Goal: Information Seeking & Learning: Learn about a topic

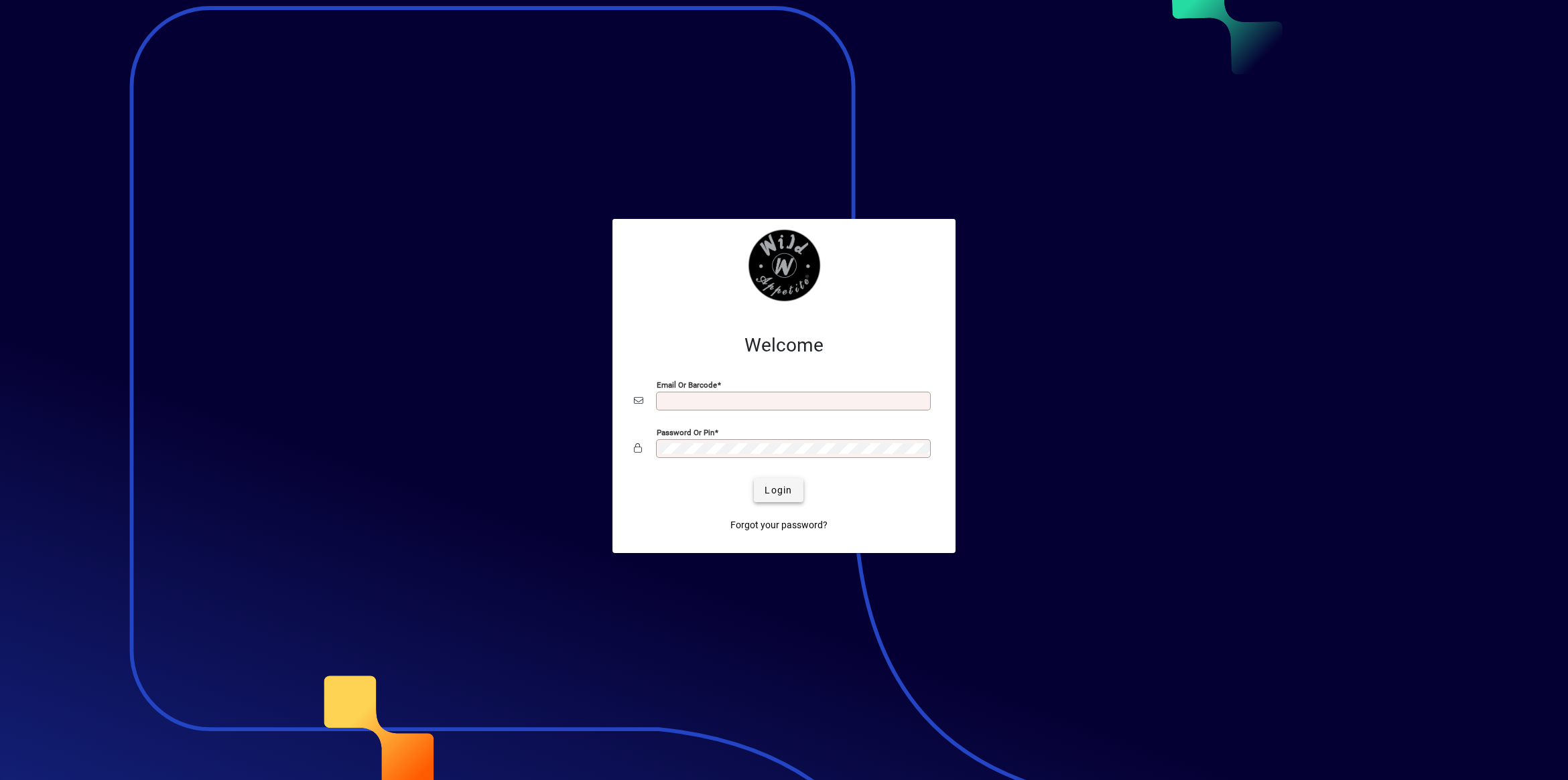
type input "**********"
click at [767, 487] on span "Login" at bounding box center [778, 491] width 27 height 14
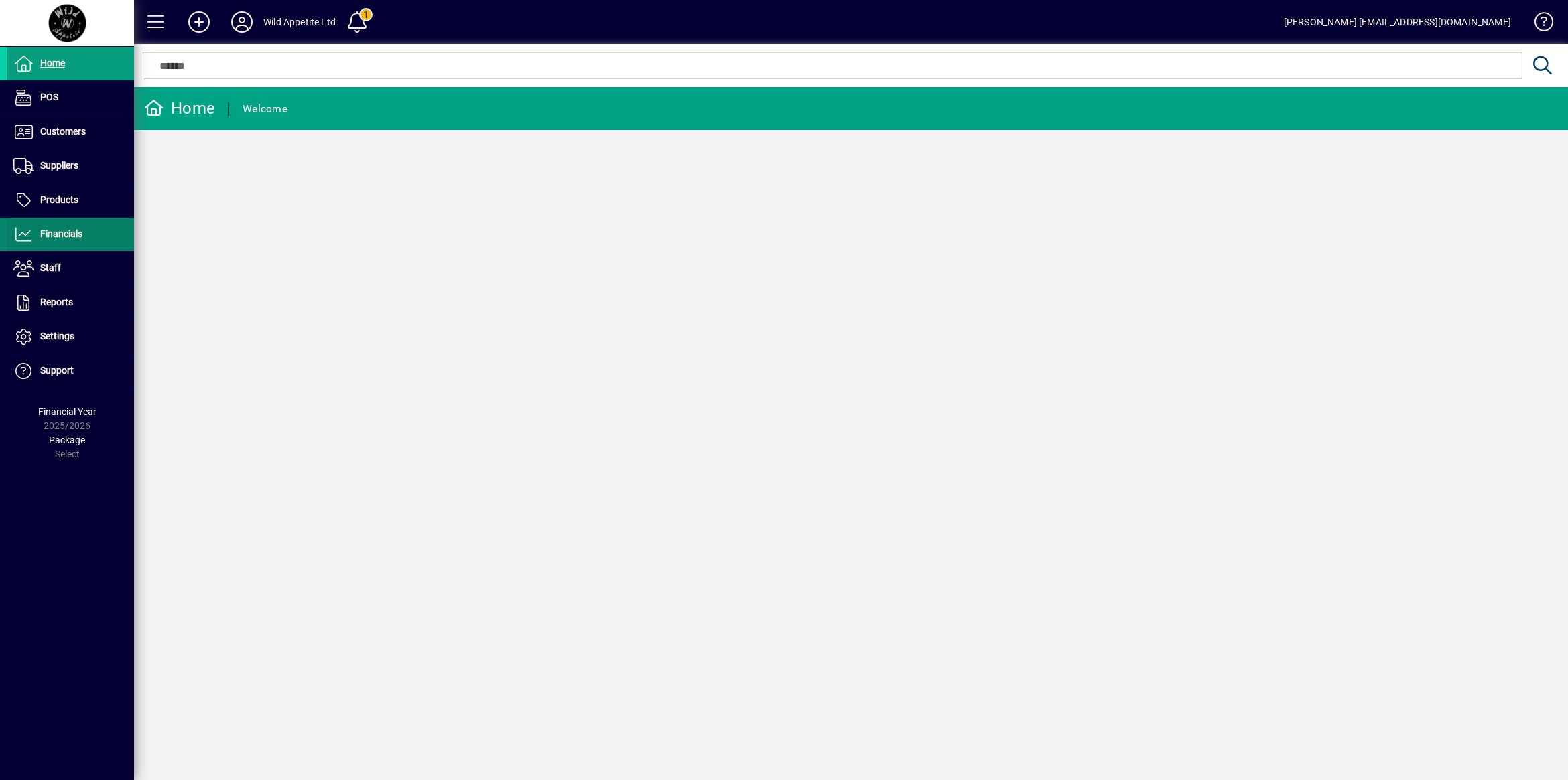
click at [74, 239] on span "Financials" at bounding box center [61, 234] width 42 height 11
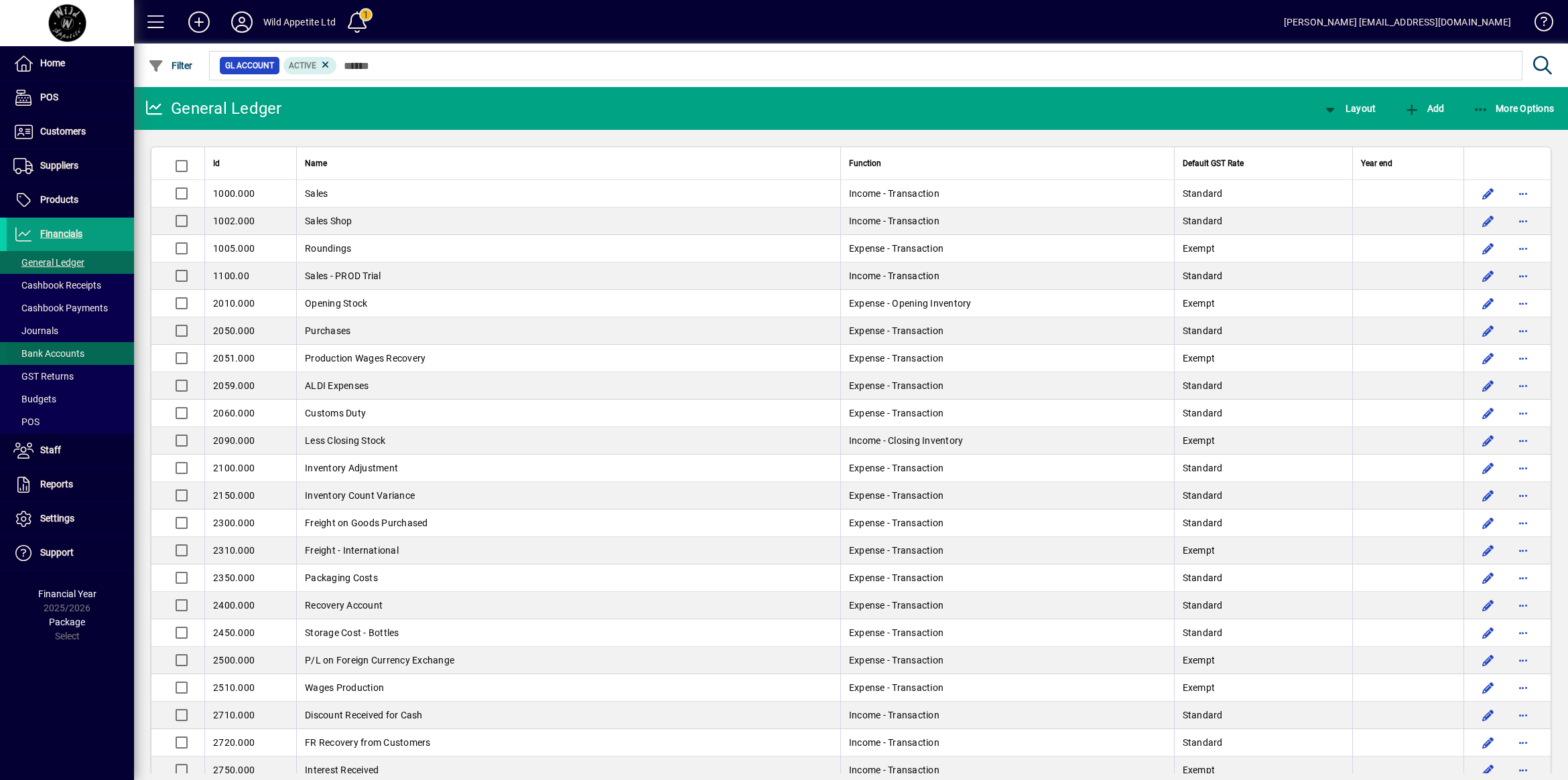
click at [59, 352] on span "Bank Accounts" at bounding box center [49, 353] width 71 height 11
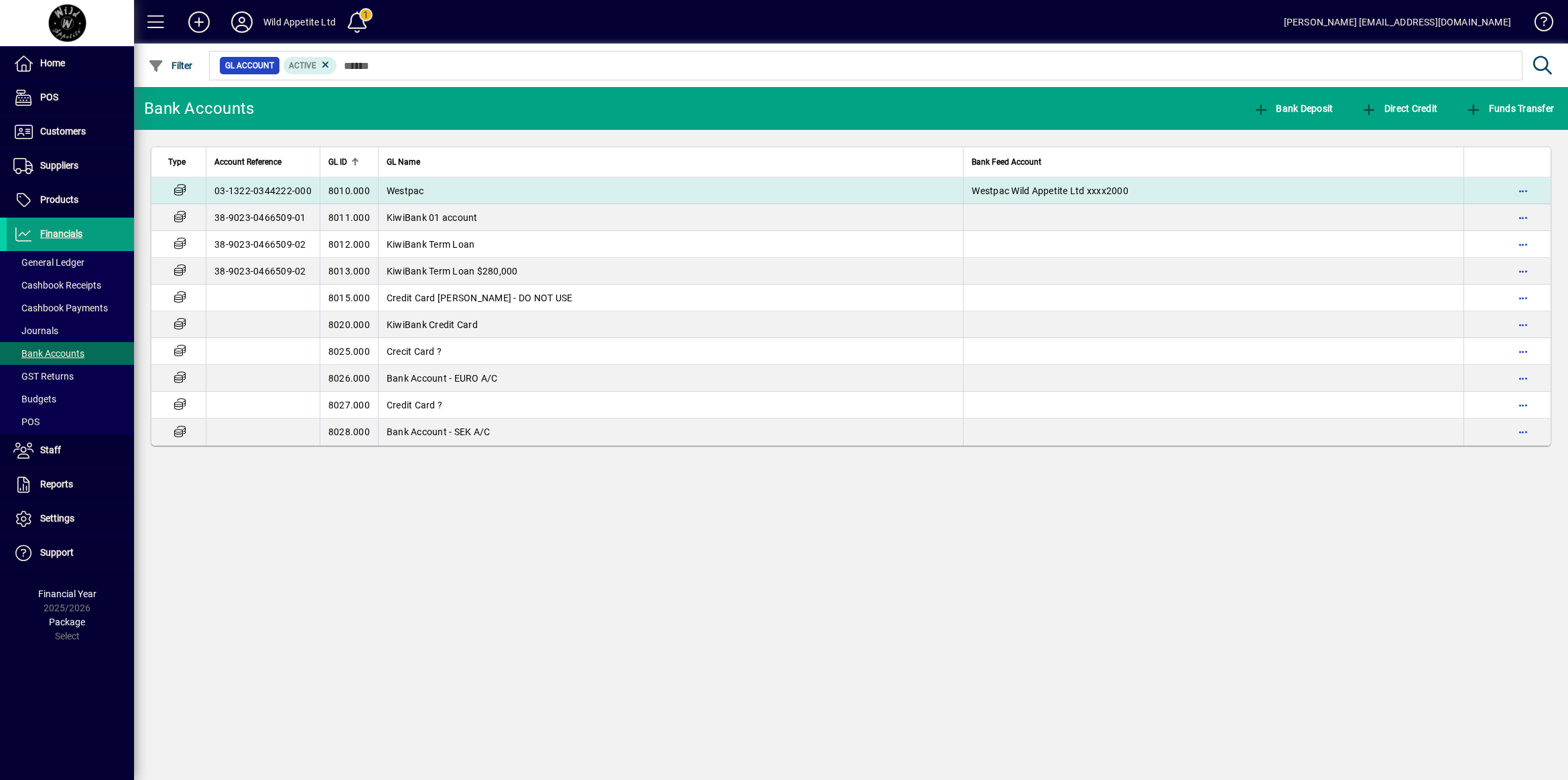
click at [417, 193] on span "Westpac" at bounding box center [405, 191] width 37 height 11
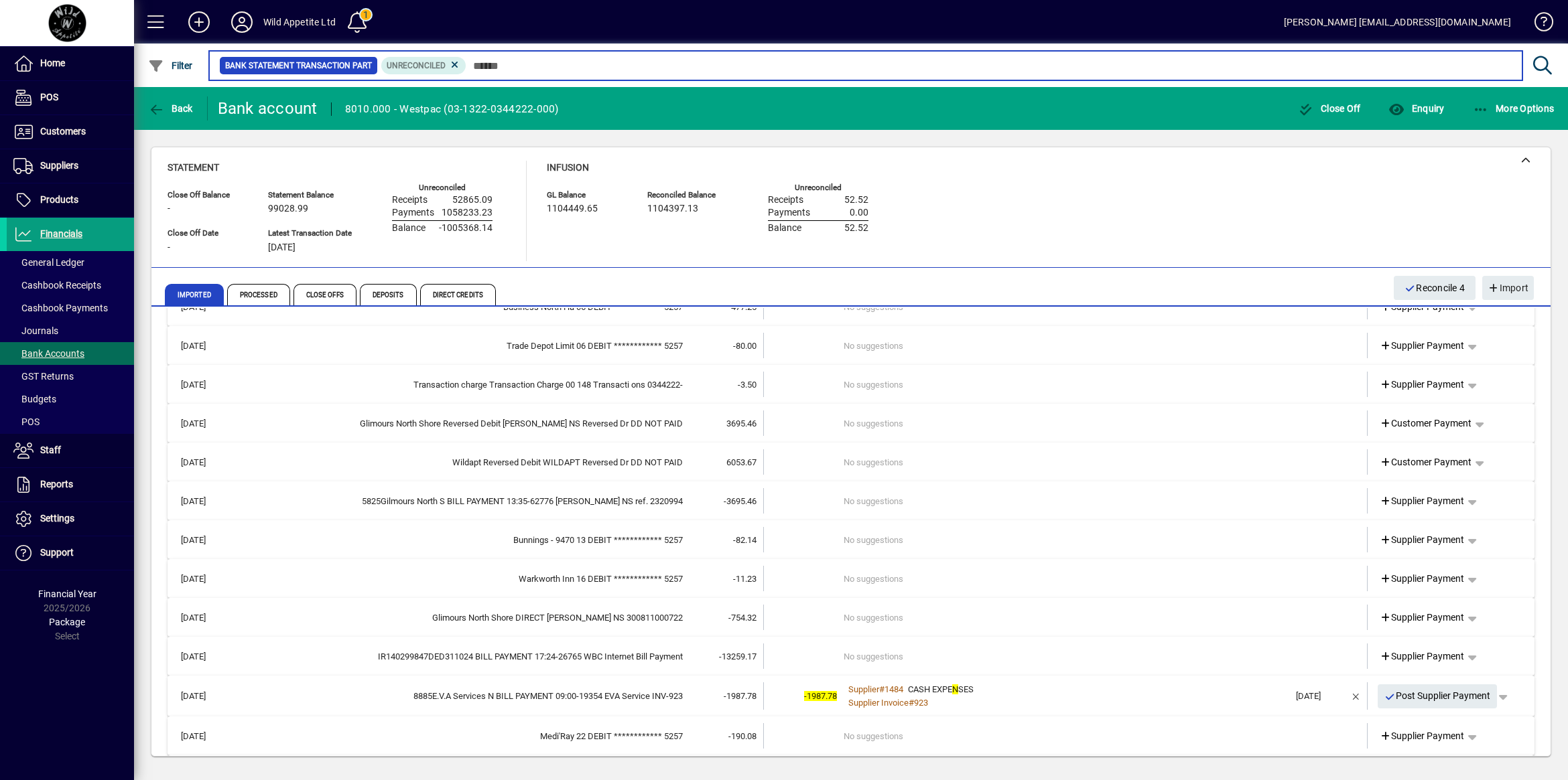
scroll to position [409, 0]
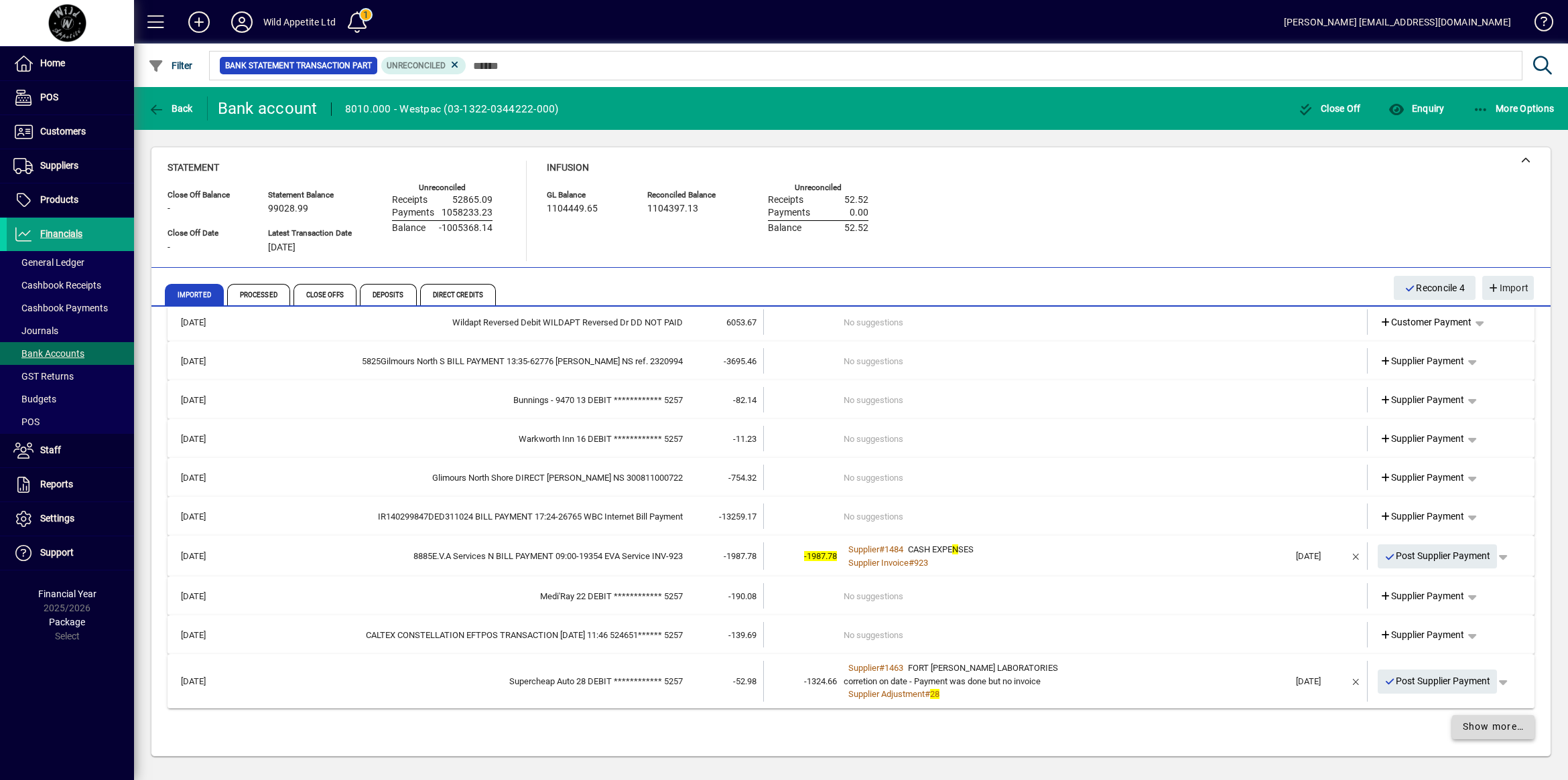
click at [1497, 731] on span "Show more…" at bounding box center [1493, 727] width 61 height 14
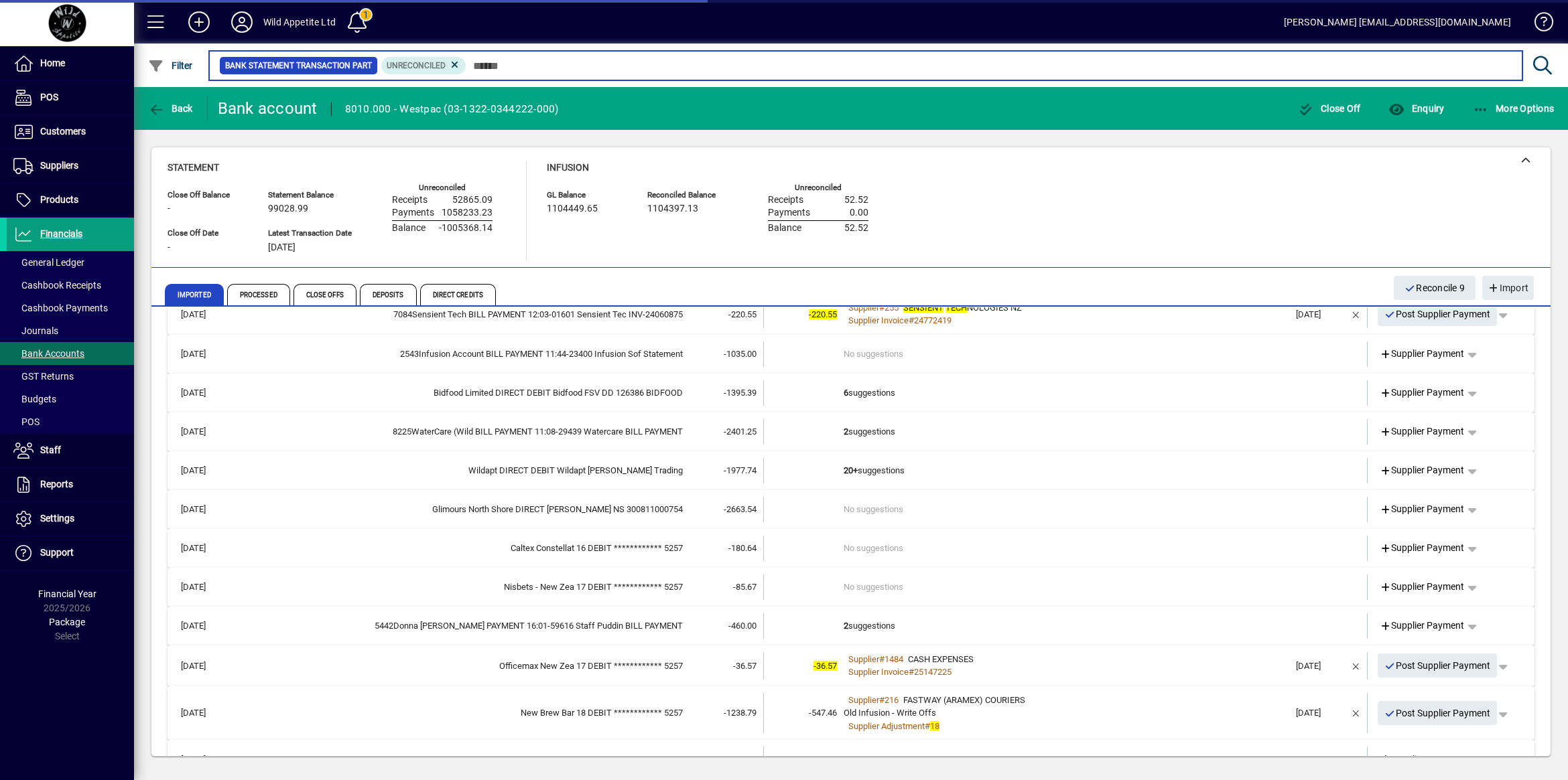
scroll to position [1209, 0]
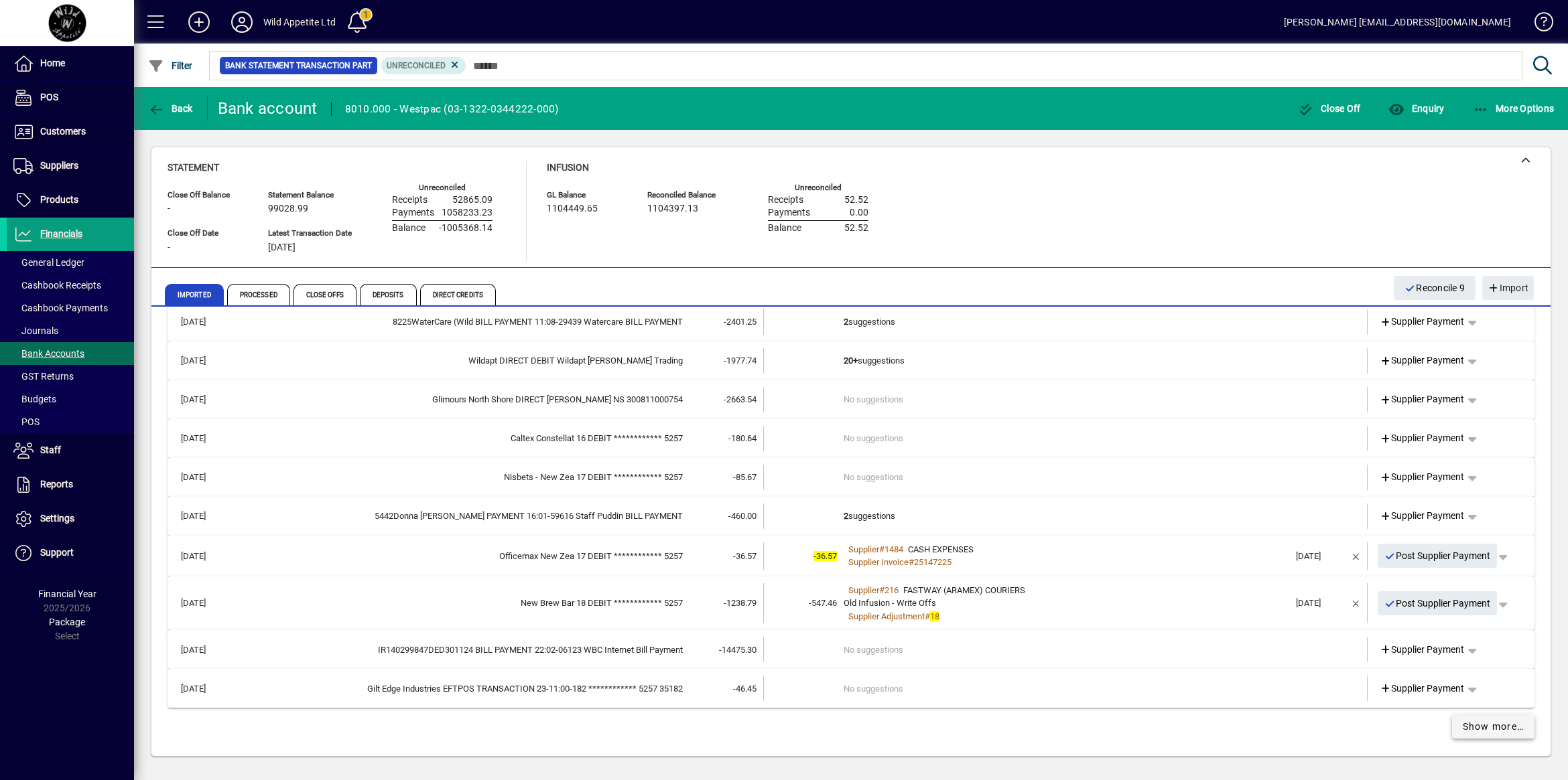
click at [1497, 731] on span "Show more…" at bounding box center [1493, 727] width 61 height 14
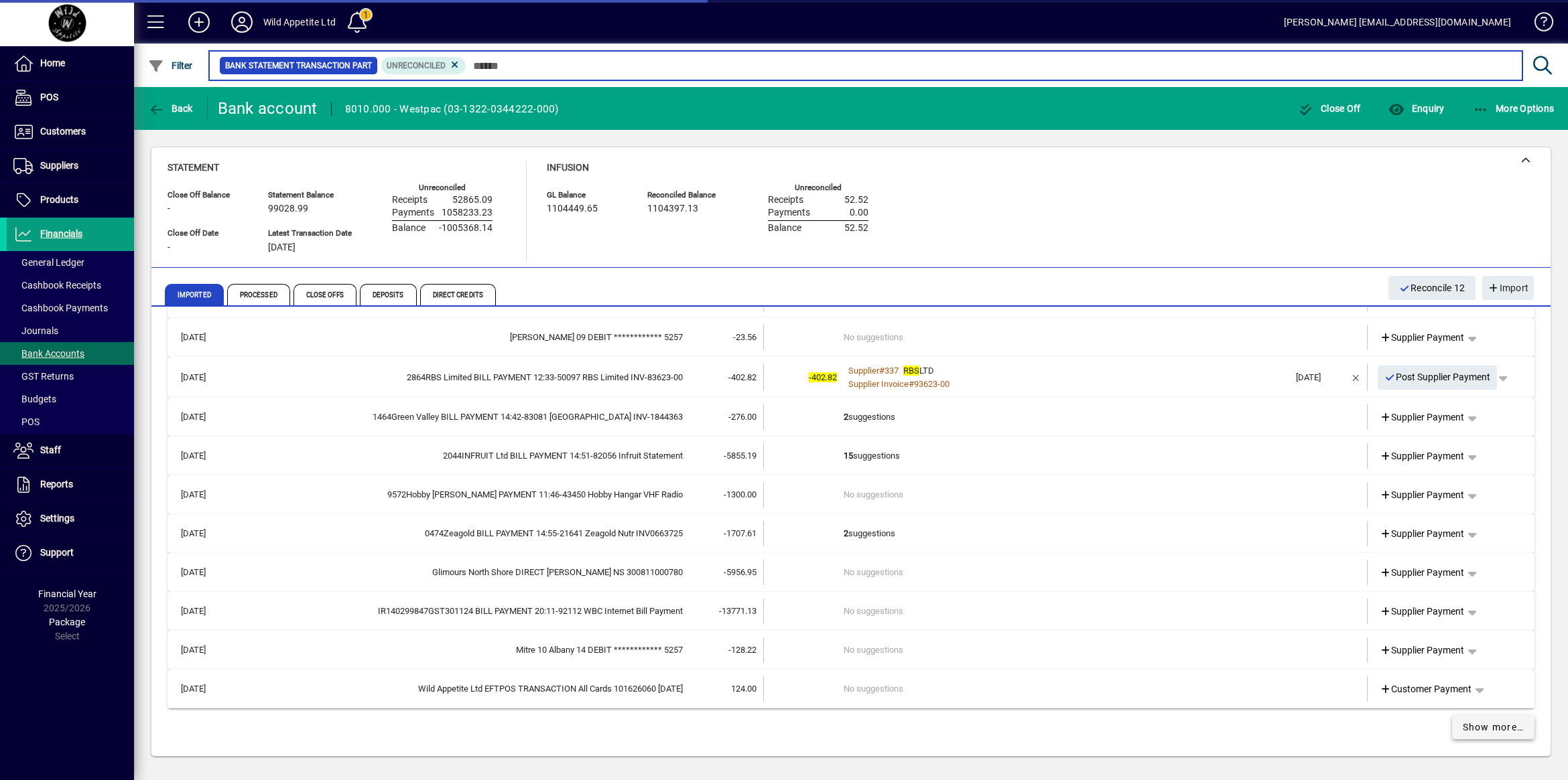
scroll to position [1986, 0]
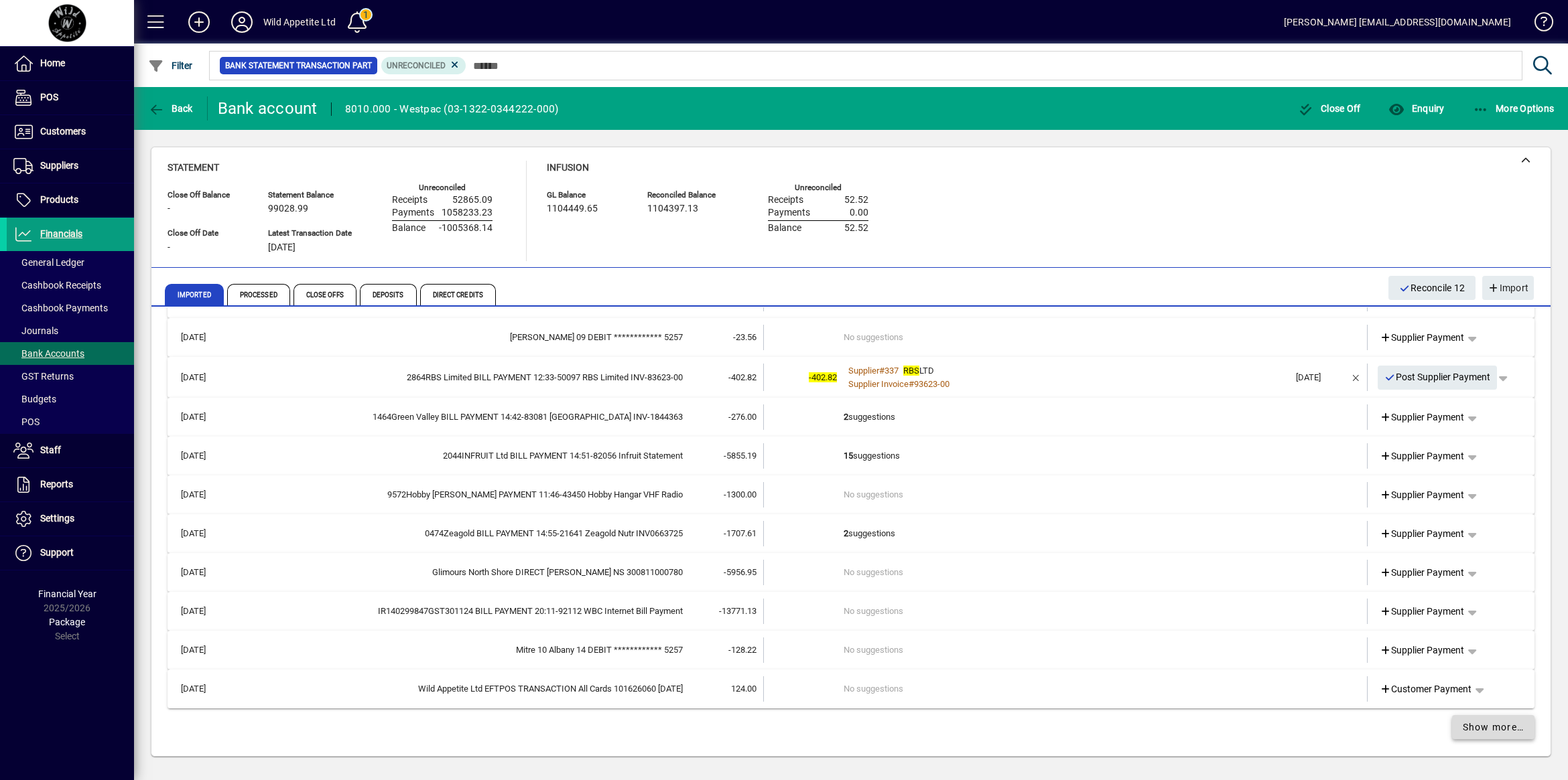
click at [1497, 731] on span "Show more…" at bounding box center [1493, 728] width 61 height 14
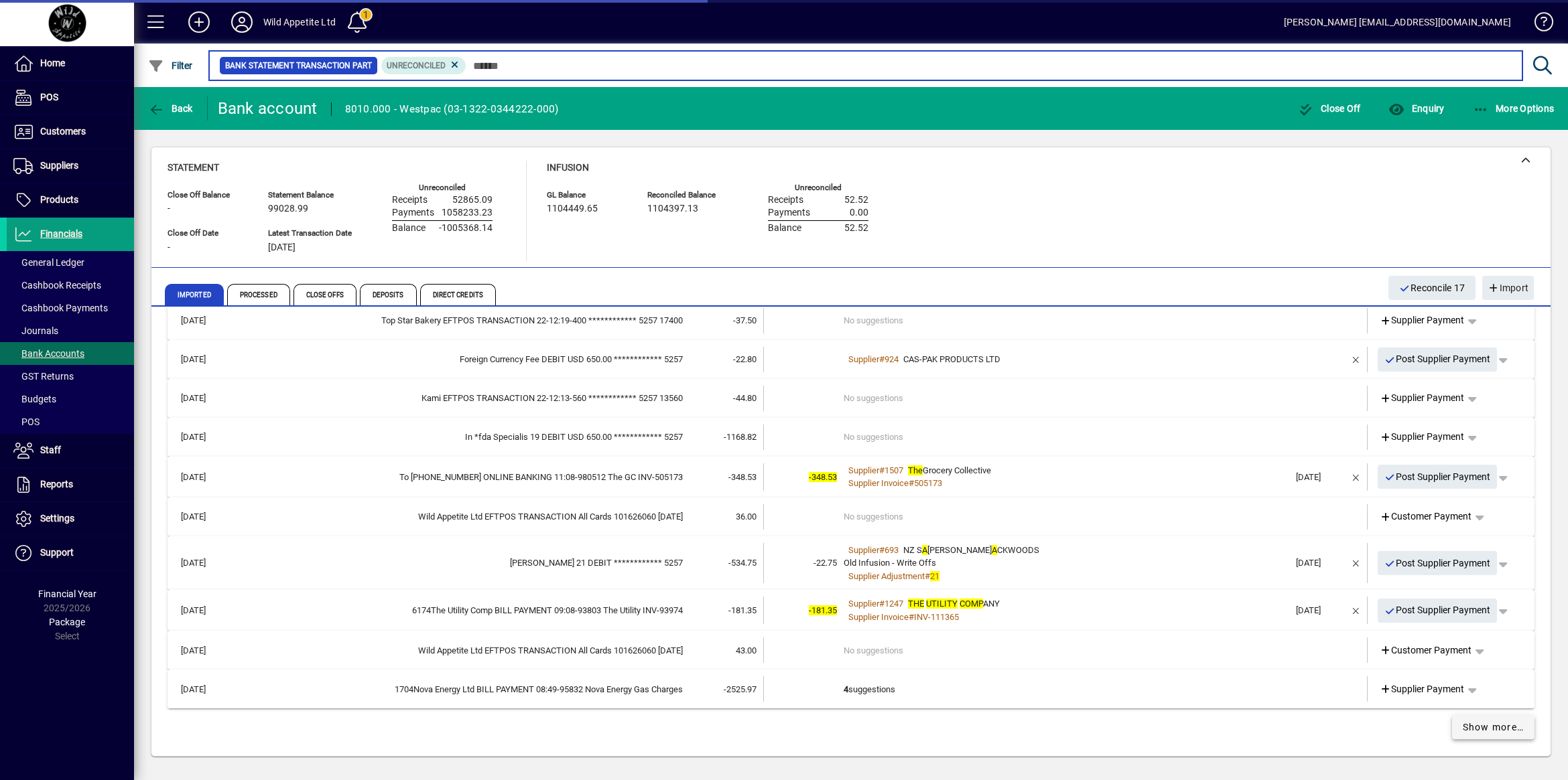
scroll to position [2784, 0]
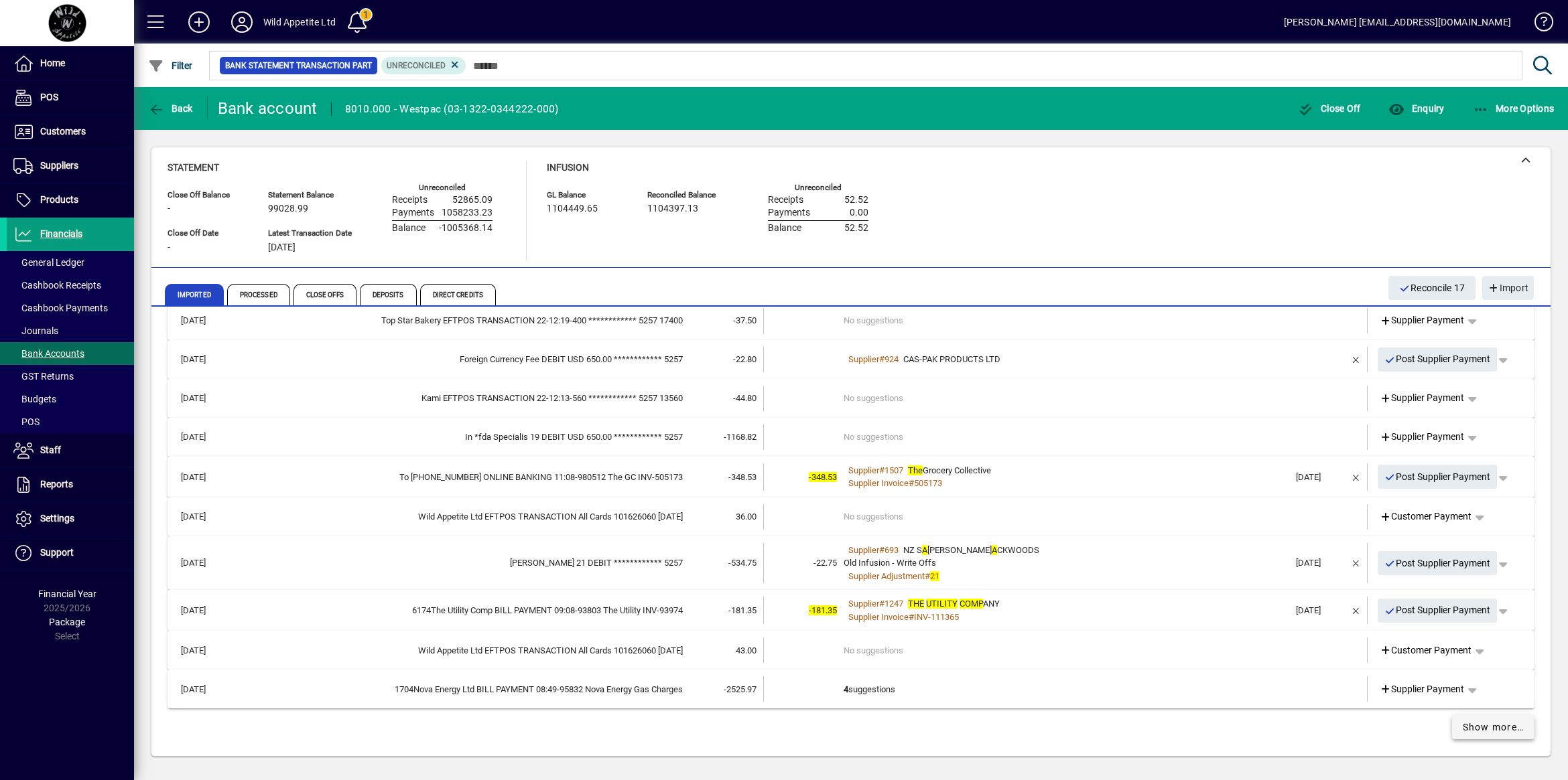
click at [1497, 731] on span "Show more…" at bounding box center [1493, 728] width 61 height 14
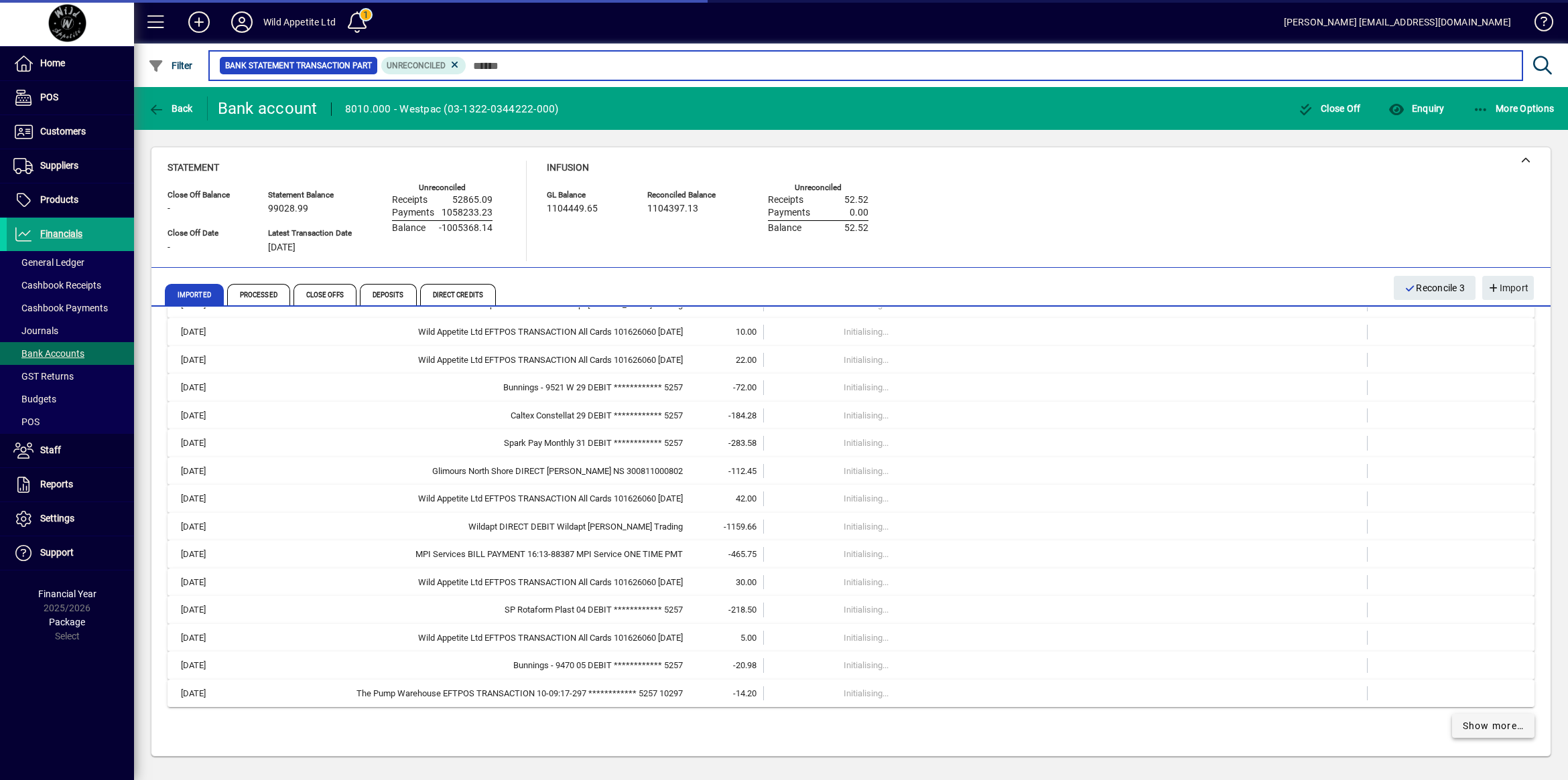
scroll to position [2605, 0]
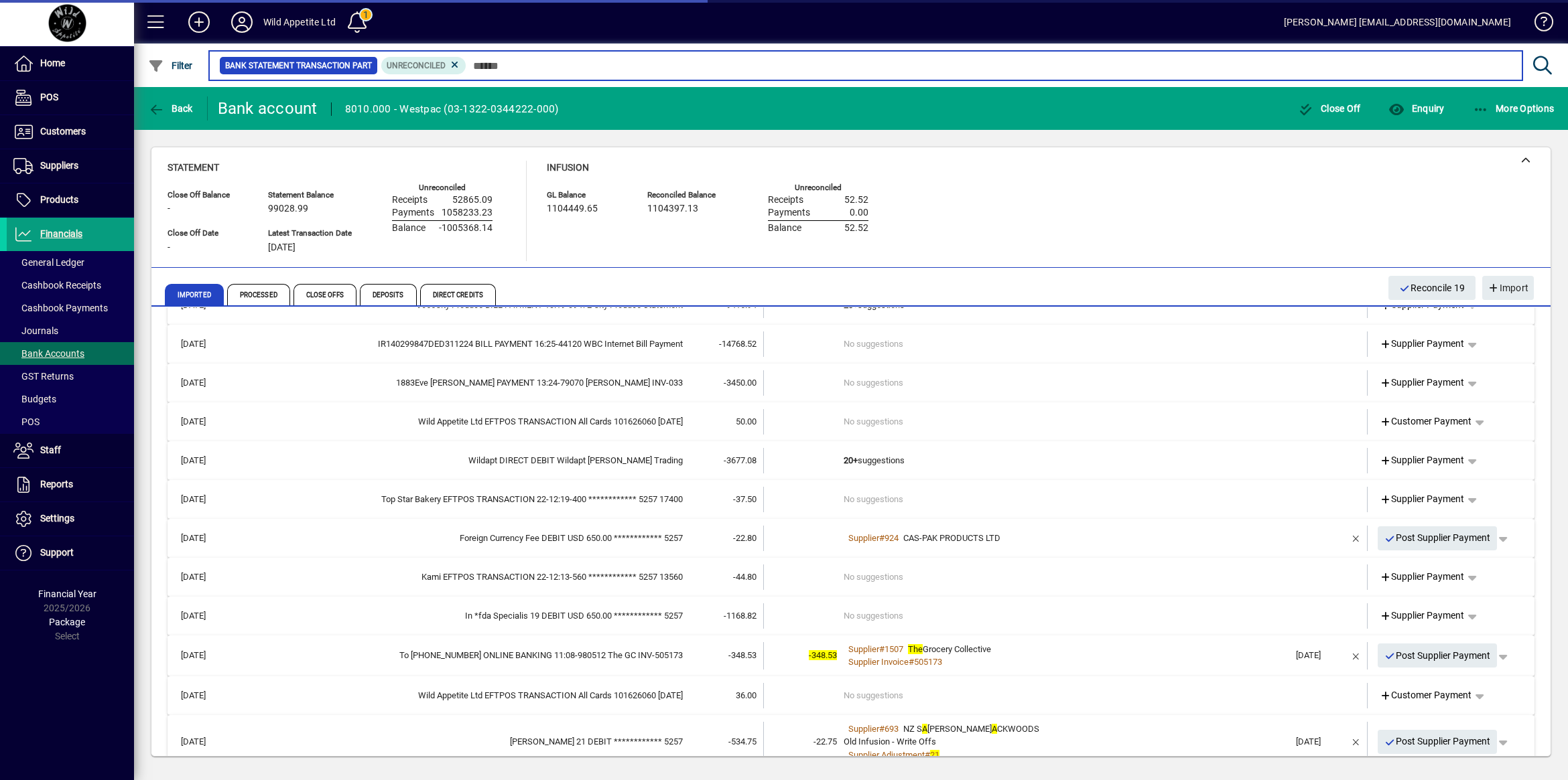
scroll to position [3554, 0]
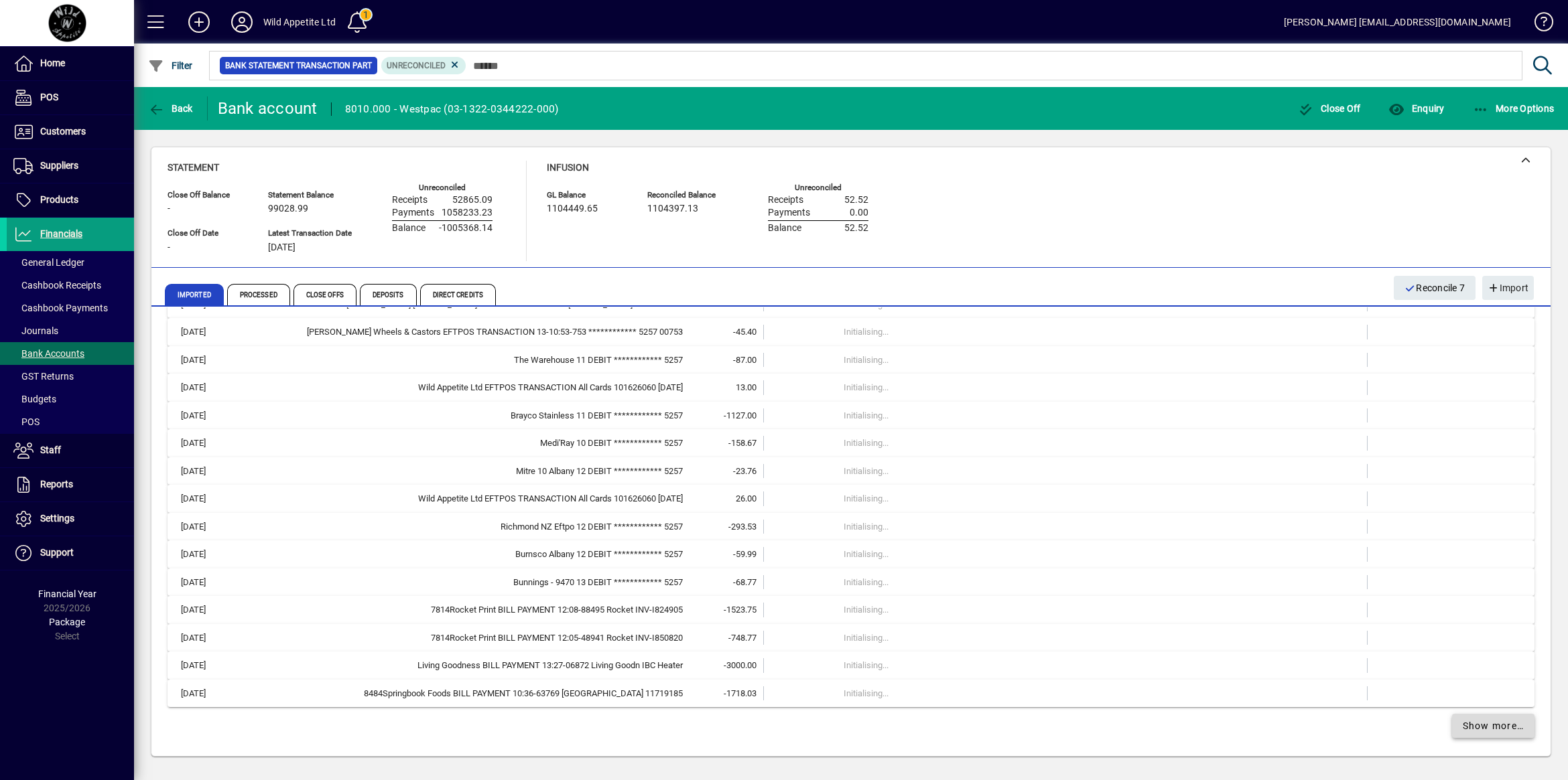
click at [1495, 733] on span "Show more…" at bounding box center [1493, 726] width 61 height 14
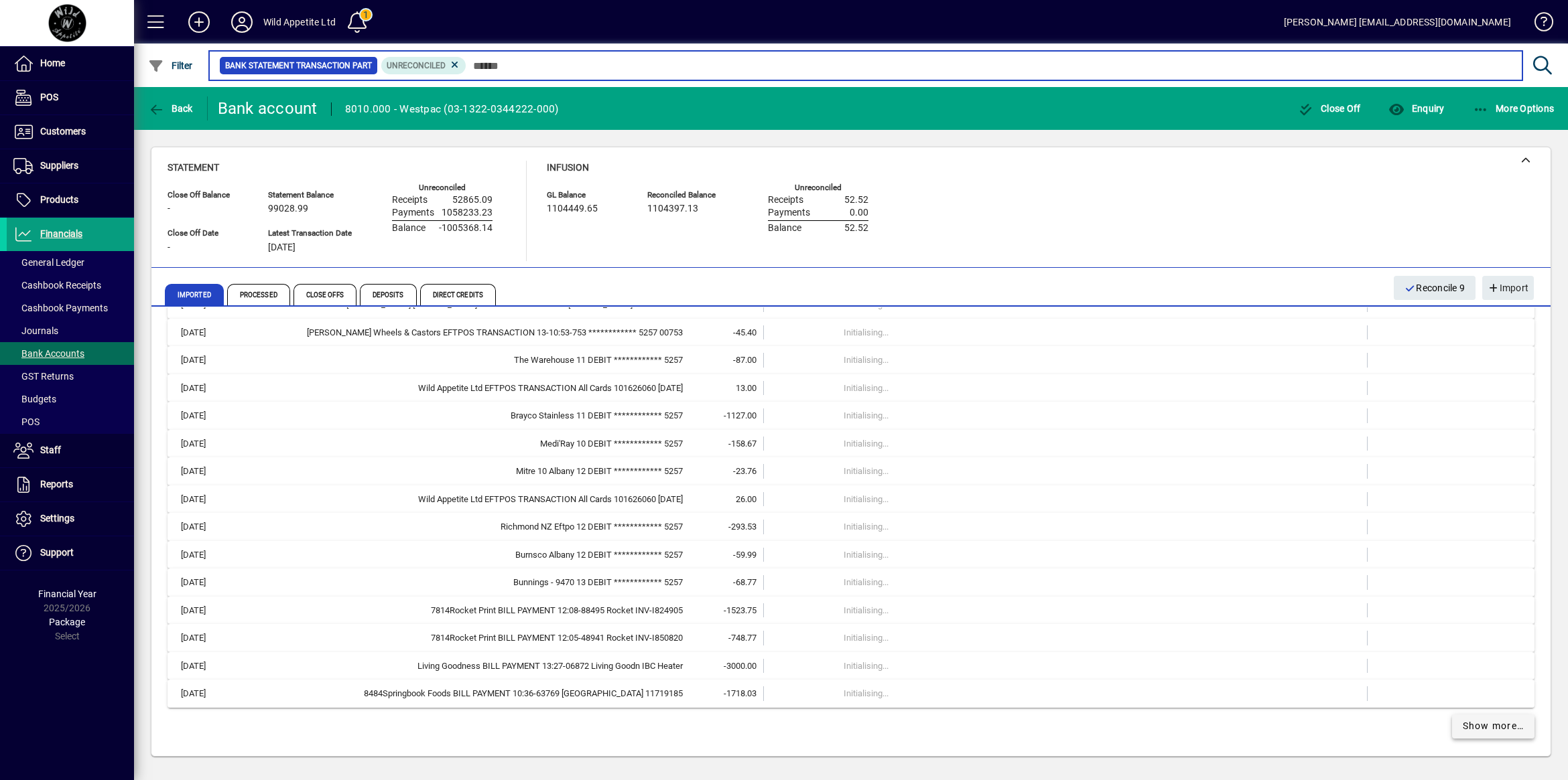
scroll to position [3443, 0]
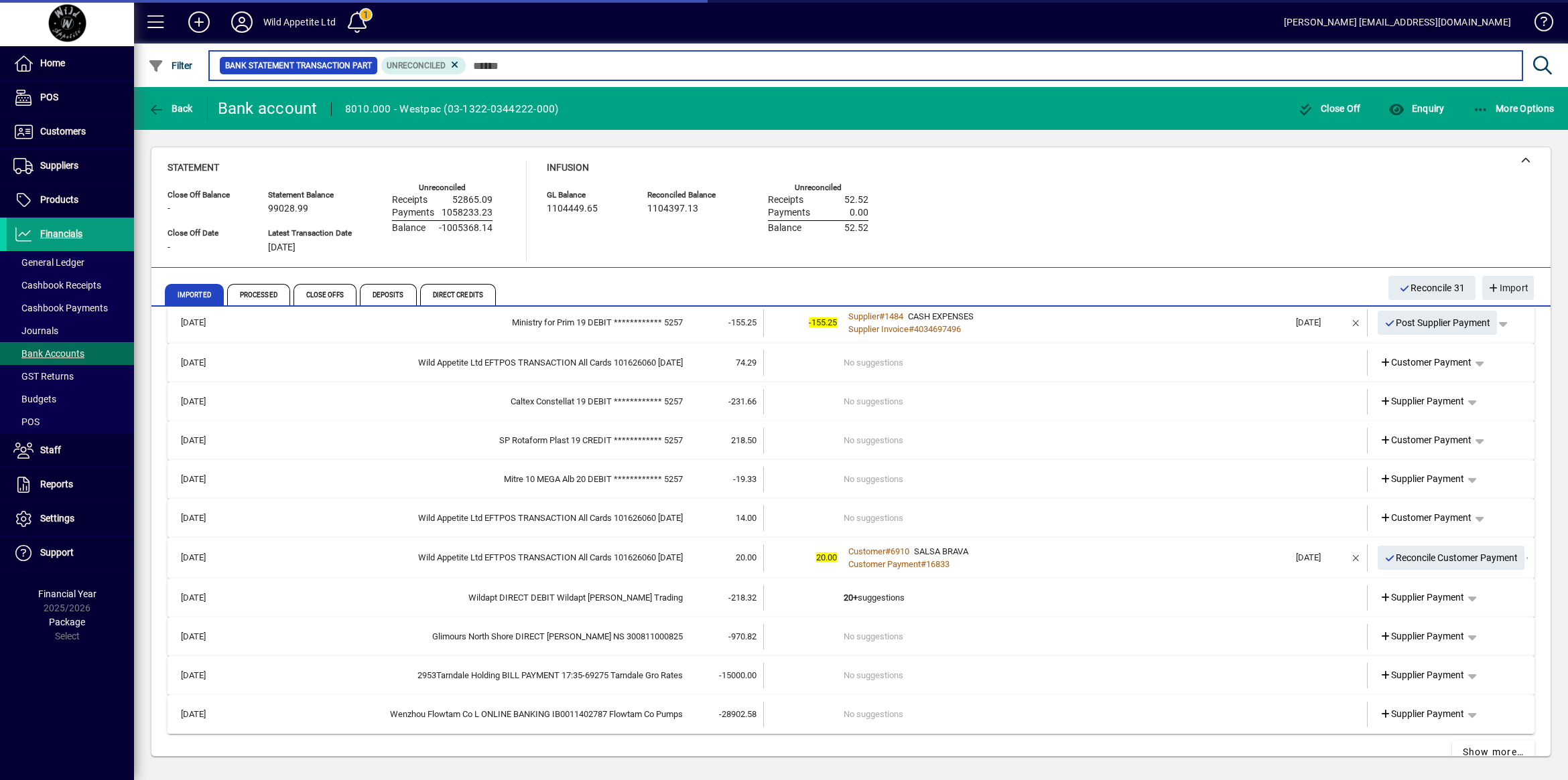
scroll to position [5154, 0]
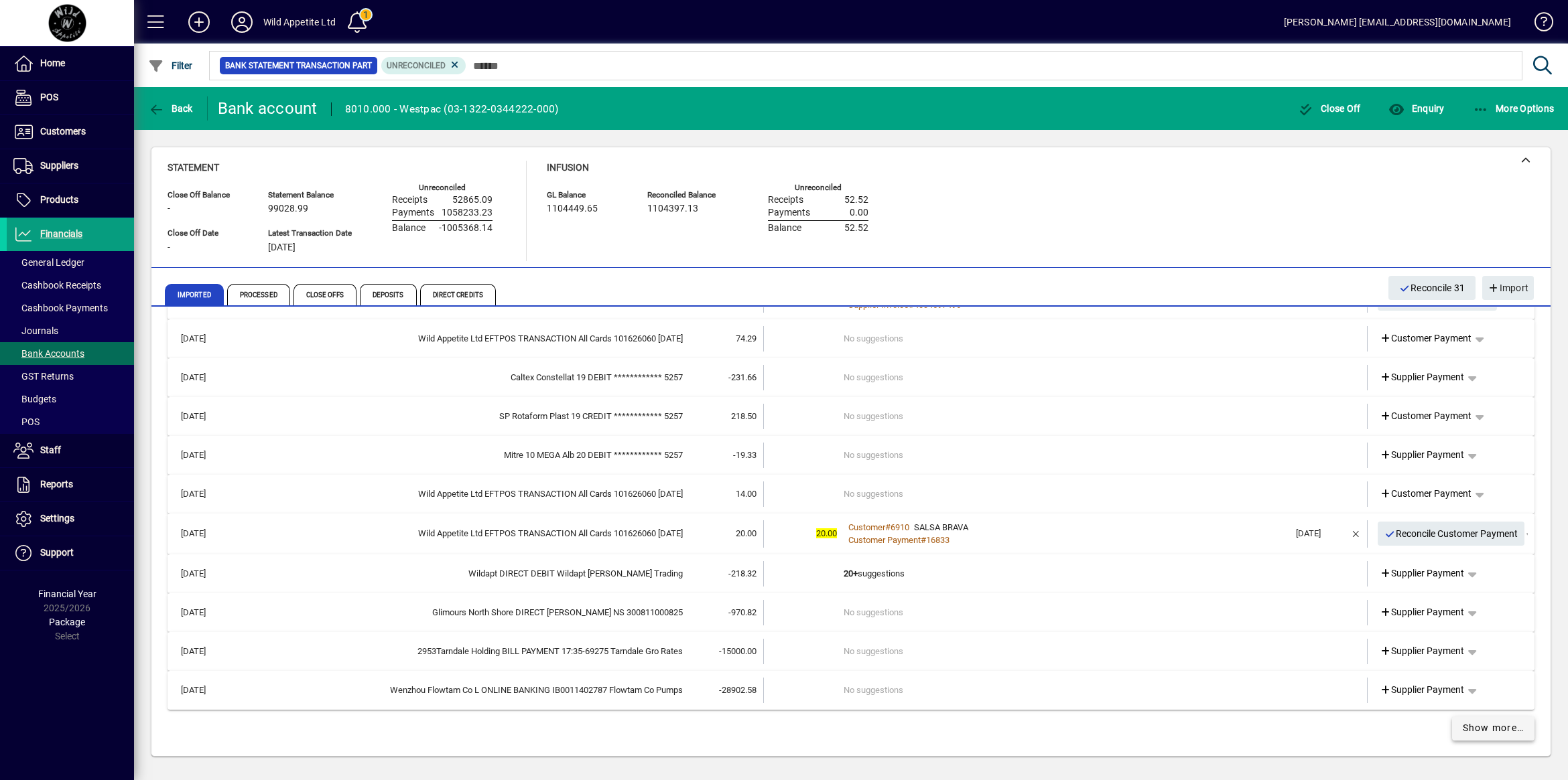
click at [1461, 734] on span at bounding box center [1493, 728] width 83 height 32
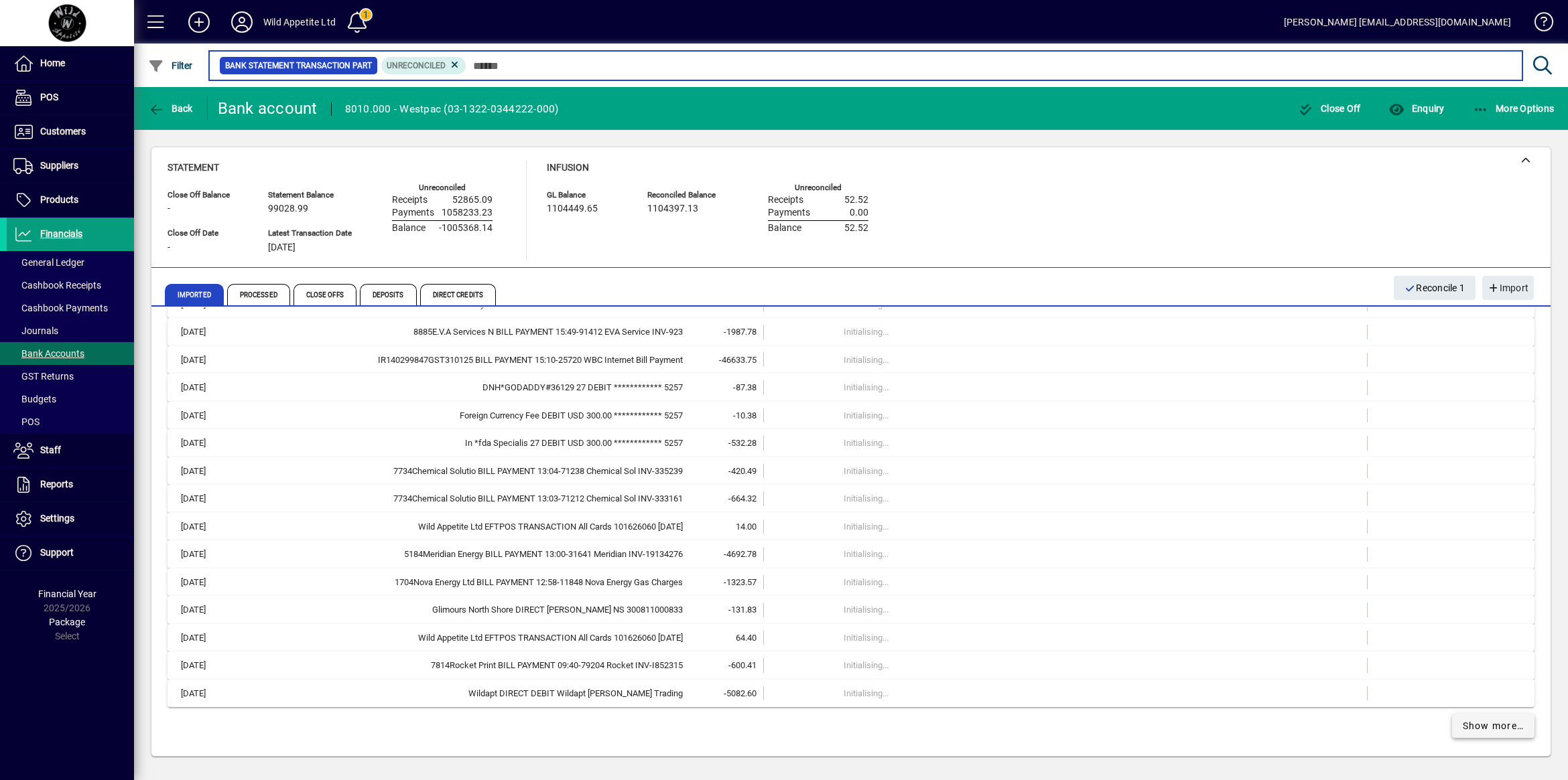
scroll to position [4368, 0]
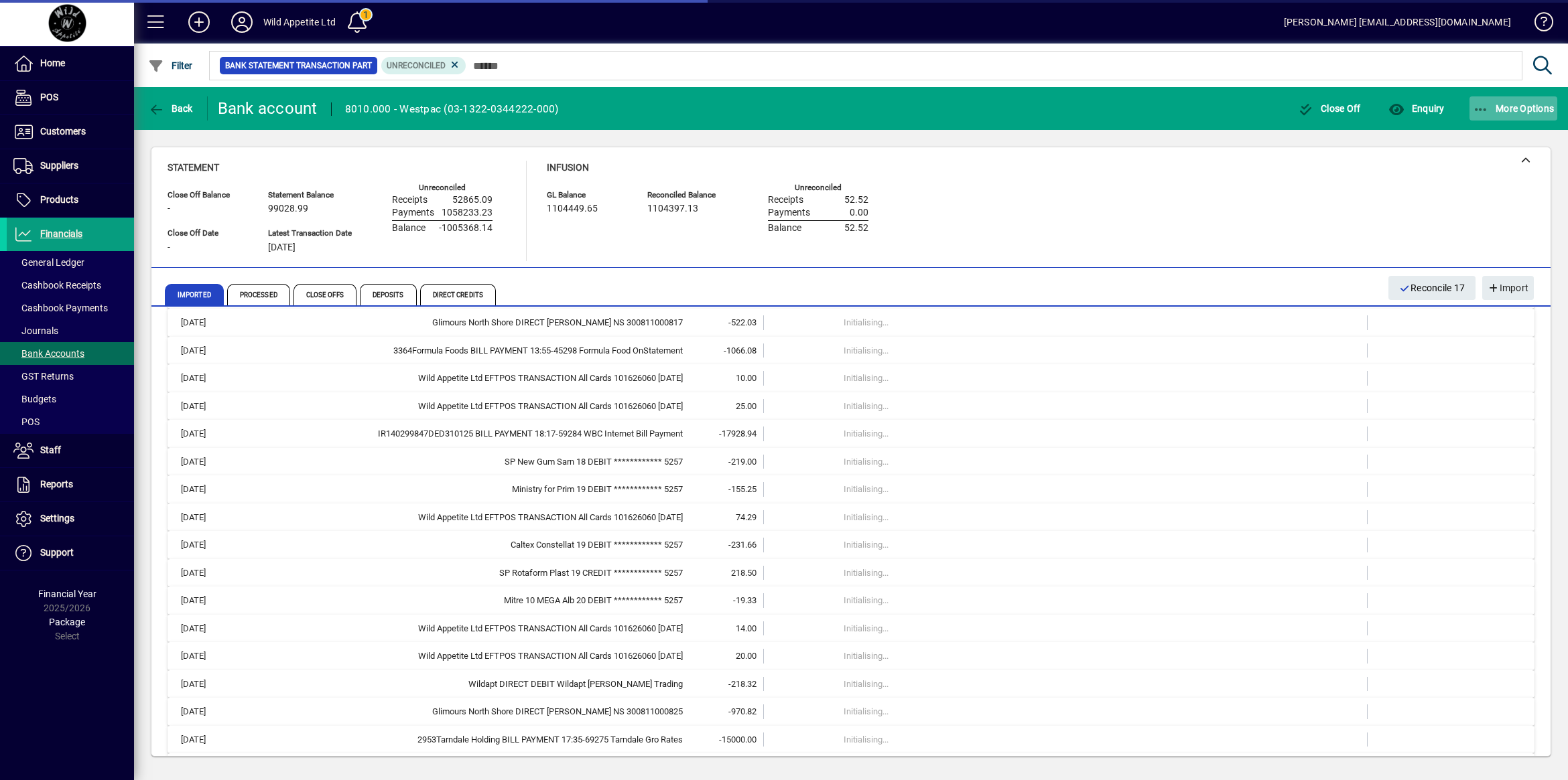
click at [1481, 108] on icon "button" at bounding box center [1480, 109] width 16 height 14
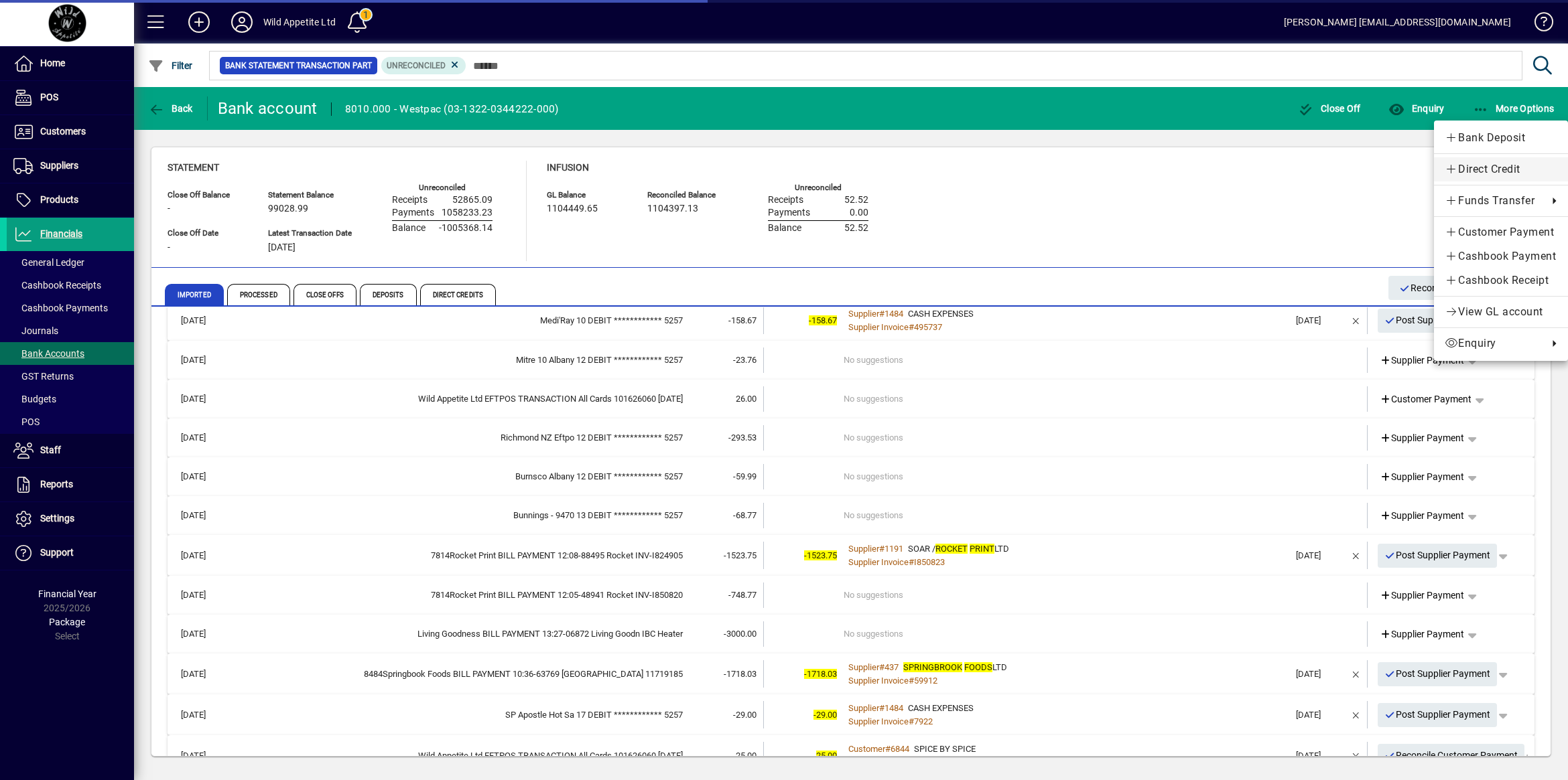
scroll to position [5939, 0]
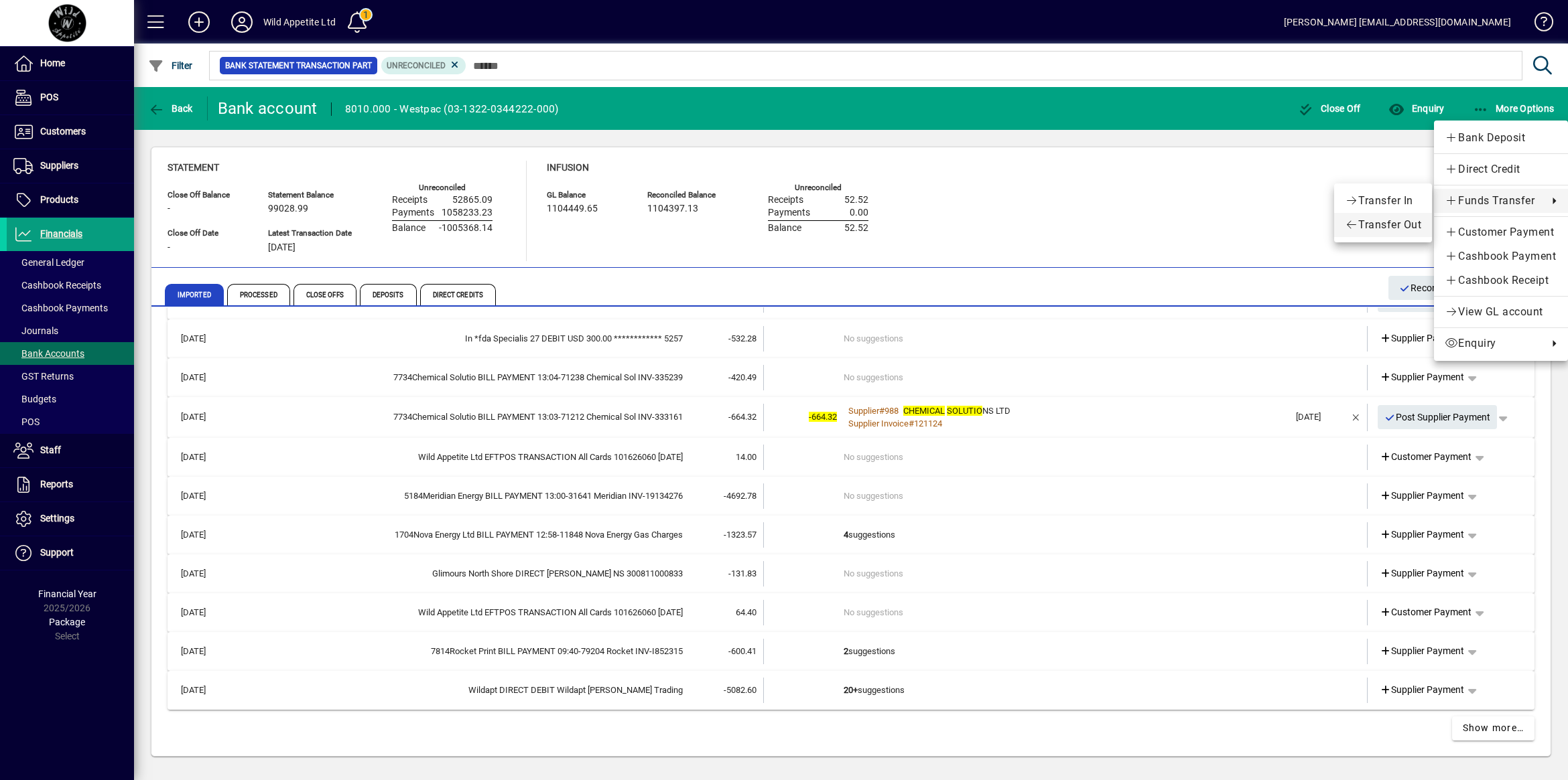
click at [1399, 229] on span "Transfer Out" at bounding box center [1382, 225] width 76 height 16
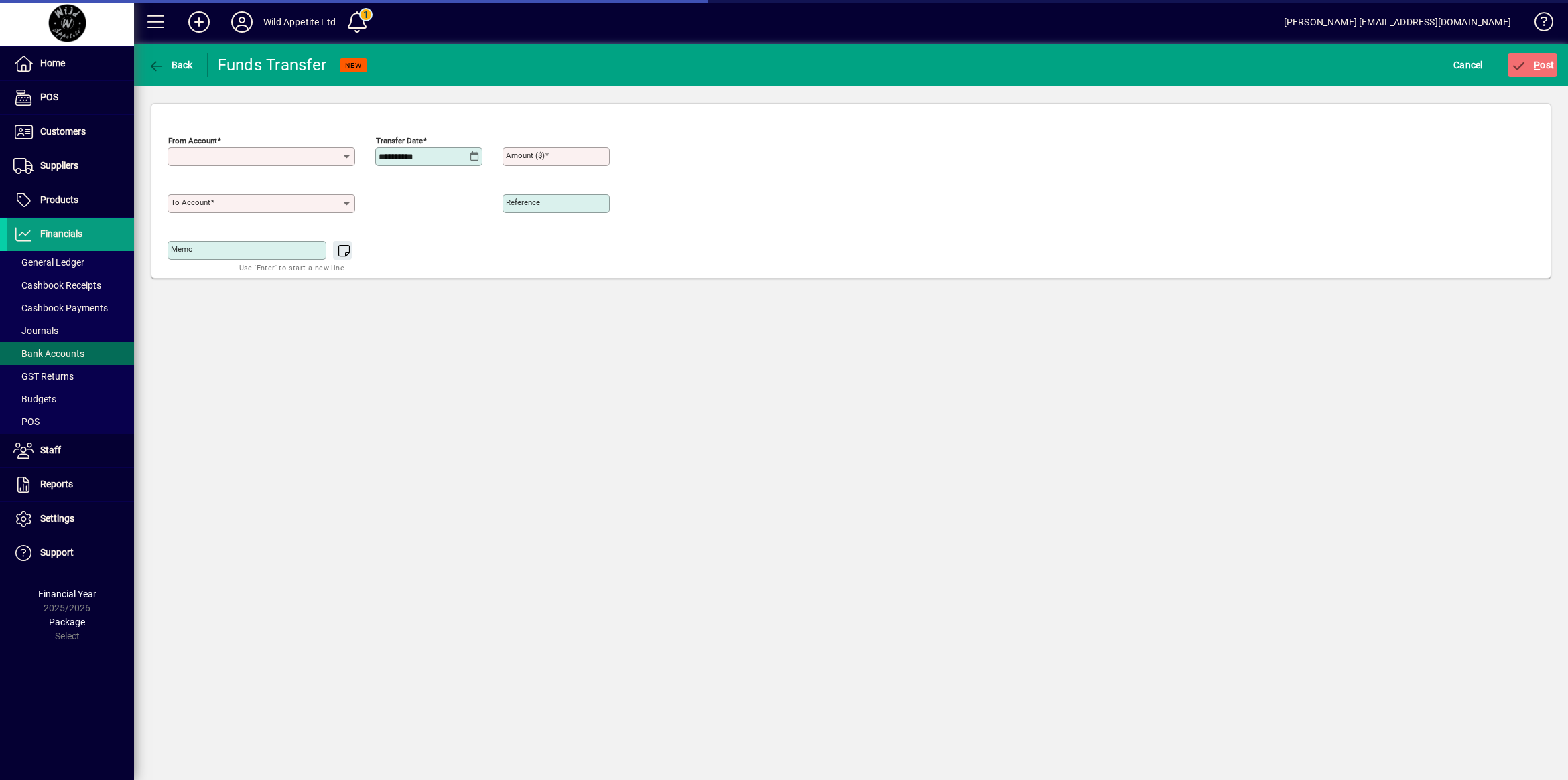
type input "**********"
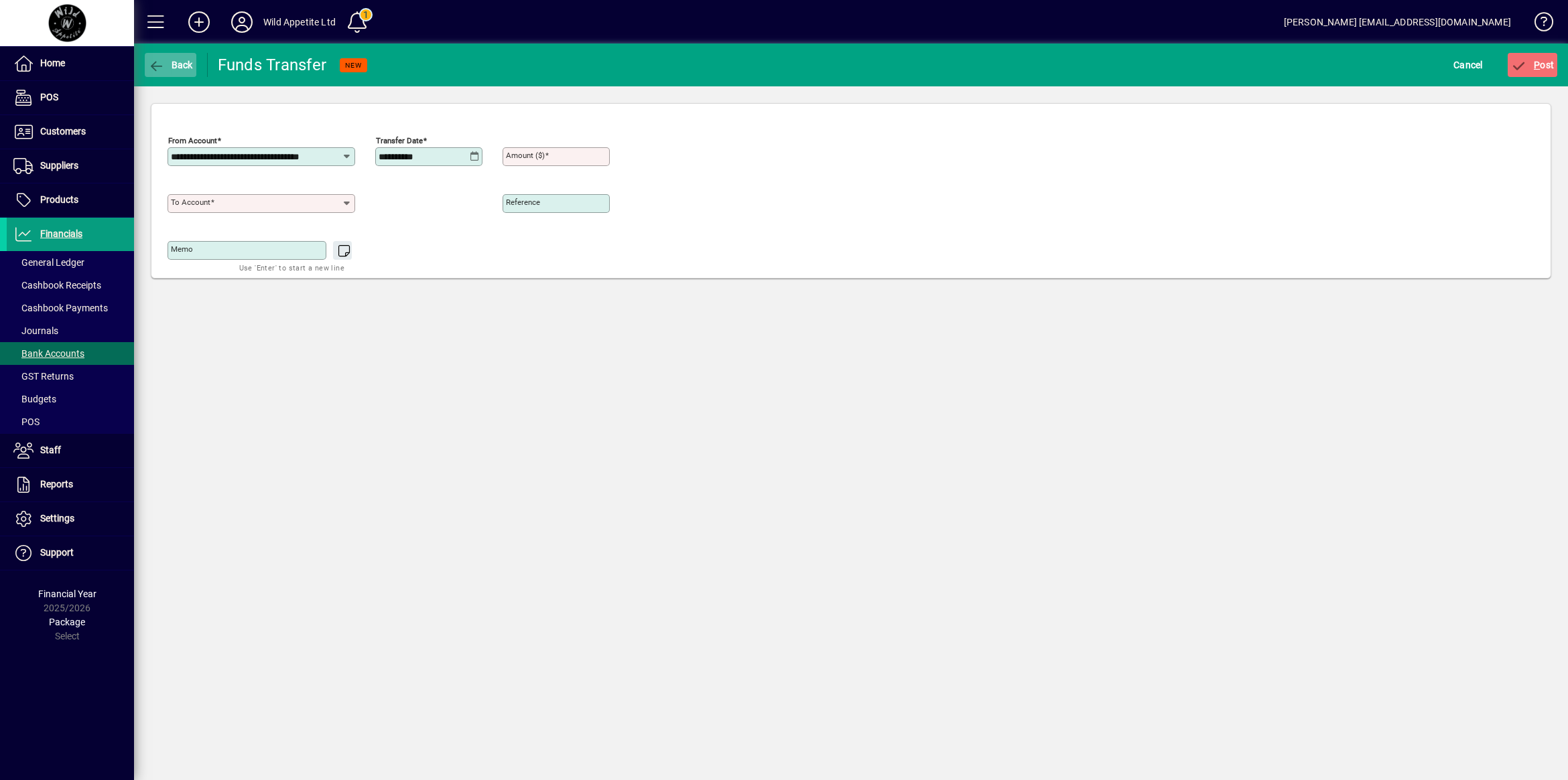
click at [179, 74] on span "button" at bounding box center [170, 64] width 51 height 32
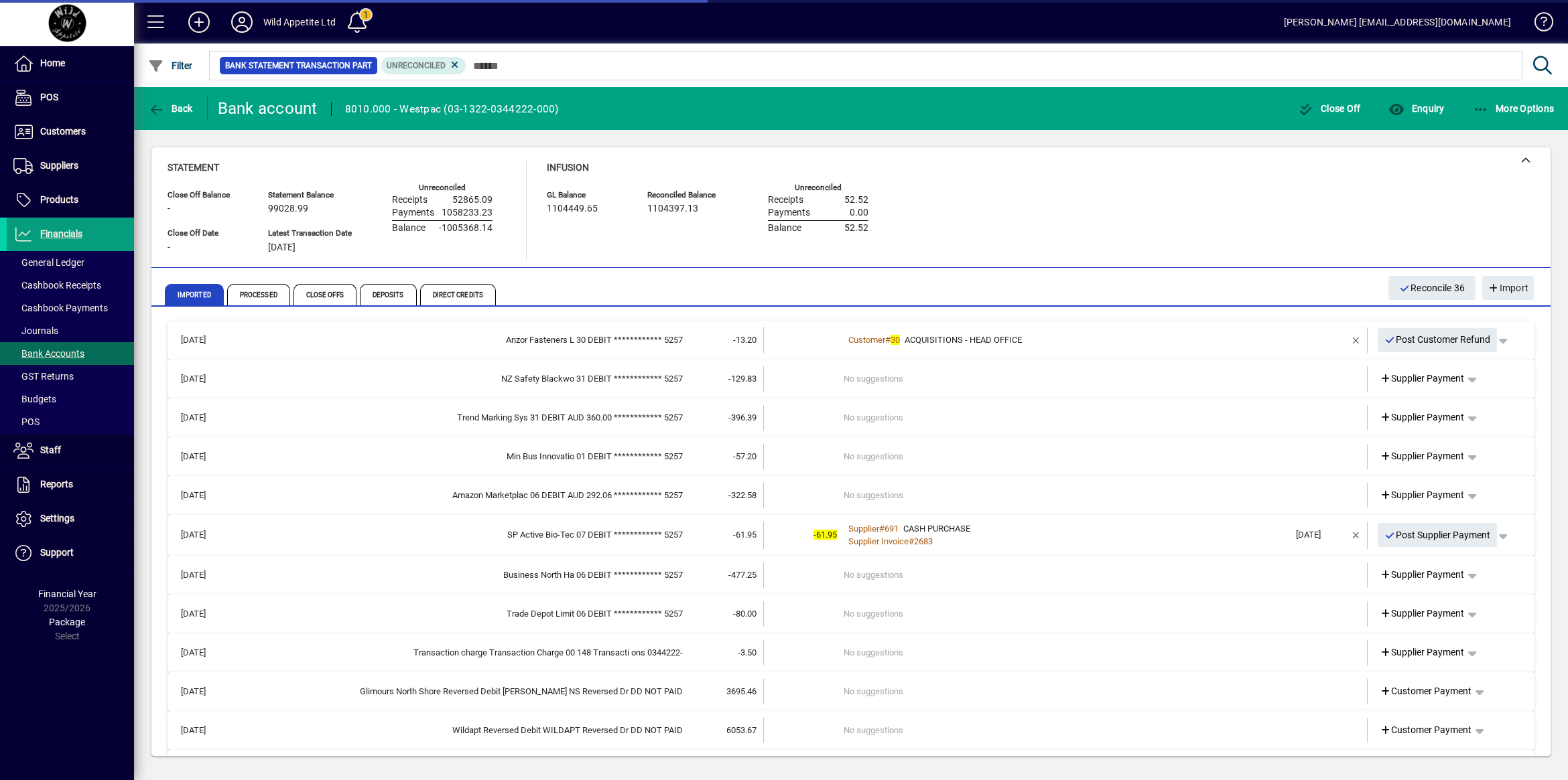
scroll to position [5889, 0]
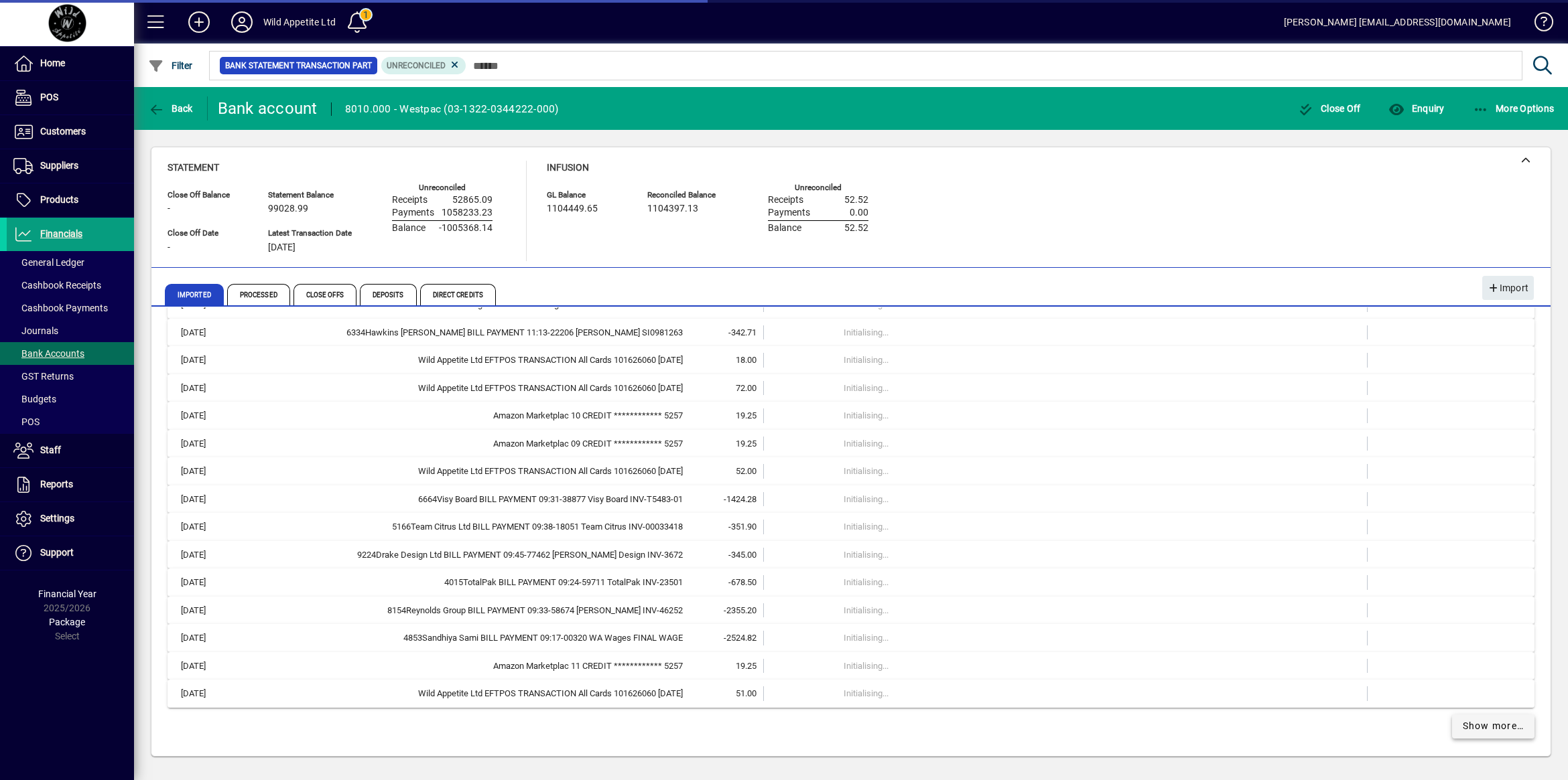
click at [1474, 731] on span "Show more…" at bounding box center [1493, 726] width 61 height 14
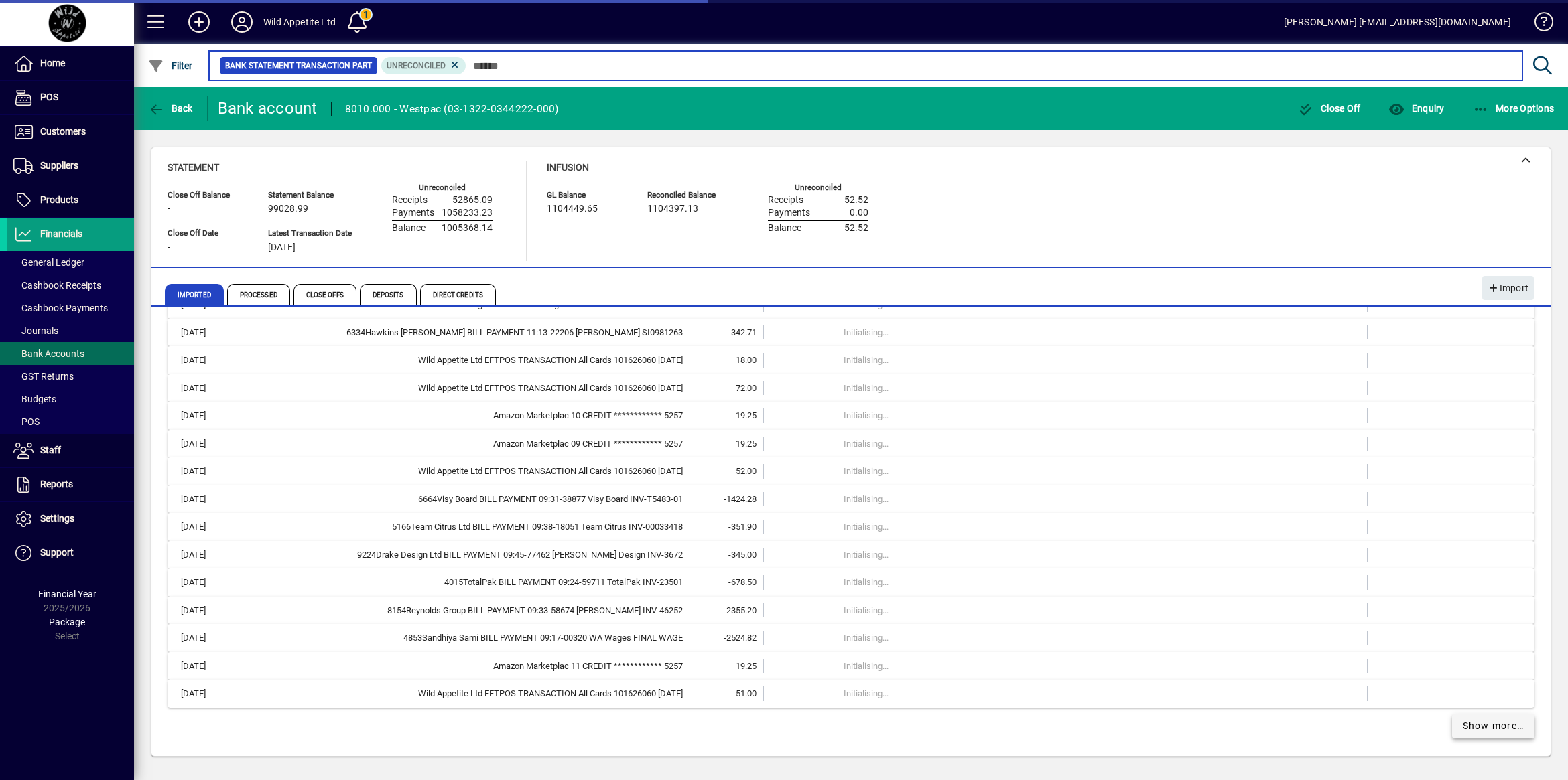
scroll to position [4614, 0]
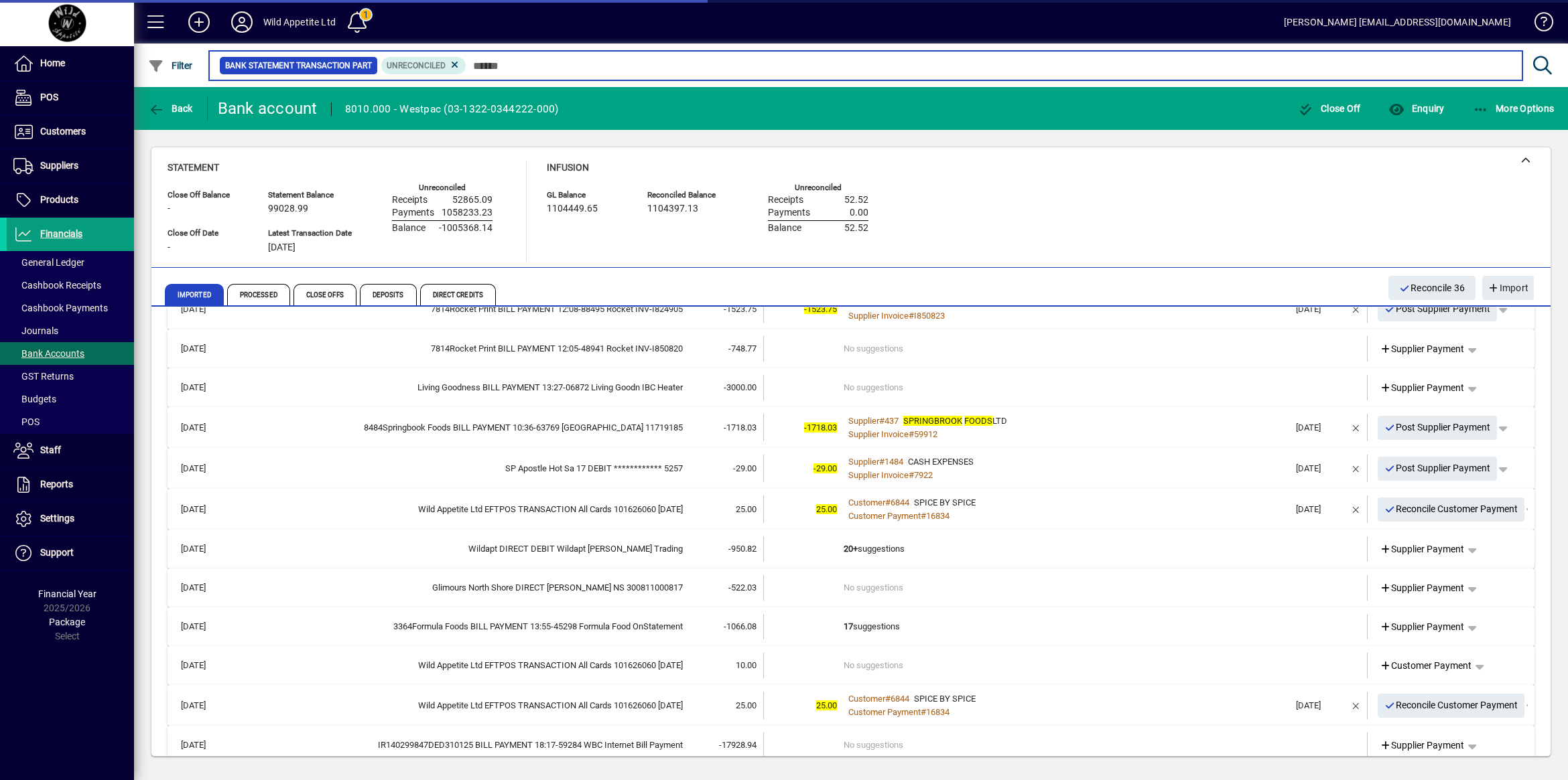
scroll to position [5170, 0]
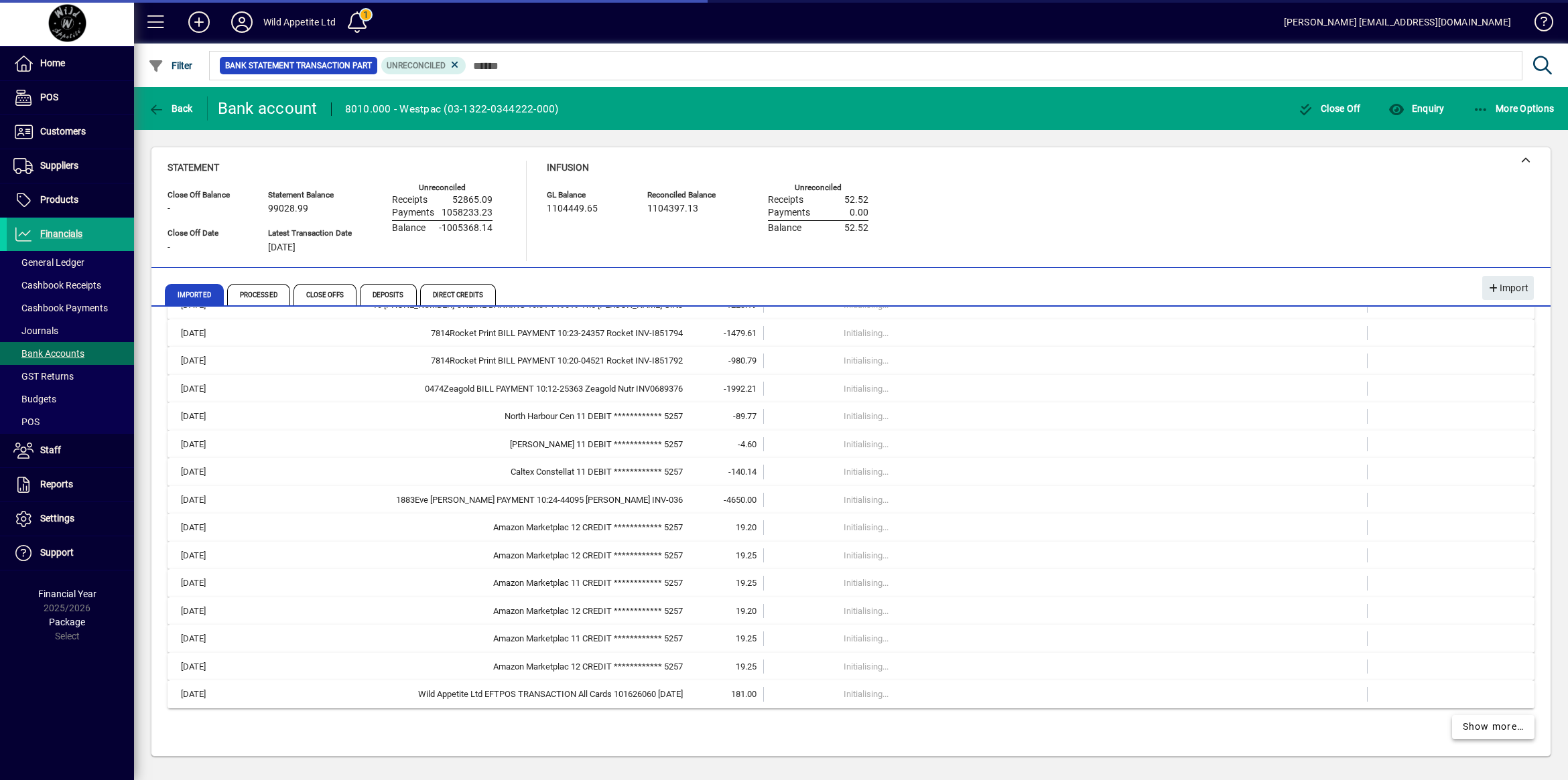
click at [1482, 723] on span "Show more…" at bounding box center [1493, 727] width 61 height 14
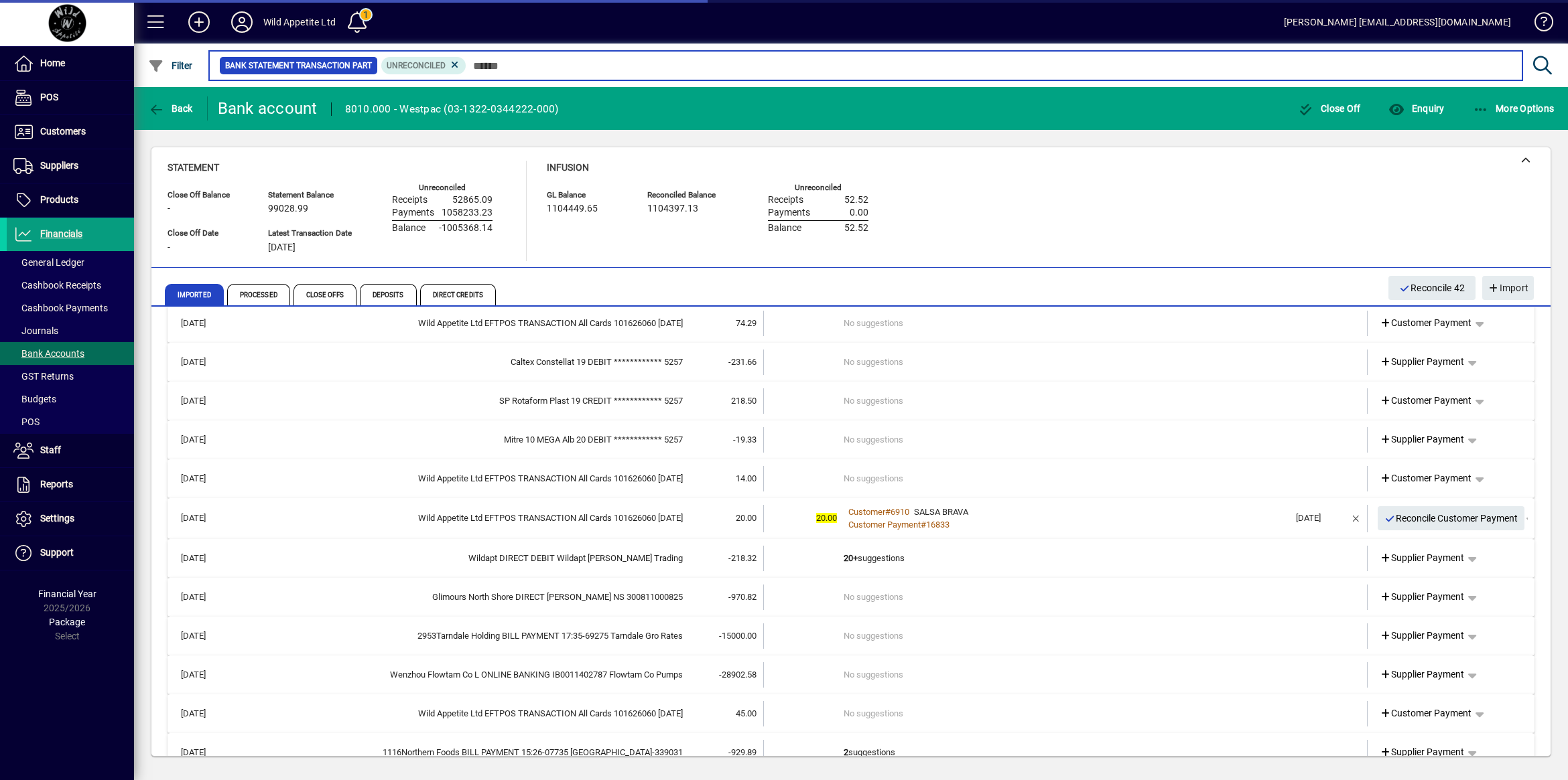
scroll to position [7359, 0]
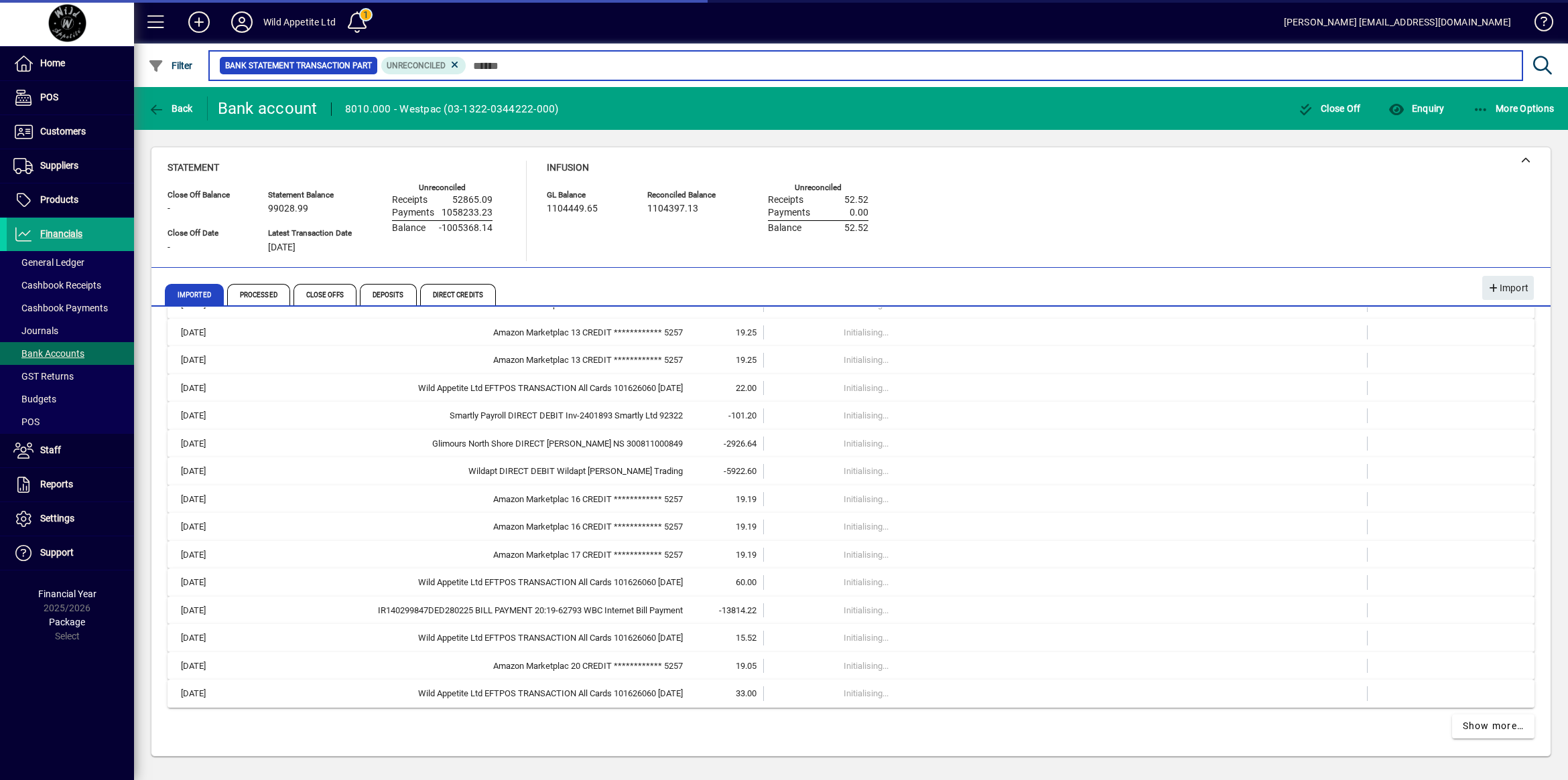
scroll to position [5712, 0]
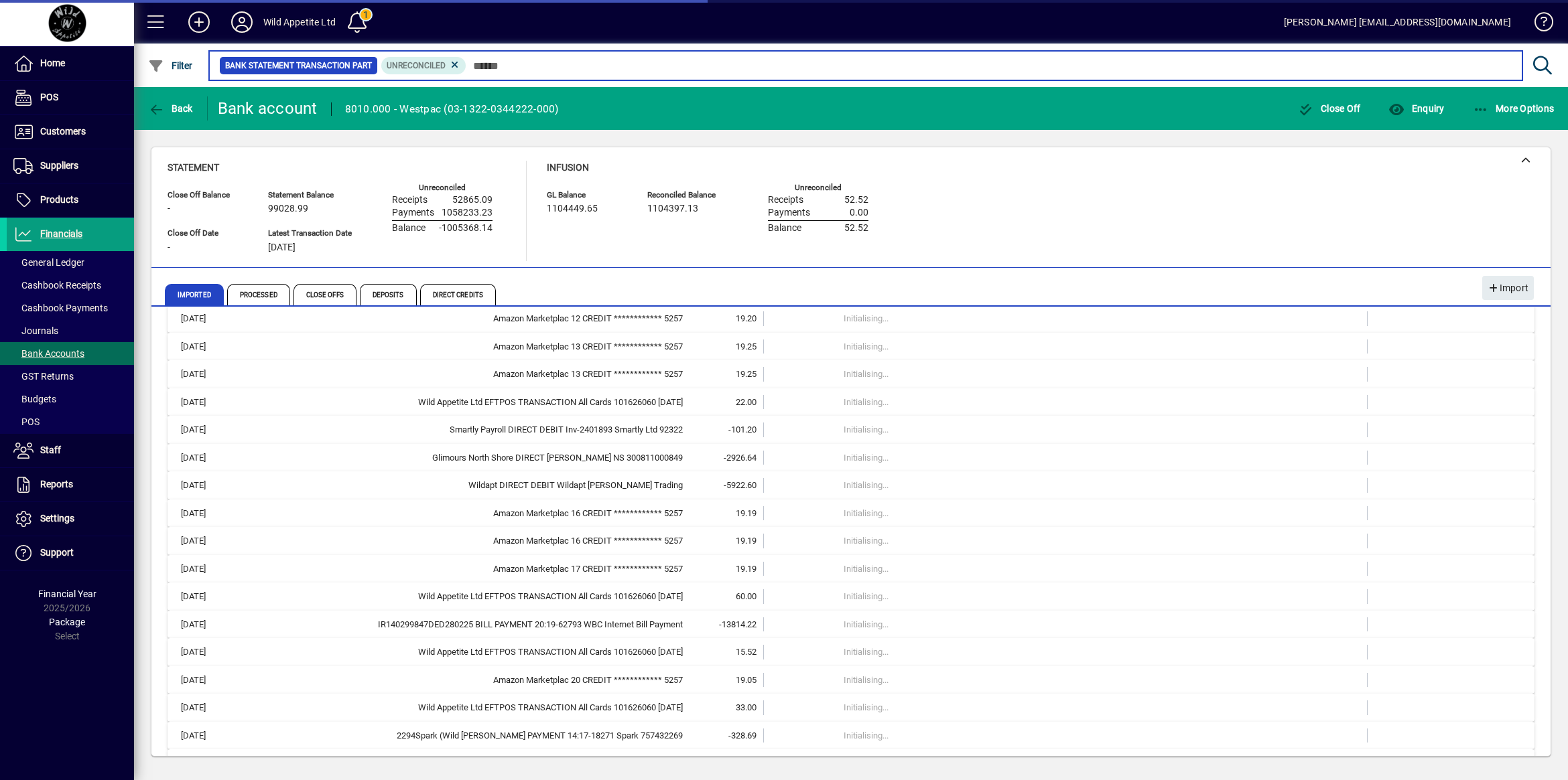
scroll to position [6281, 0]
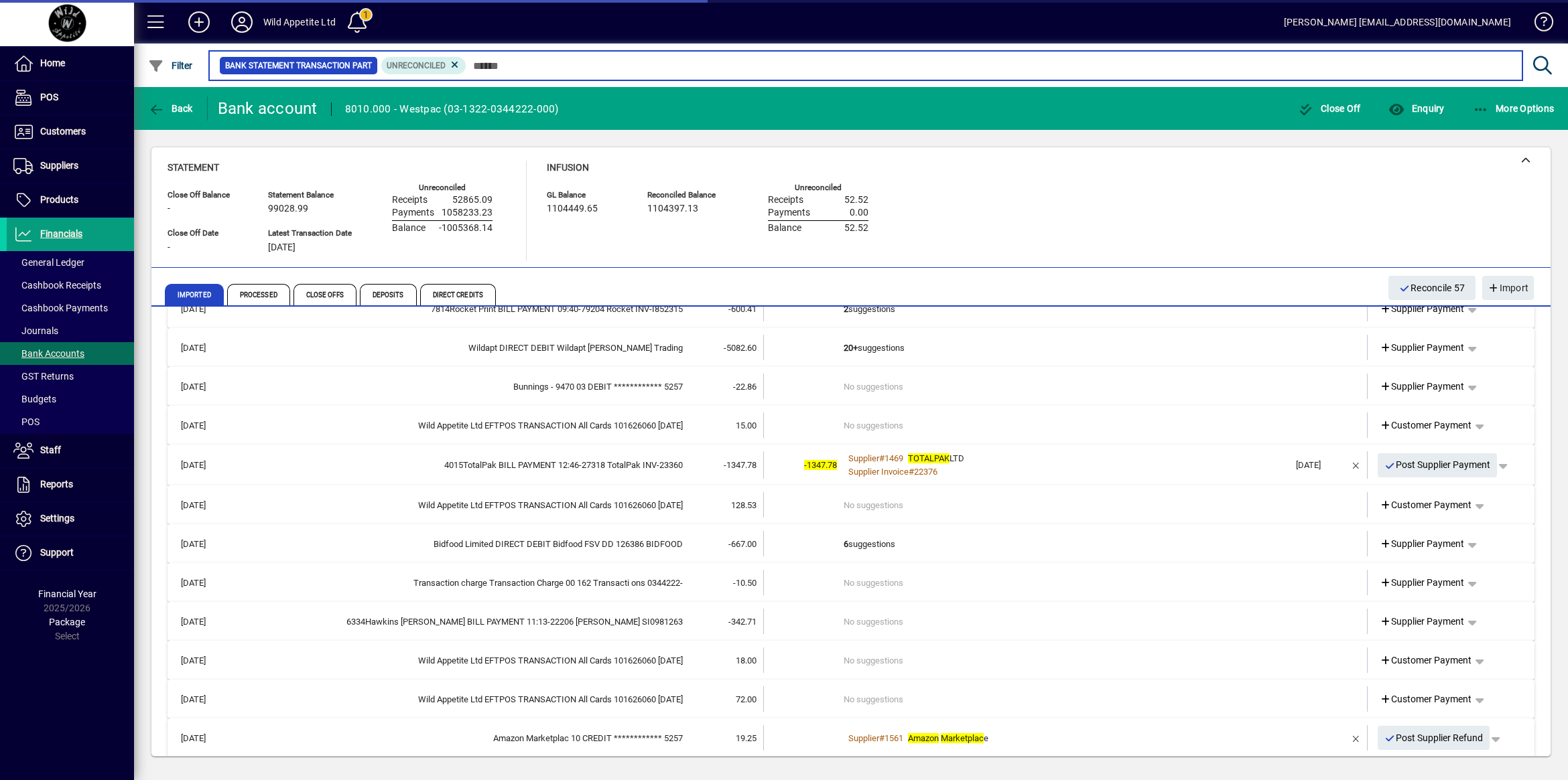
scroll to position [9084, 0]
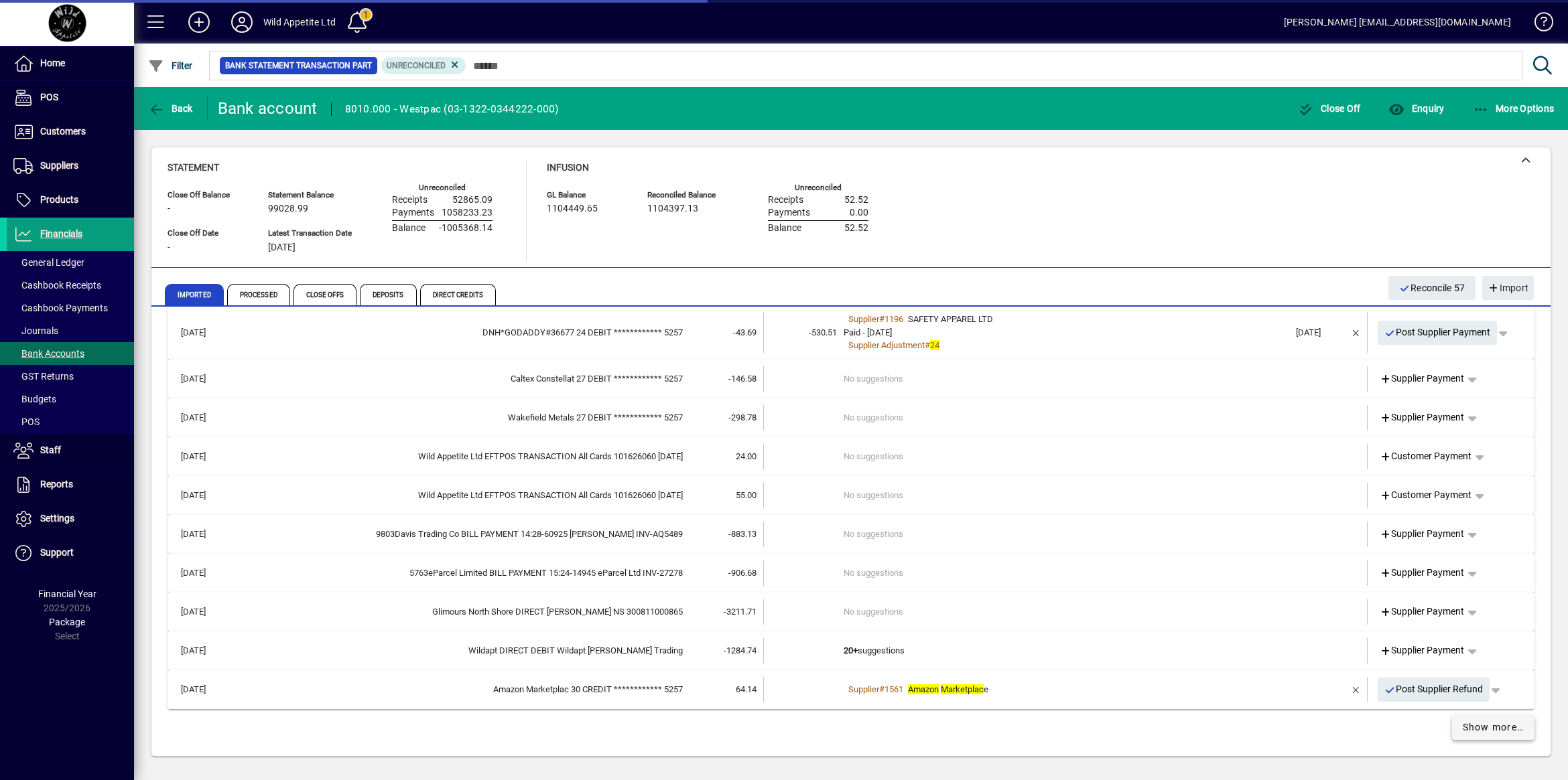
click at [1471, 729] on span "Show more…" at bounding box center [1493, 728] width 61 height 14
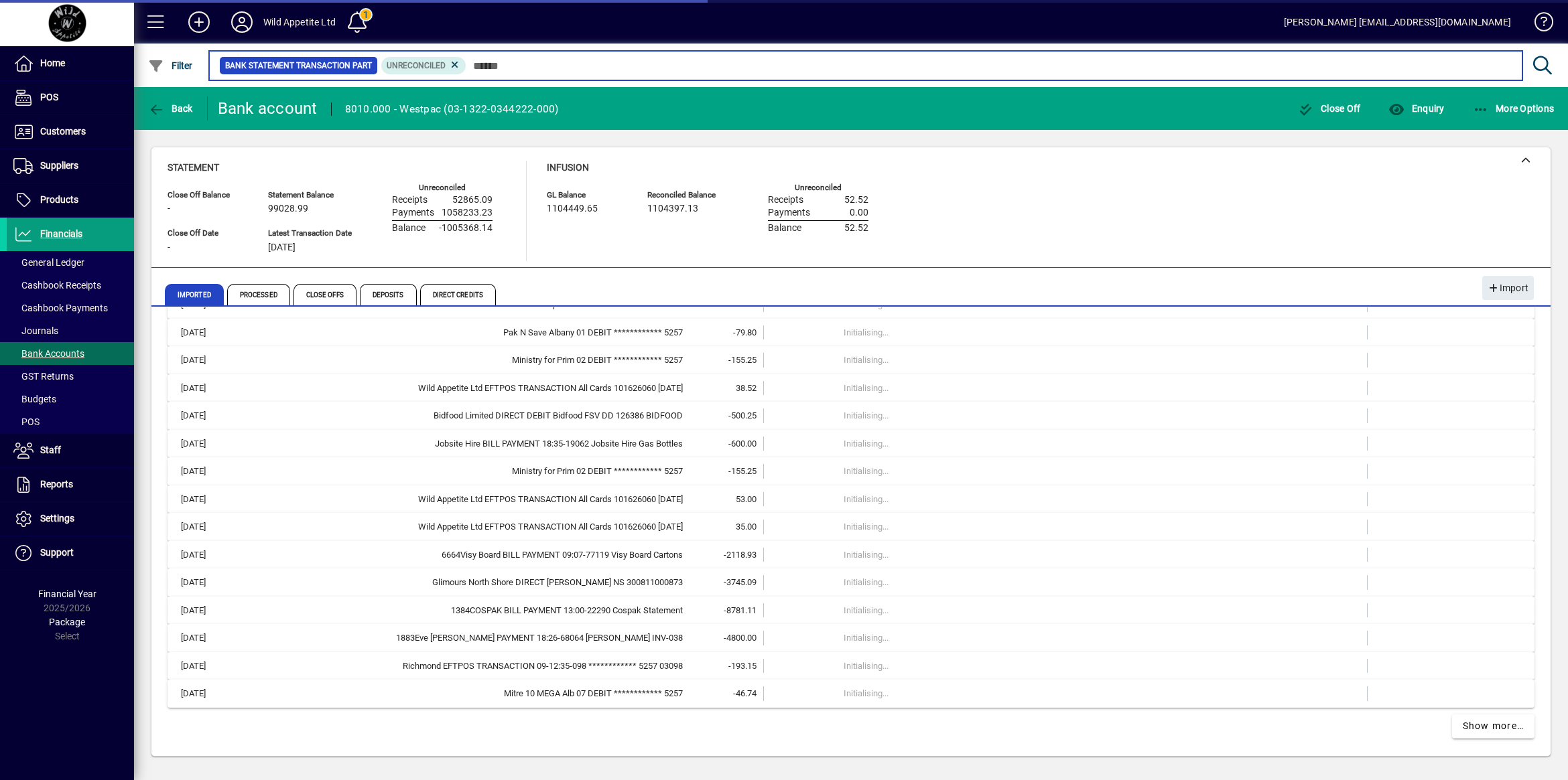
scroll to position [6837, 0]
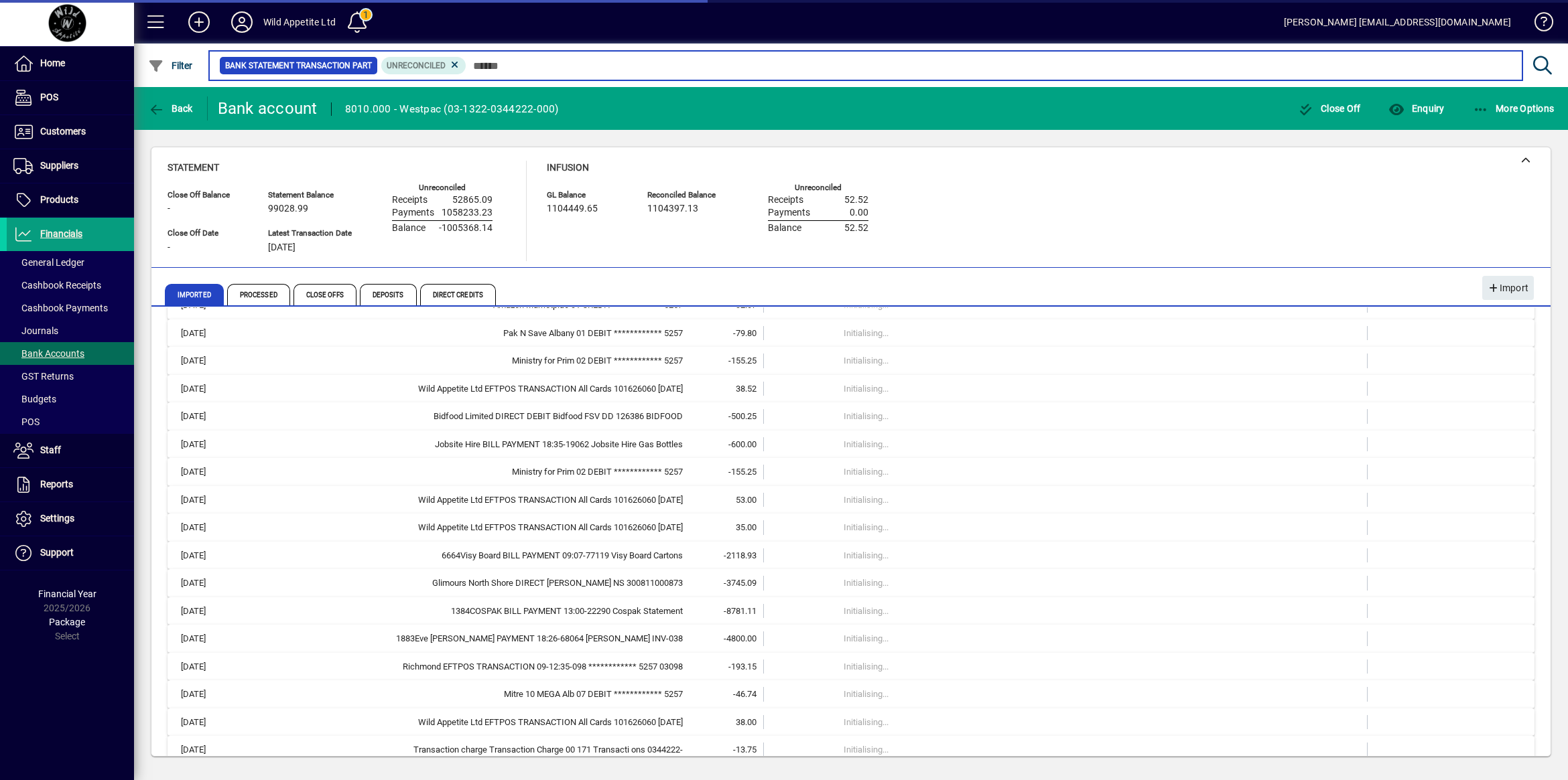
scroll to position [7393, 0]
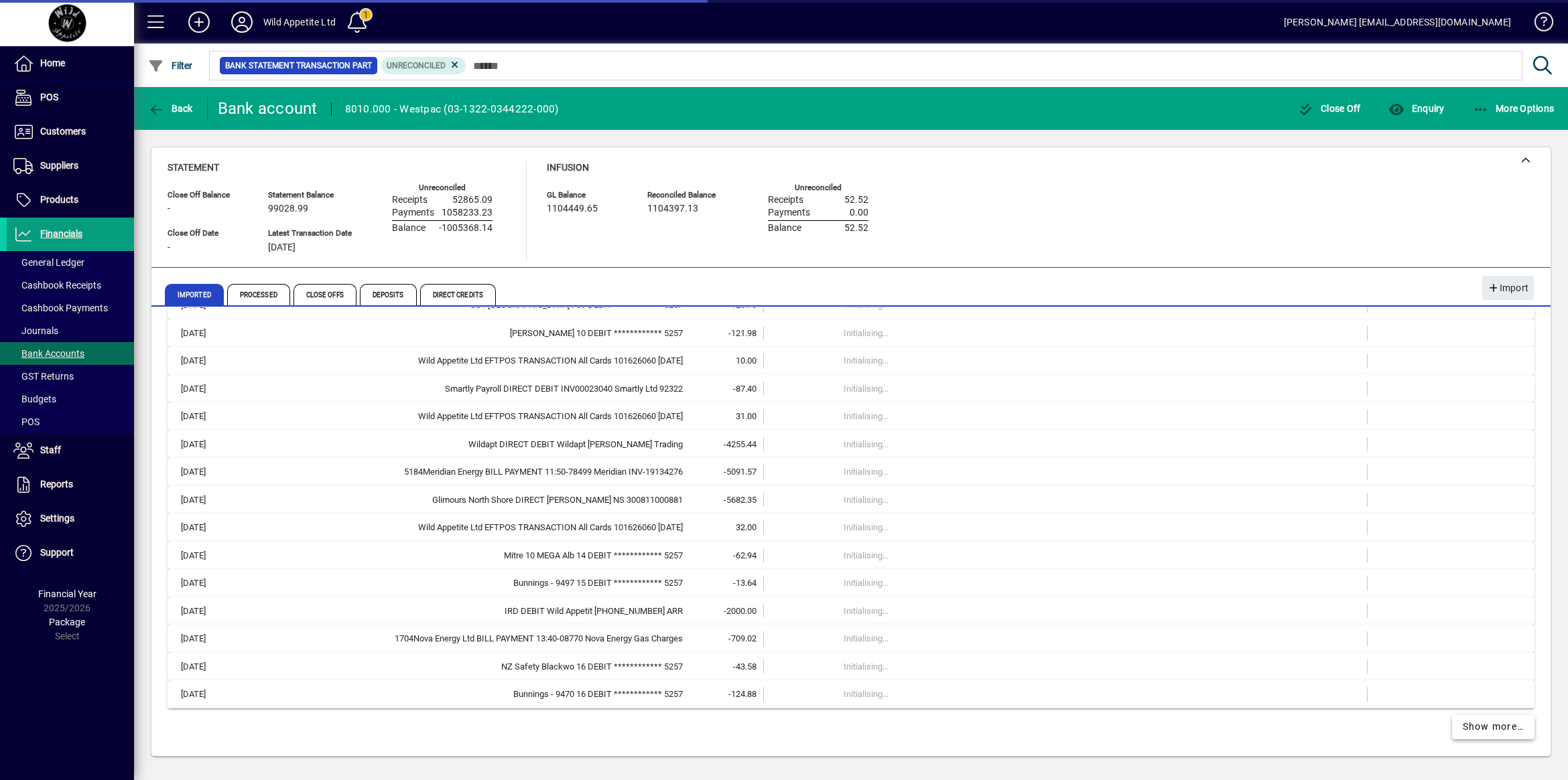
click at [1464, 735] on span at bounding box center [1493, 727] width 83 height 32
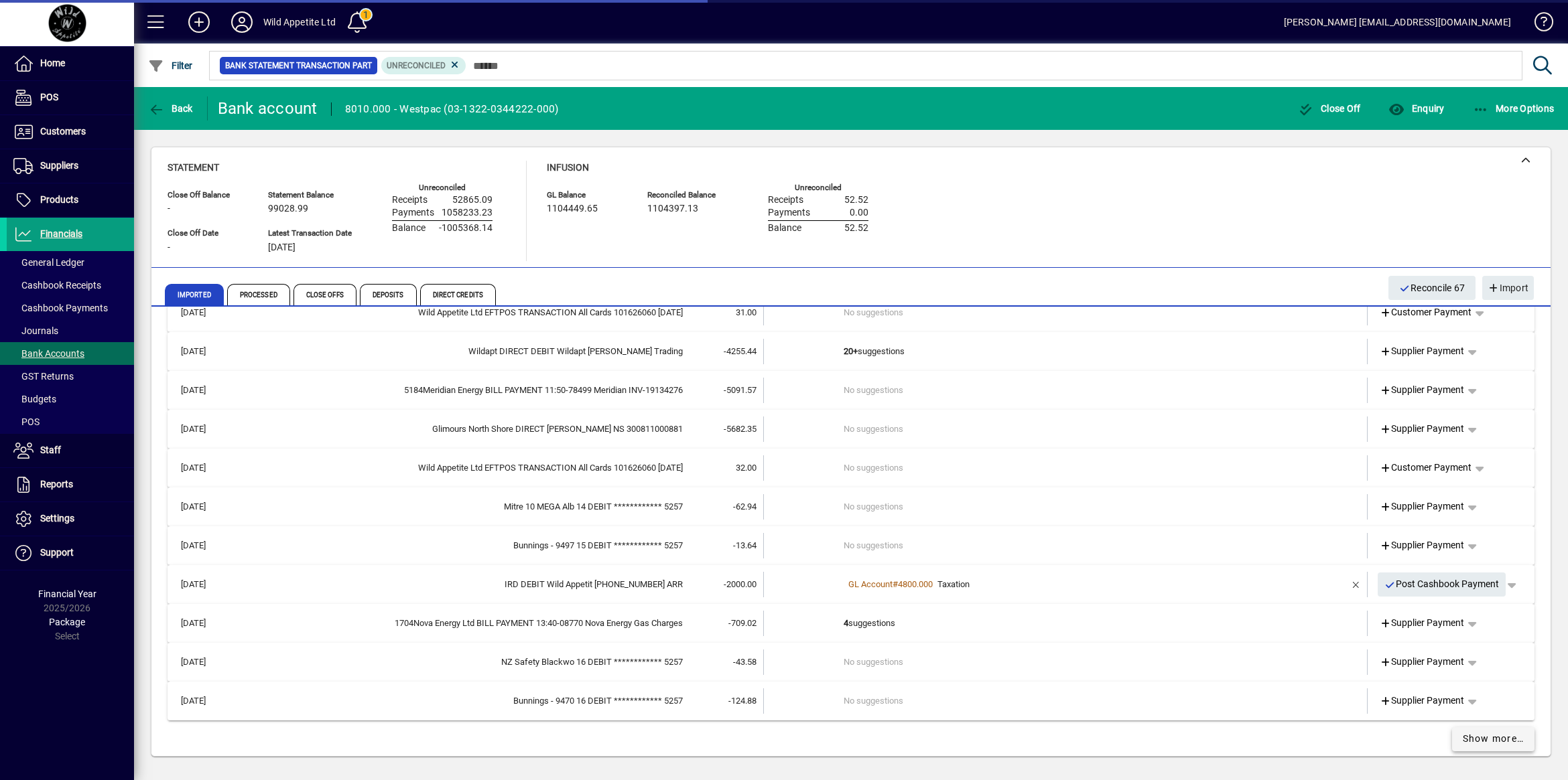
click at [1464, 747] on span at bounding box center [1493, 739] width 83 height 32
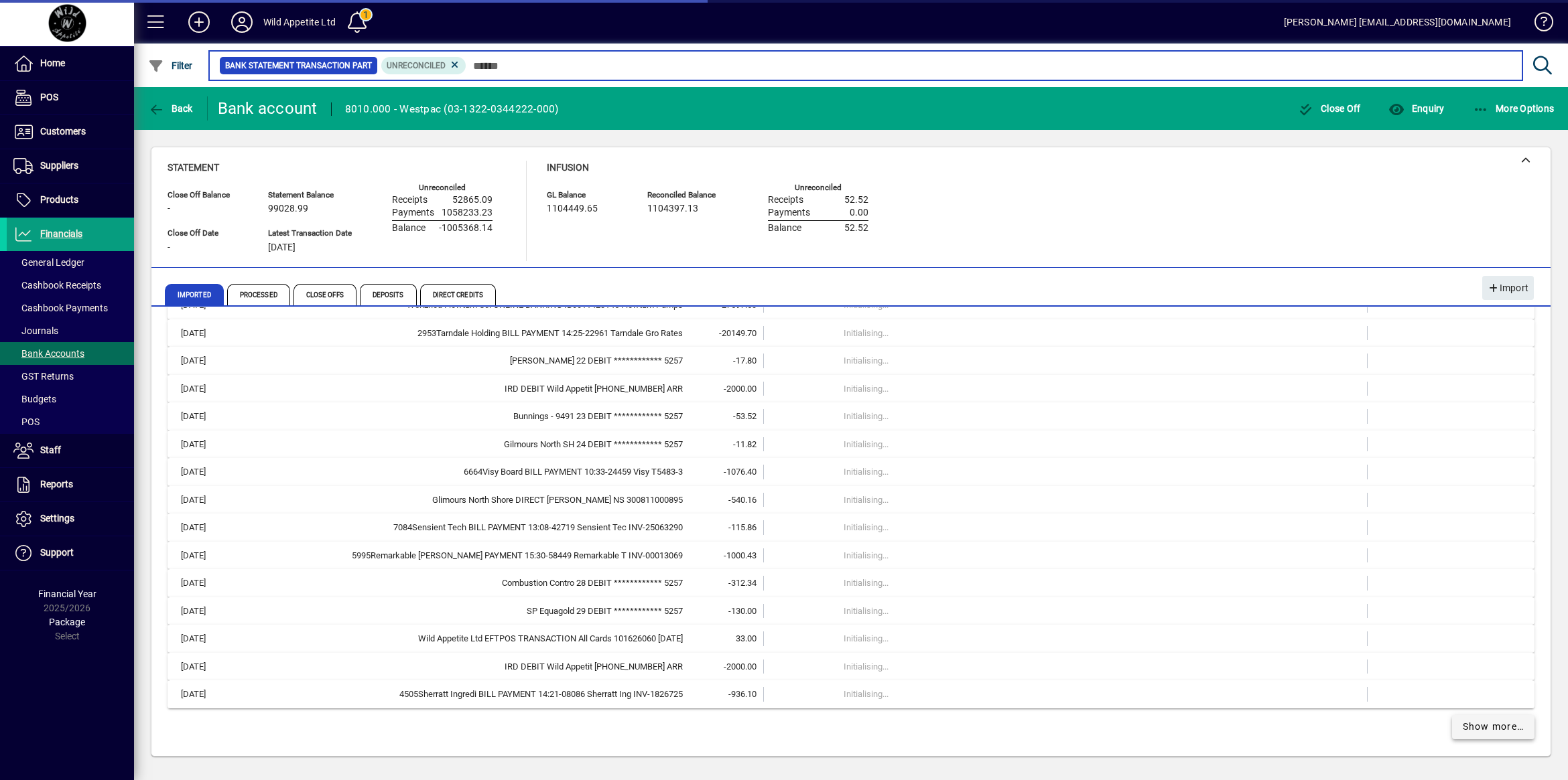
scroll to position [7938, 0]
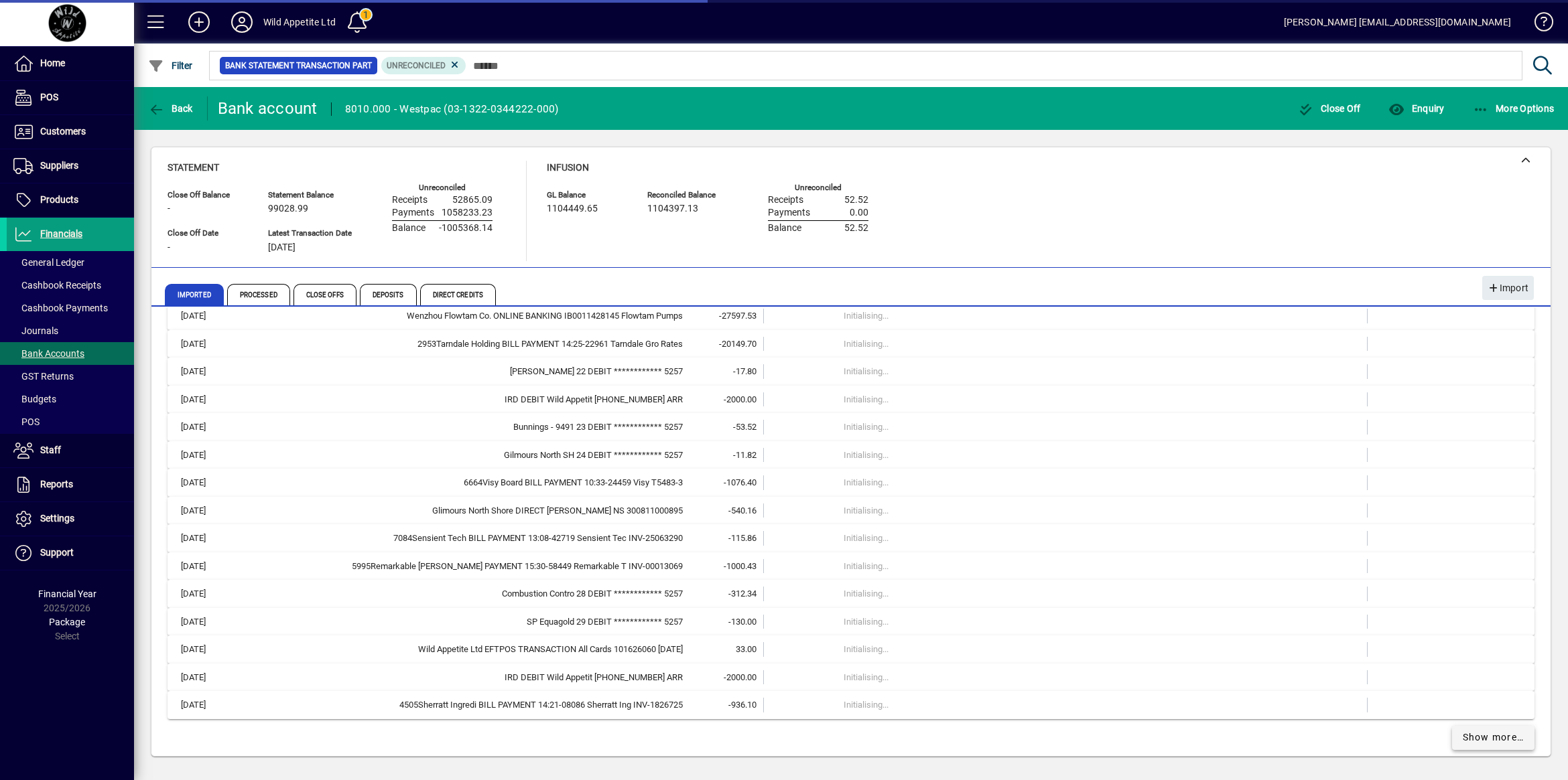
click at [1471, 744] on span "Show more…" at bounding box center [1493, 738] width 61 height 14
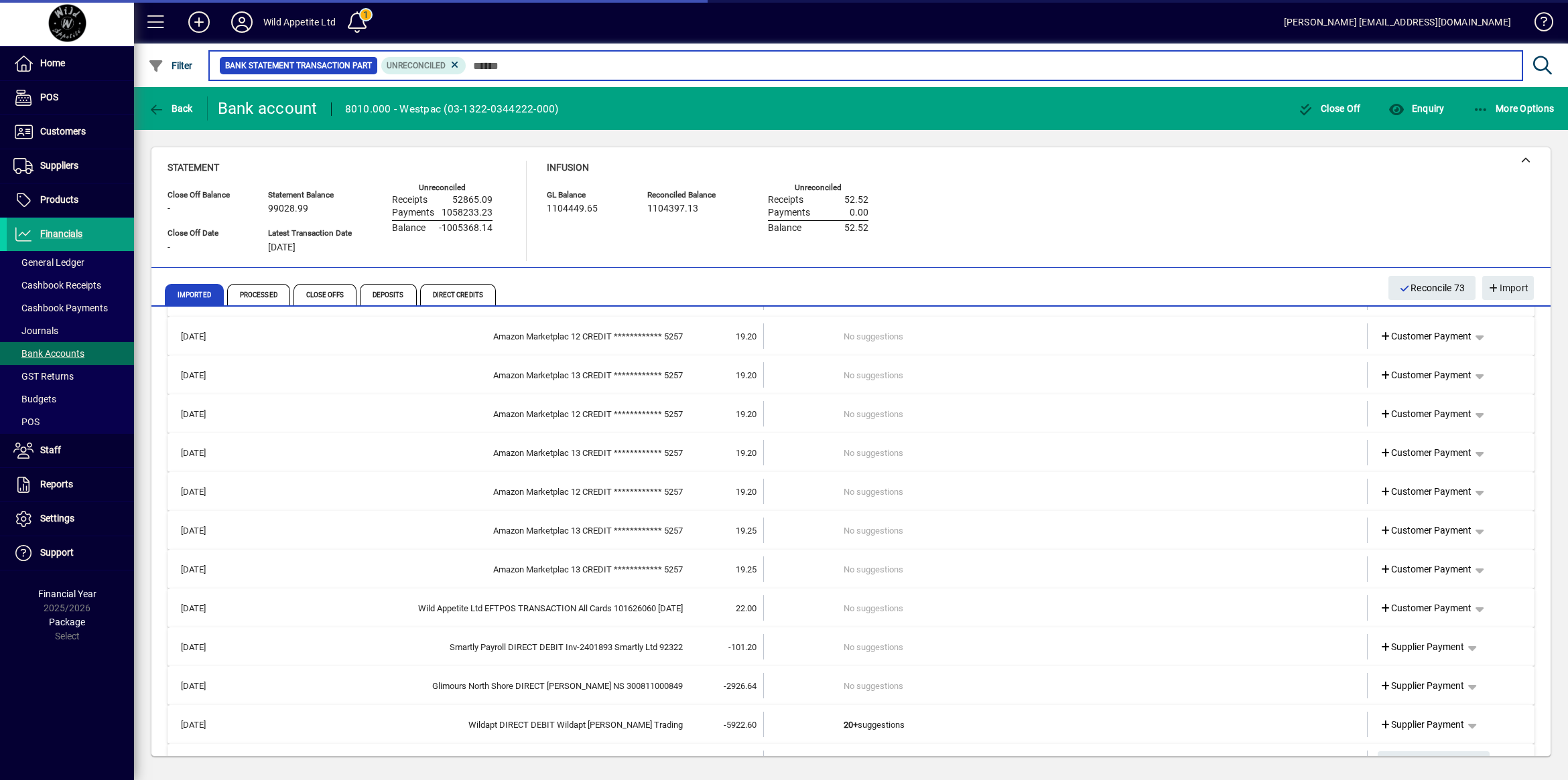
scroll to position [11461, 0]
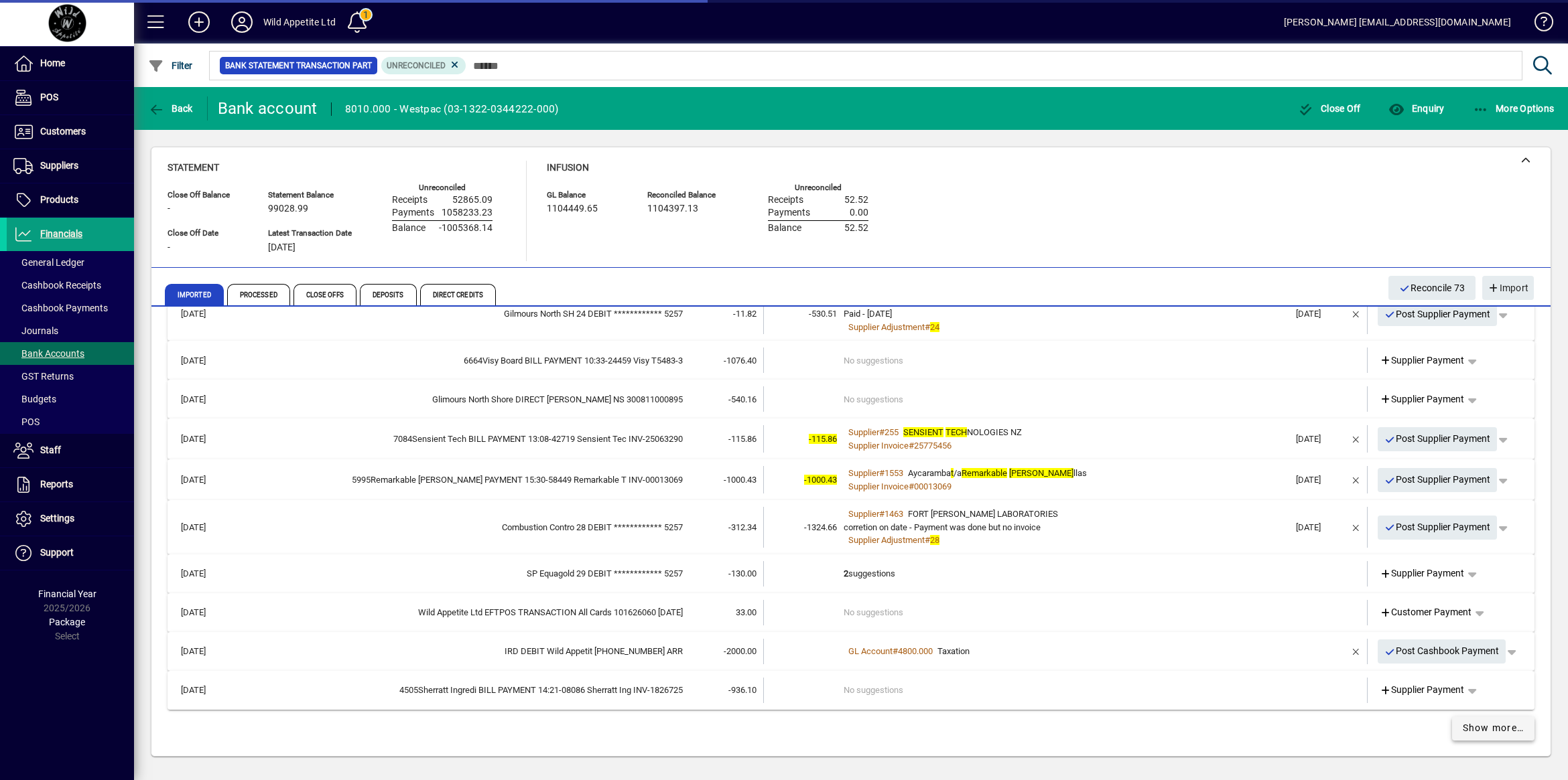
click at [1462, 732] on span "Show more…" at bounding box center [1493, 729] width 61 height 14
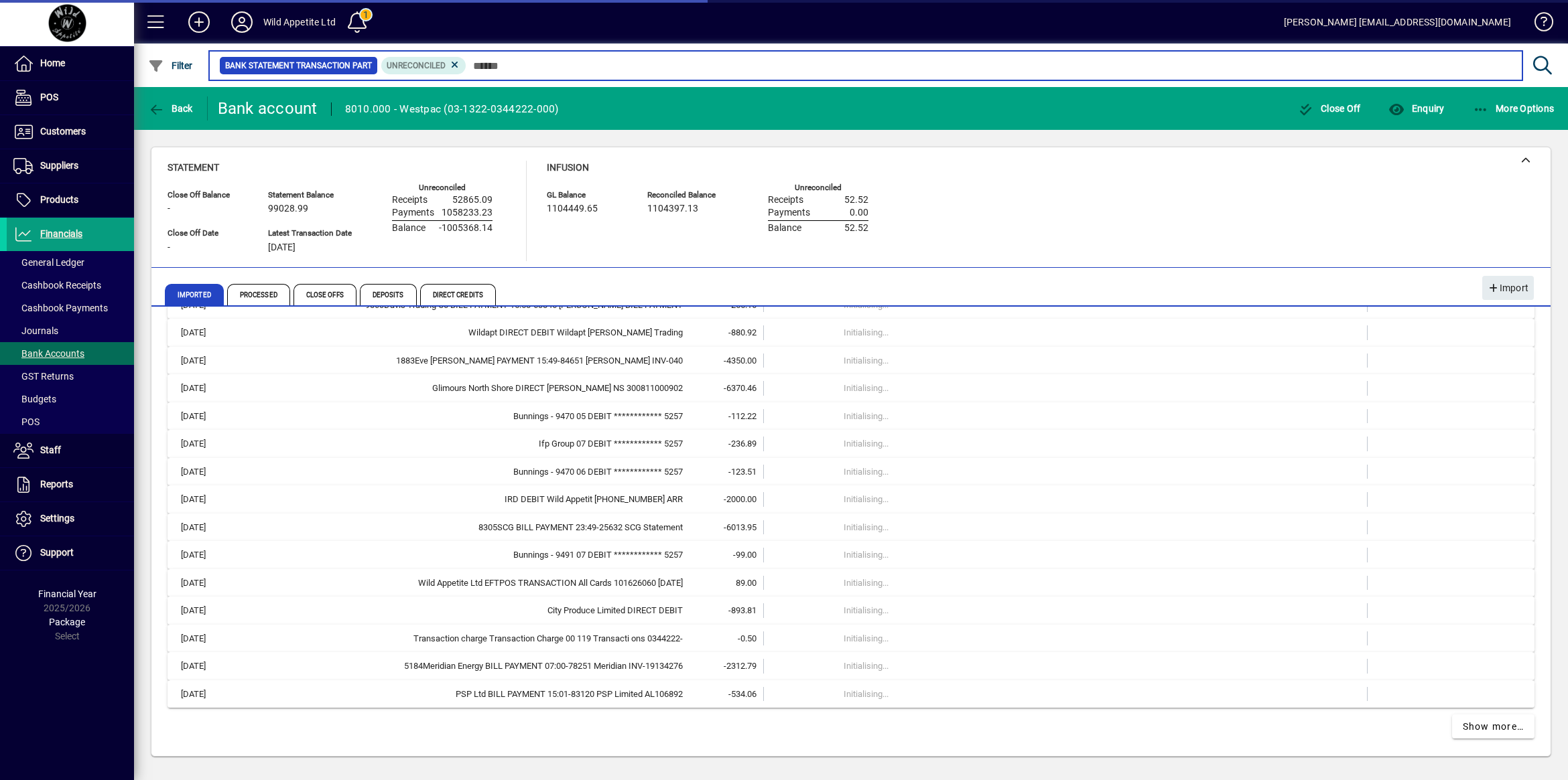
scroll to position [8505, 0]
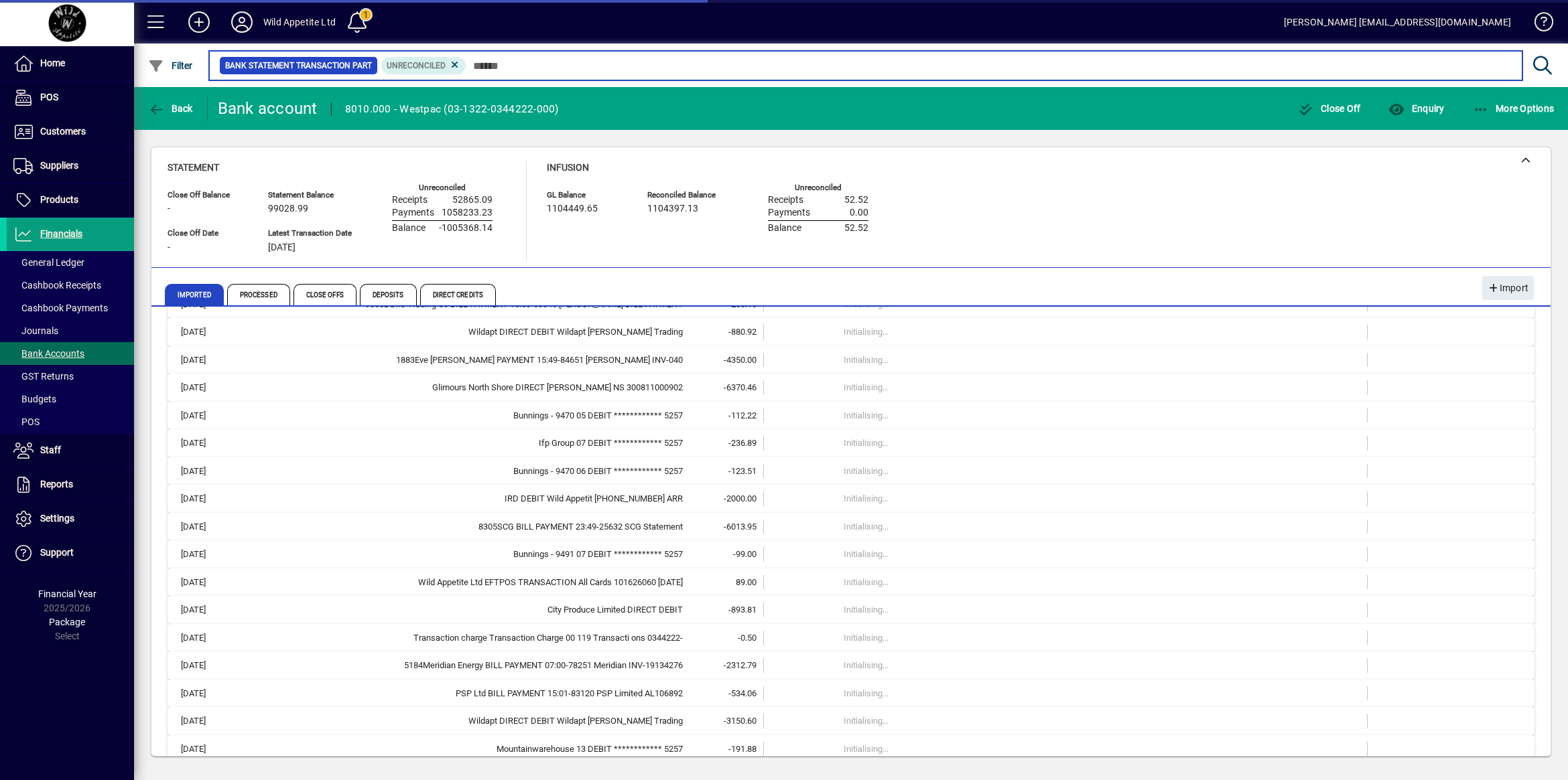
scroll to position [9061, 0]
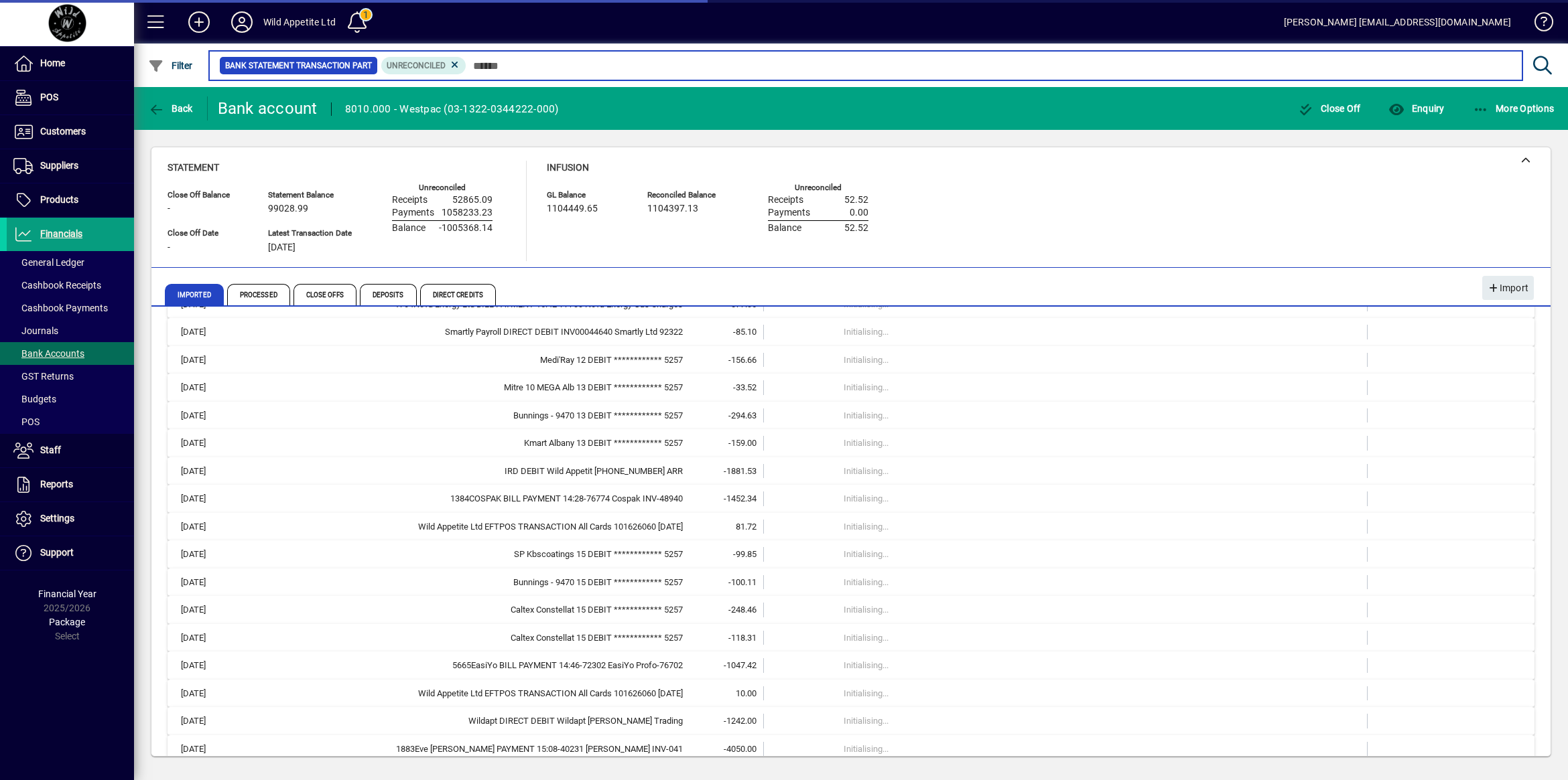
scroll to position [9616, 0]
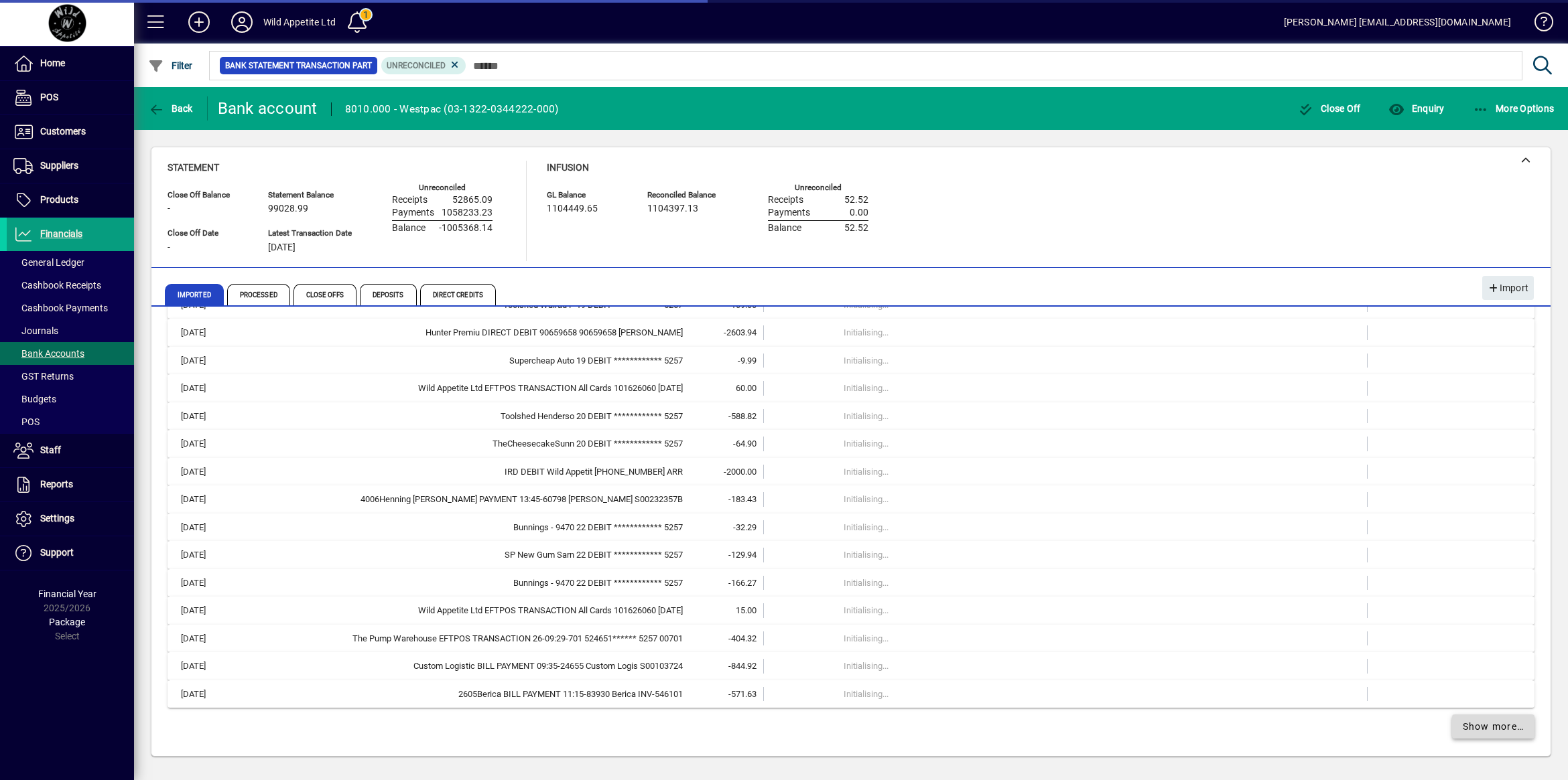
click at [1484, 735] on span at bounding box center [1493, 726] width 83 height 32
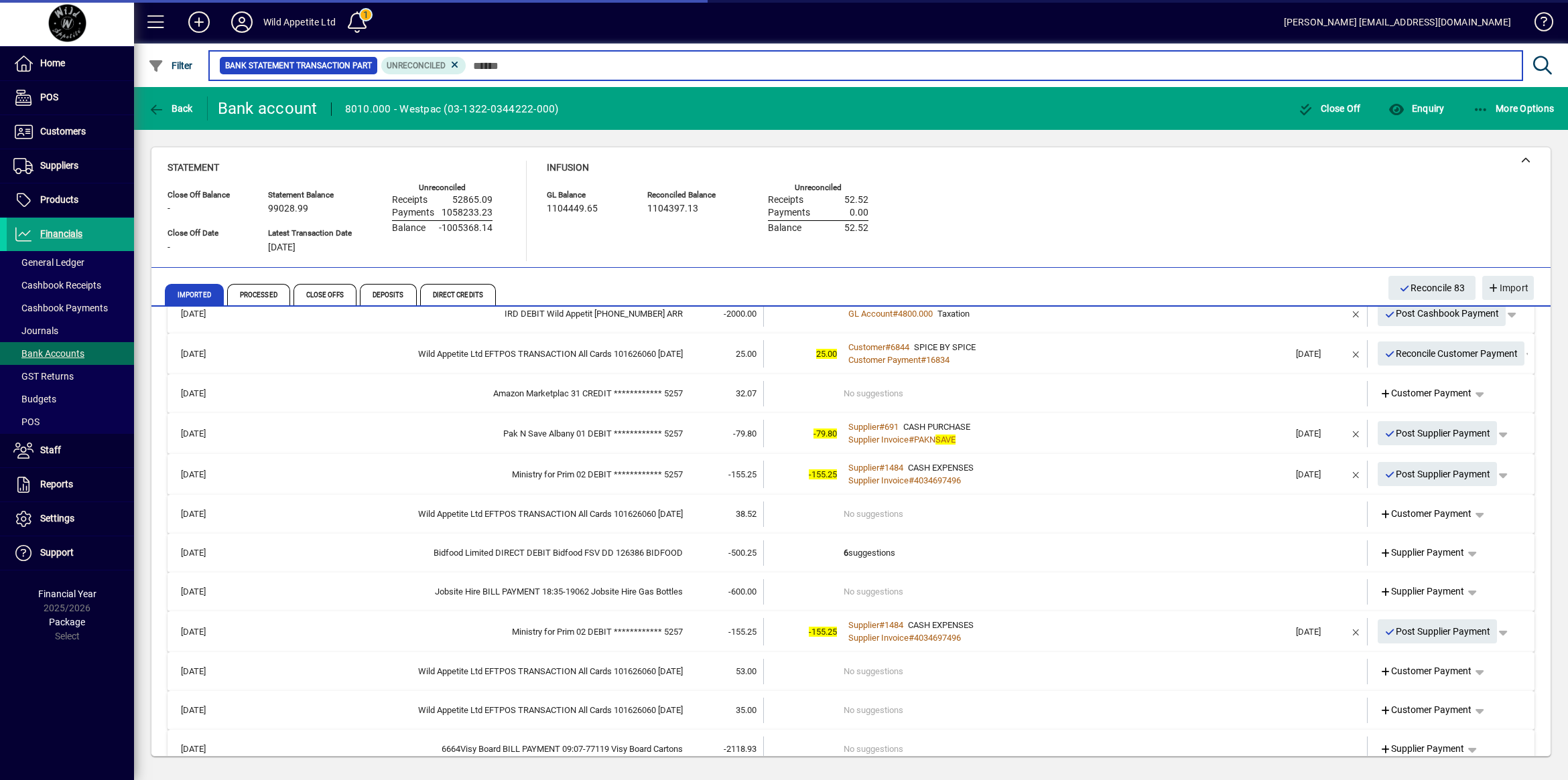
scroll to position [13586, 0]
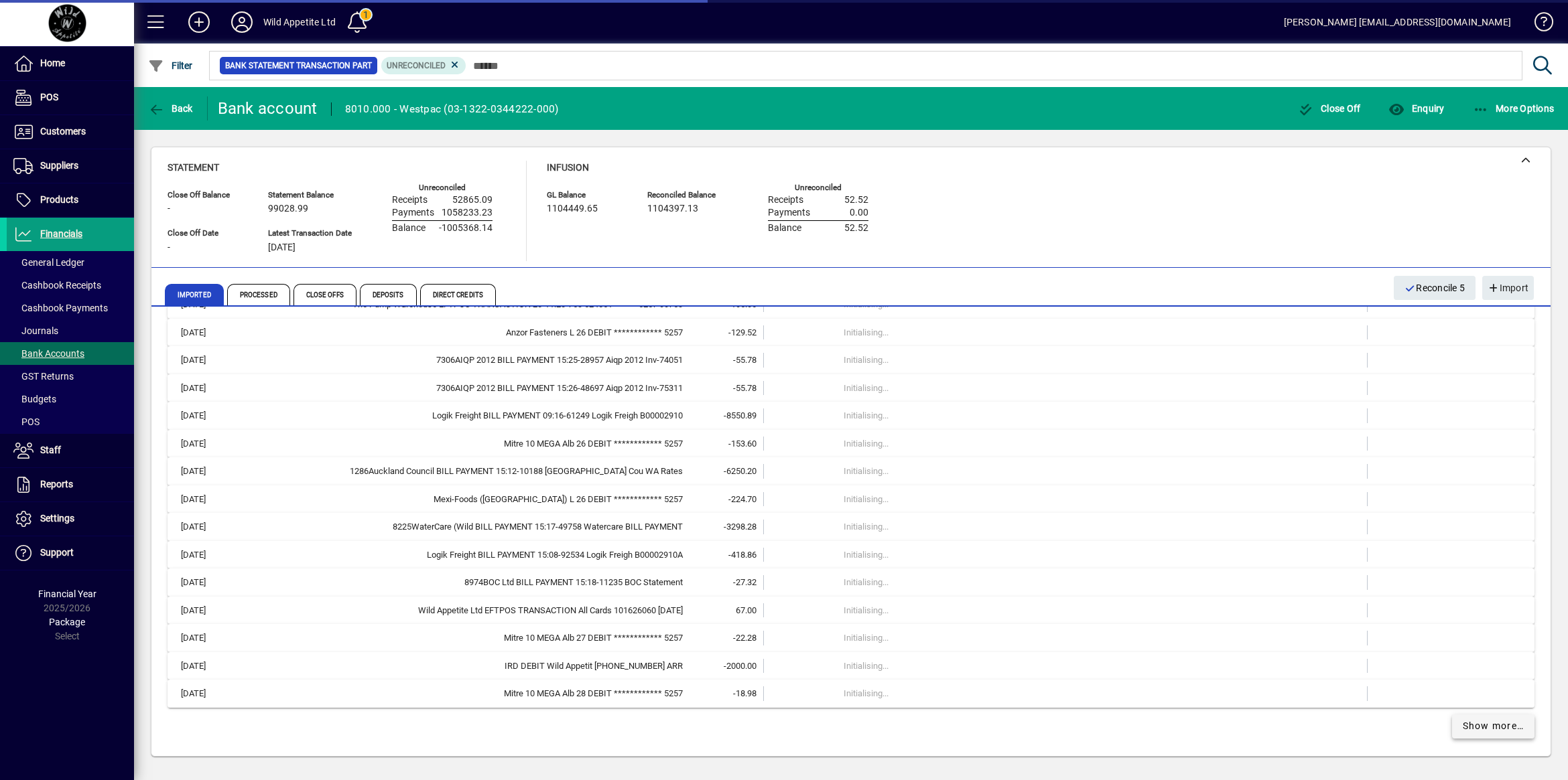
click at [1472, 731] on span "Show more…" at bounding box center [1493, 726] width 61 height 14
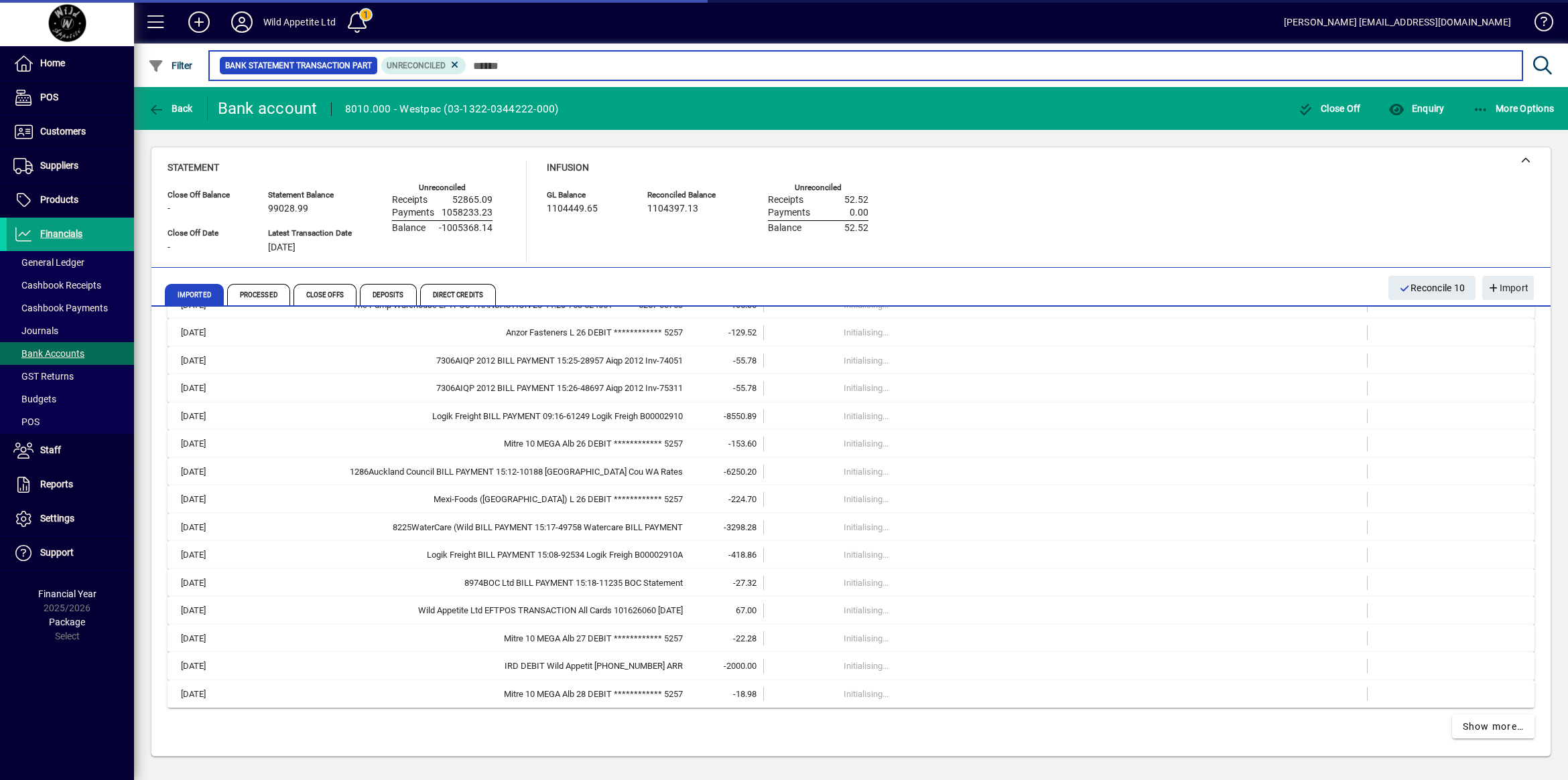
scroll to position [10767, 0]
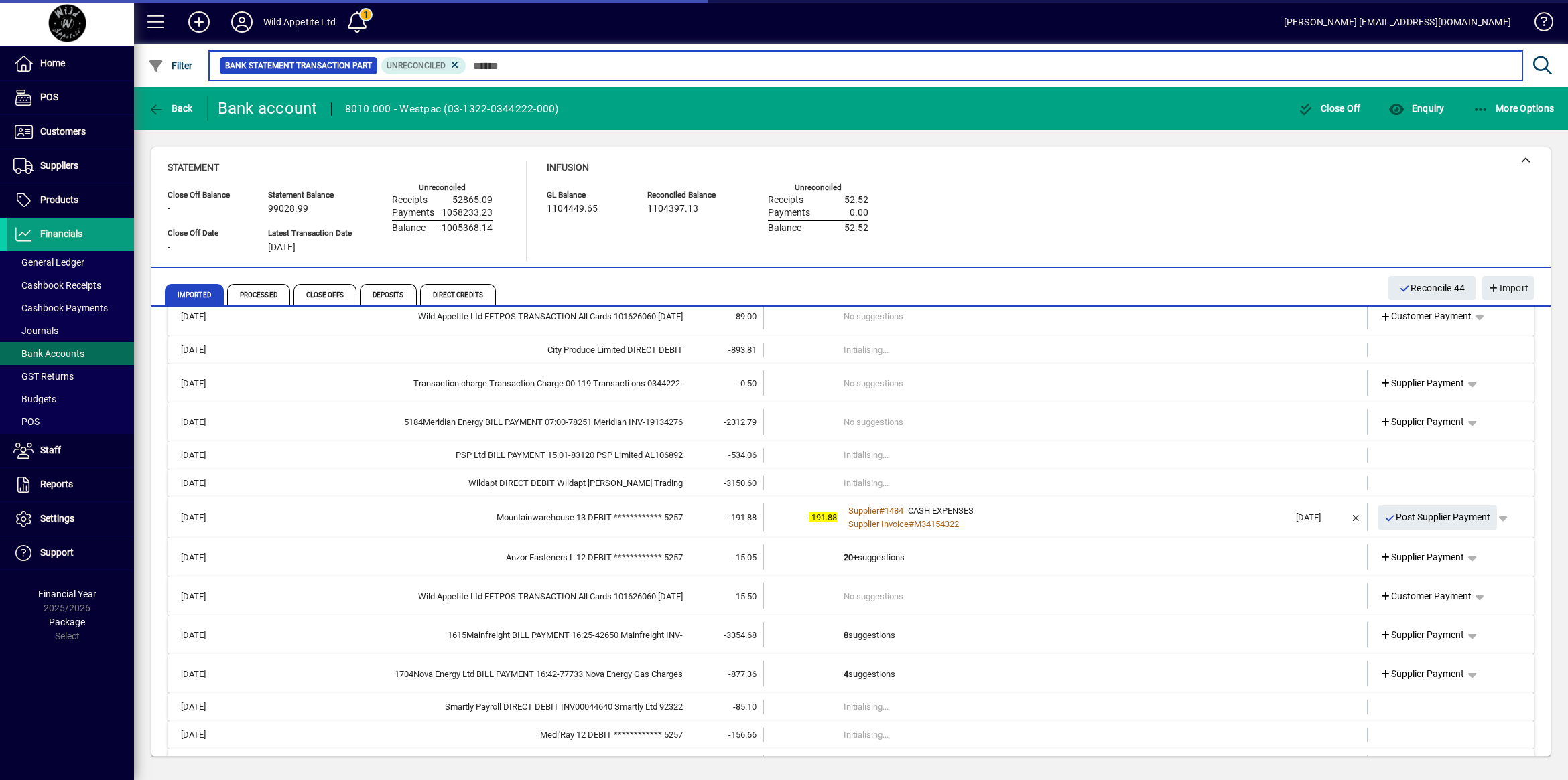
scroll to position [10727, 0]
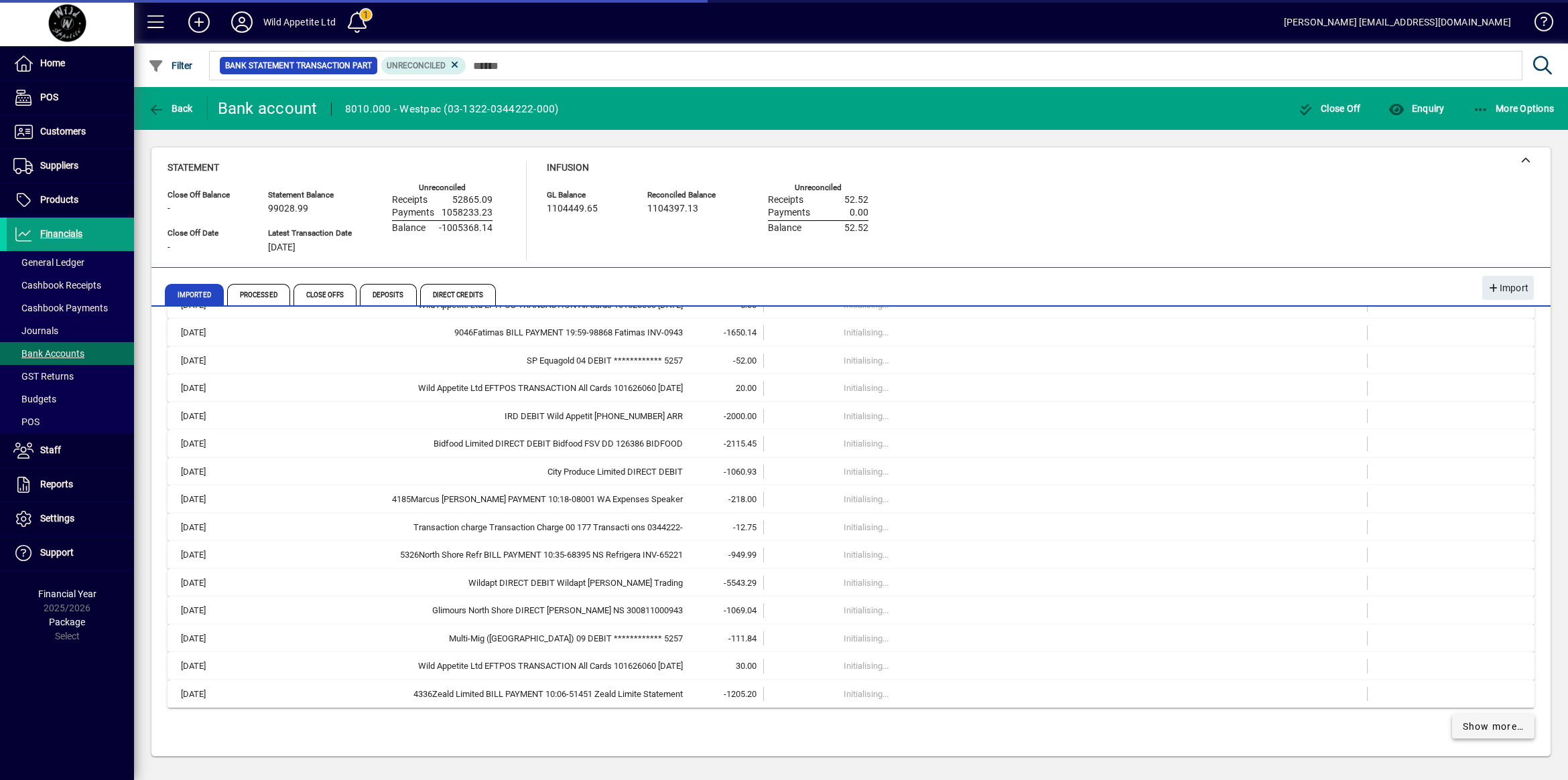
click at [1462, 727] on span "Show more…" at bounding box center [1493, 727] width 61 height 14
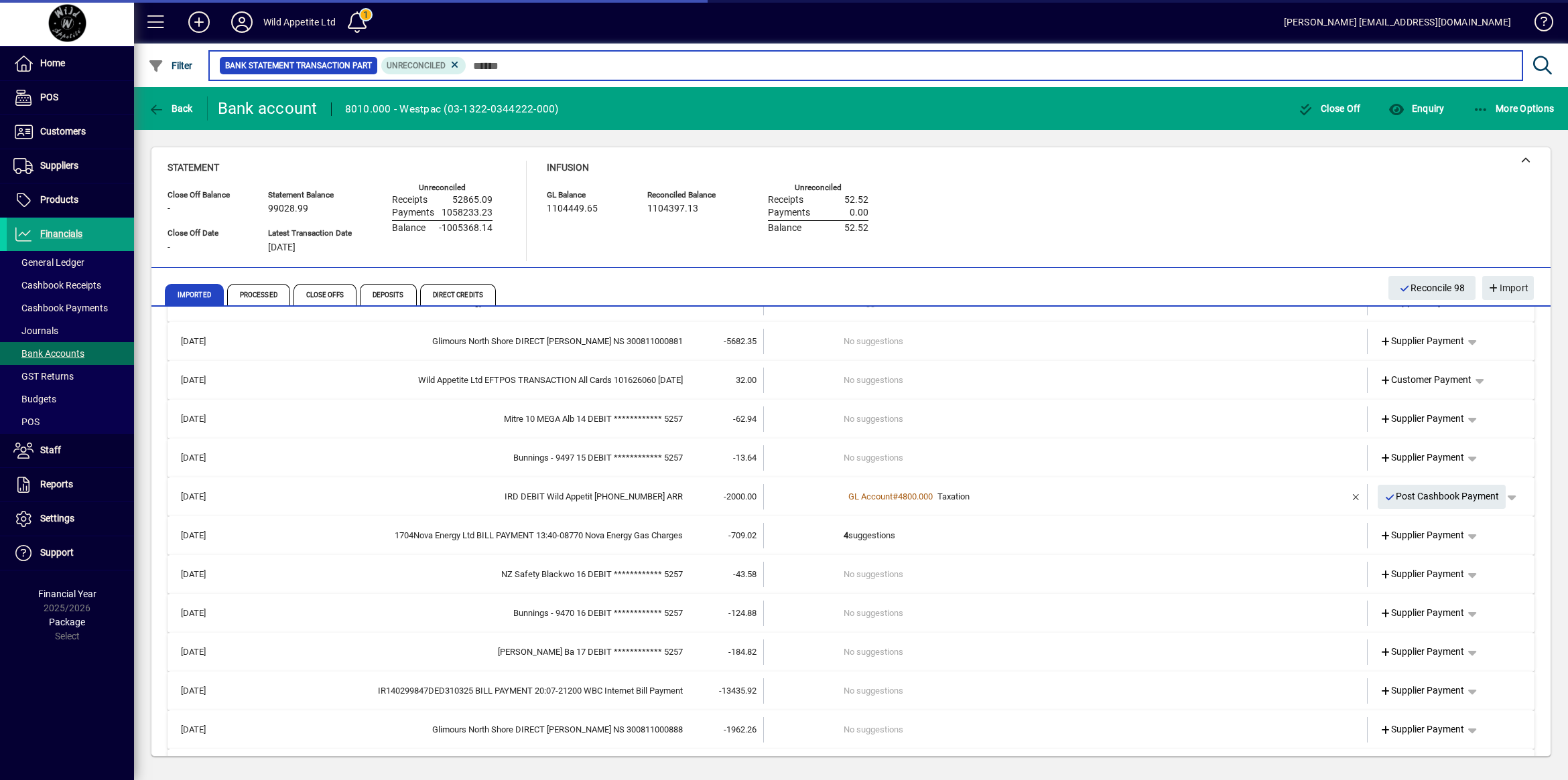
scroll to position [15228, 0]
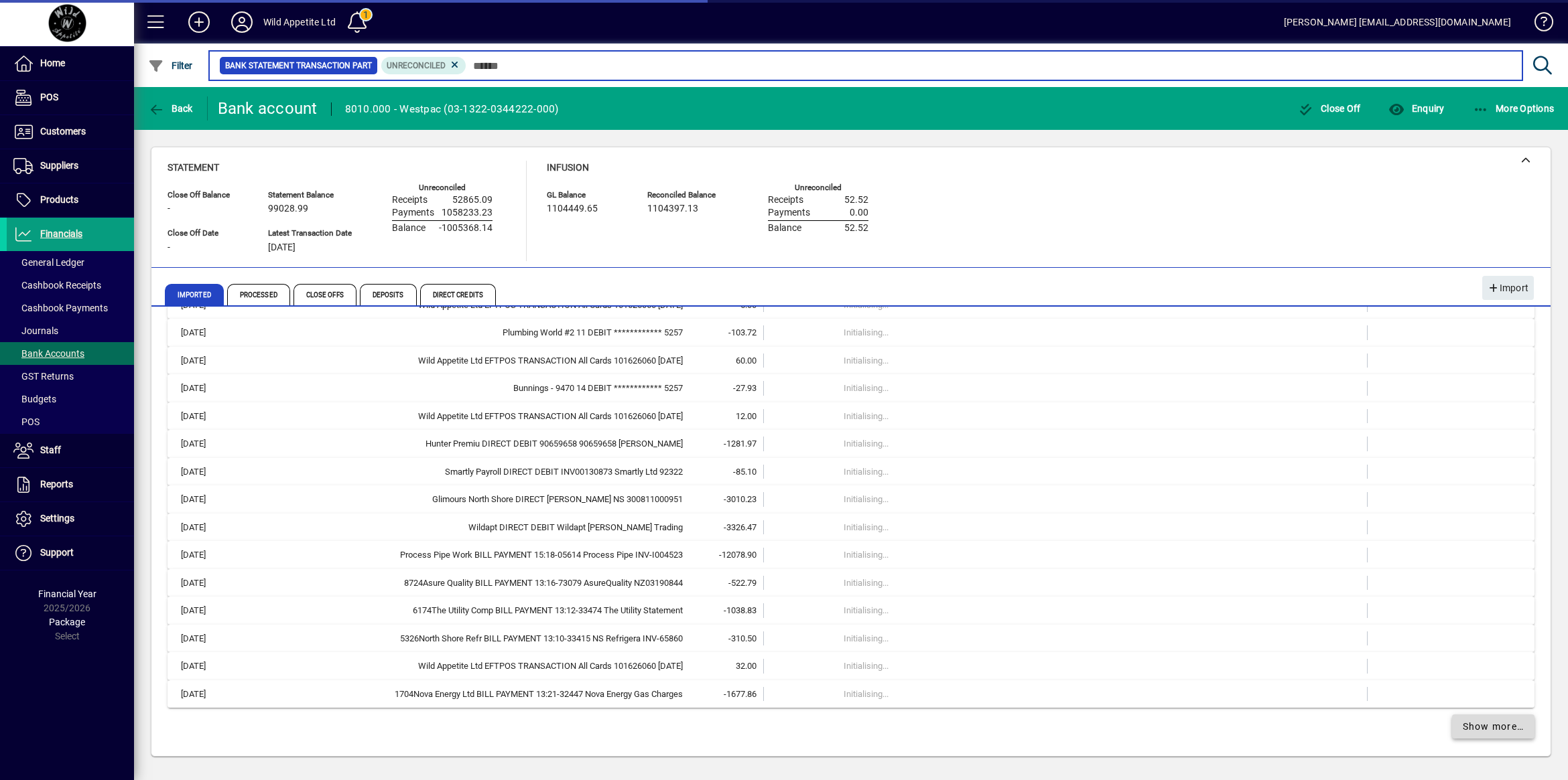
scroll to position [11284, 0]
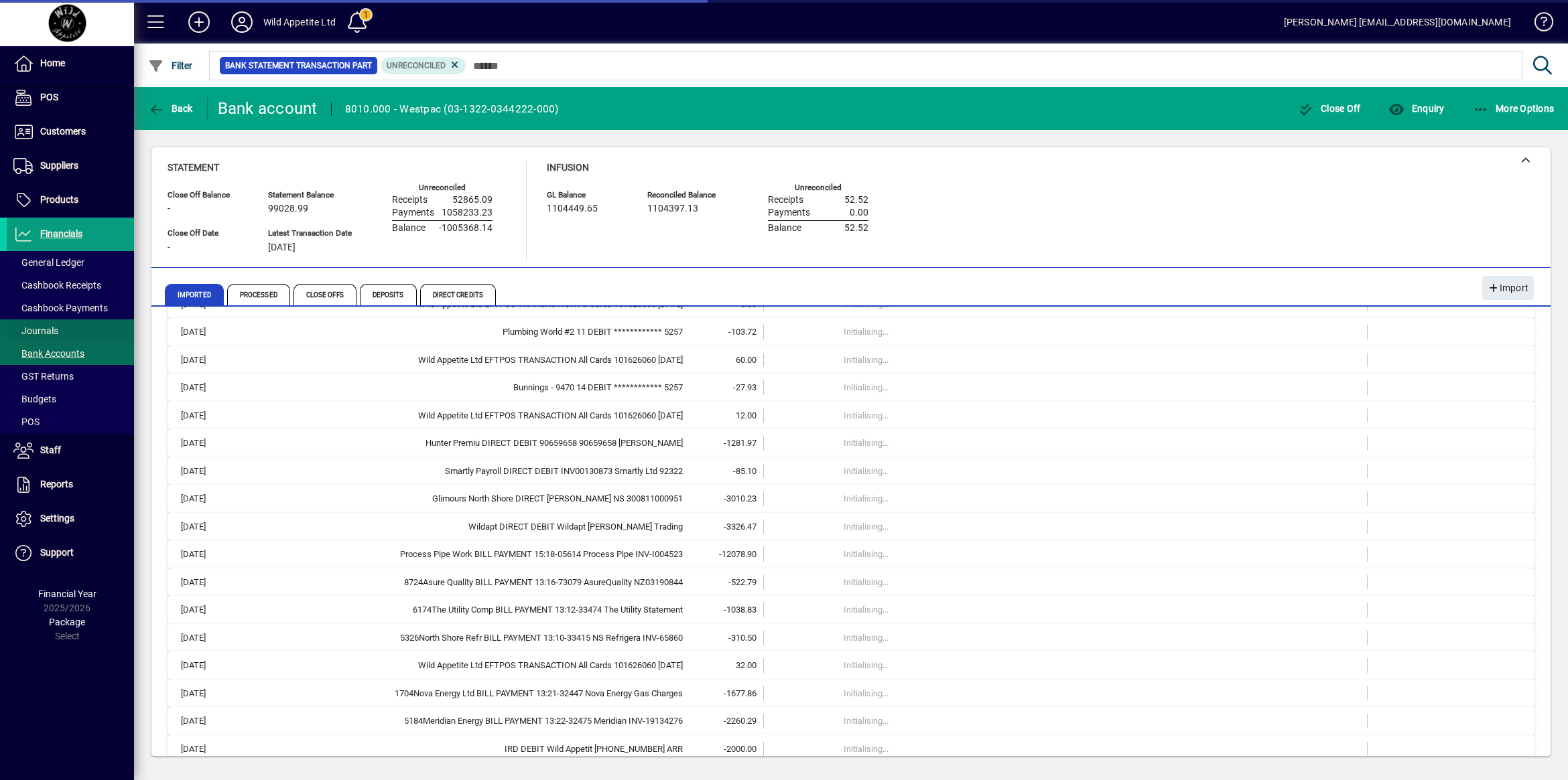
scroll to position [11839, 0]
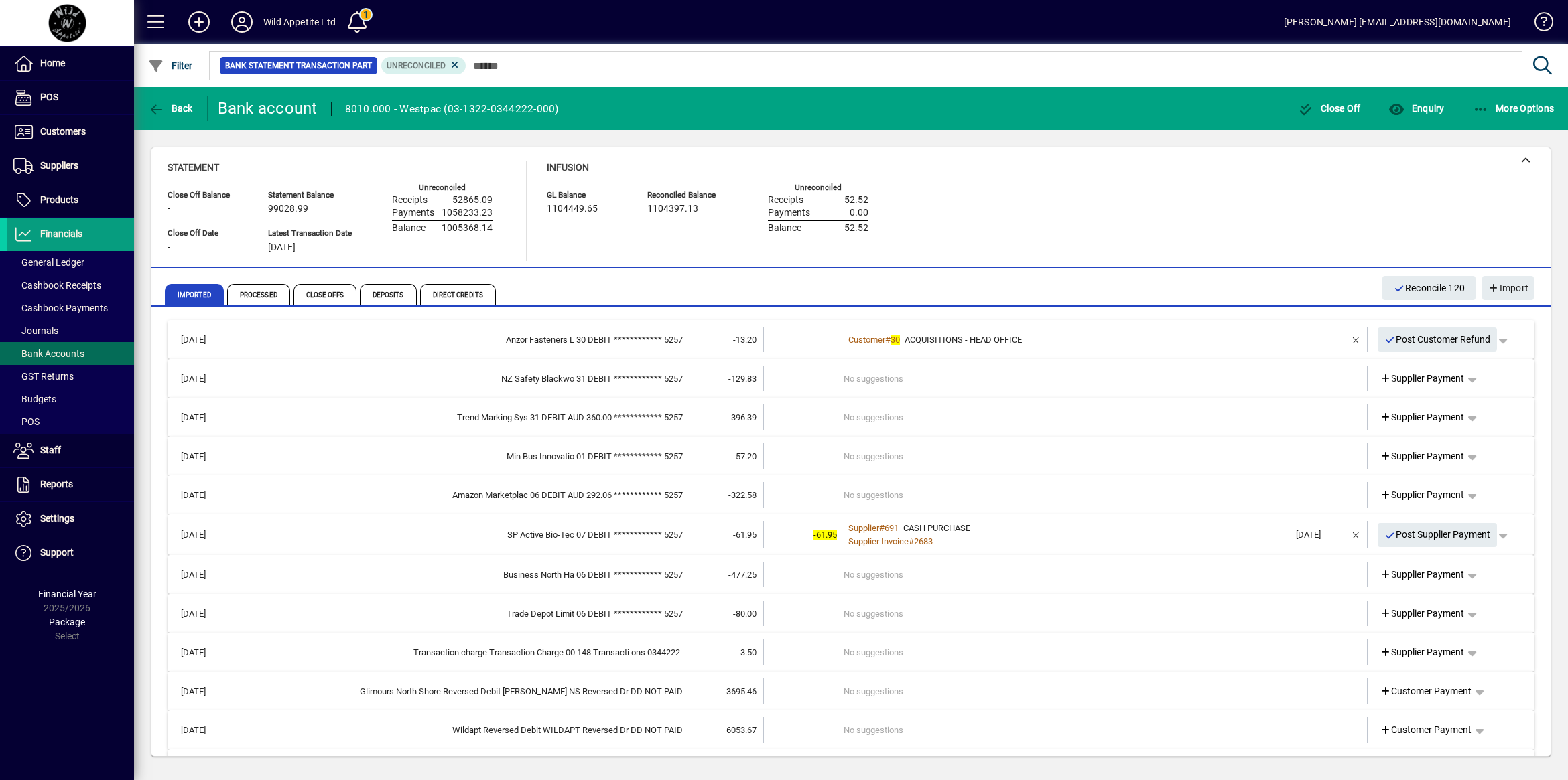
scroll to position [16835, 0]
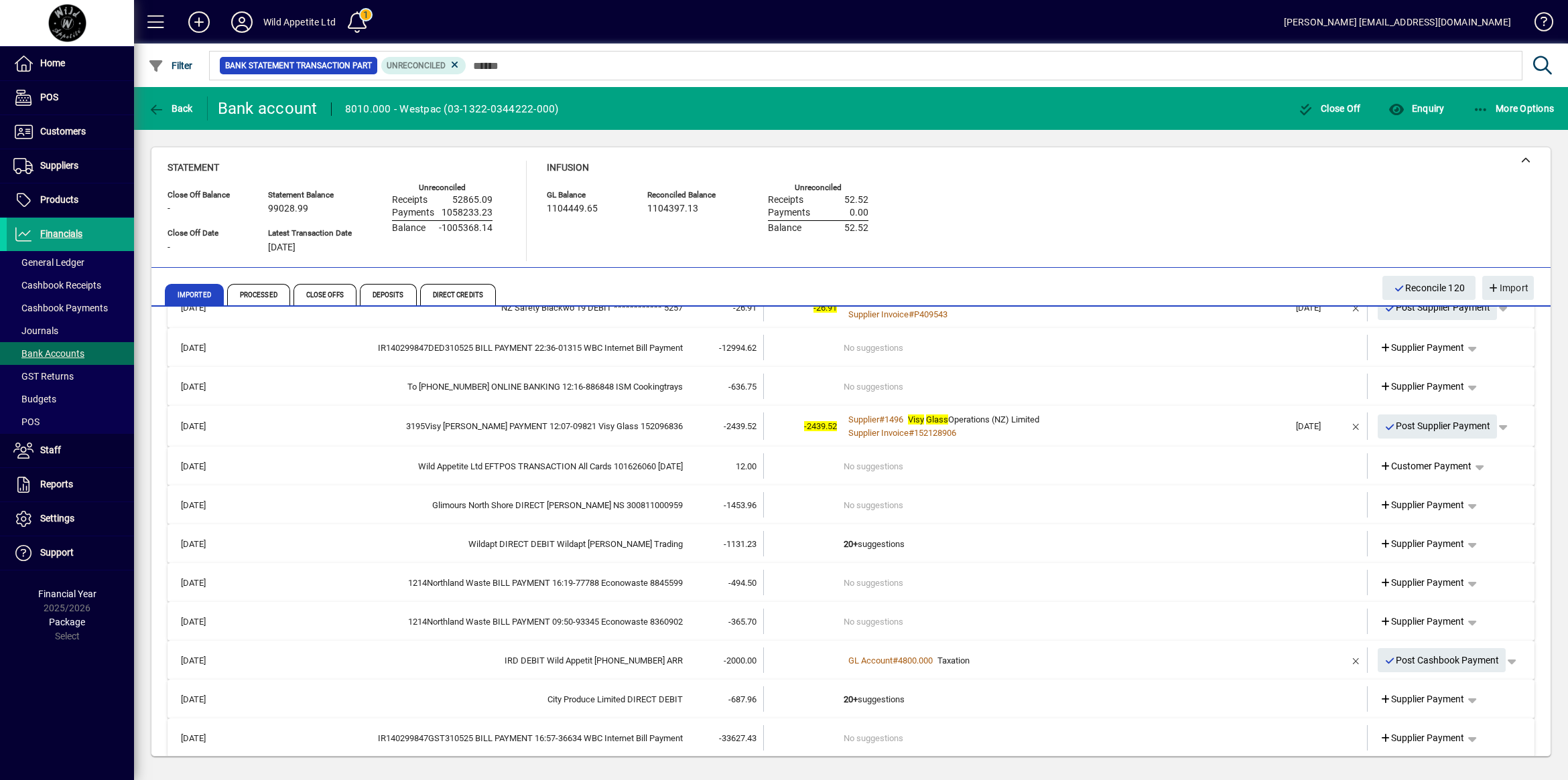
click at [407, 144] on div "**********" at bounding box center [850, 451] width 1434 height 644
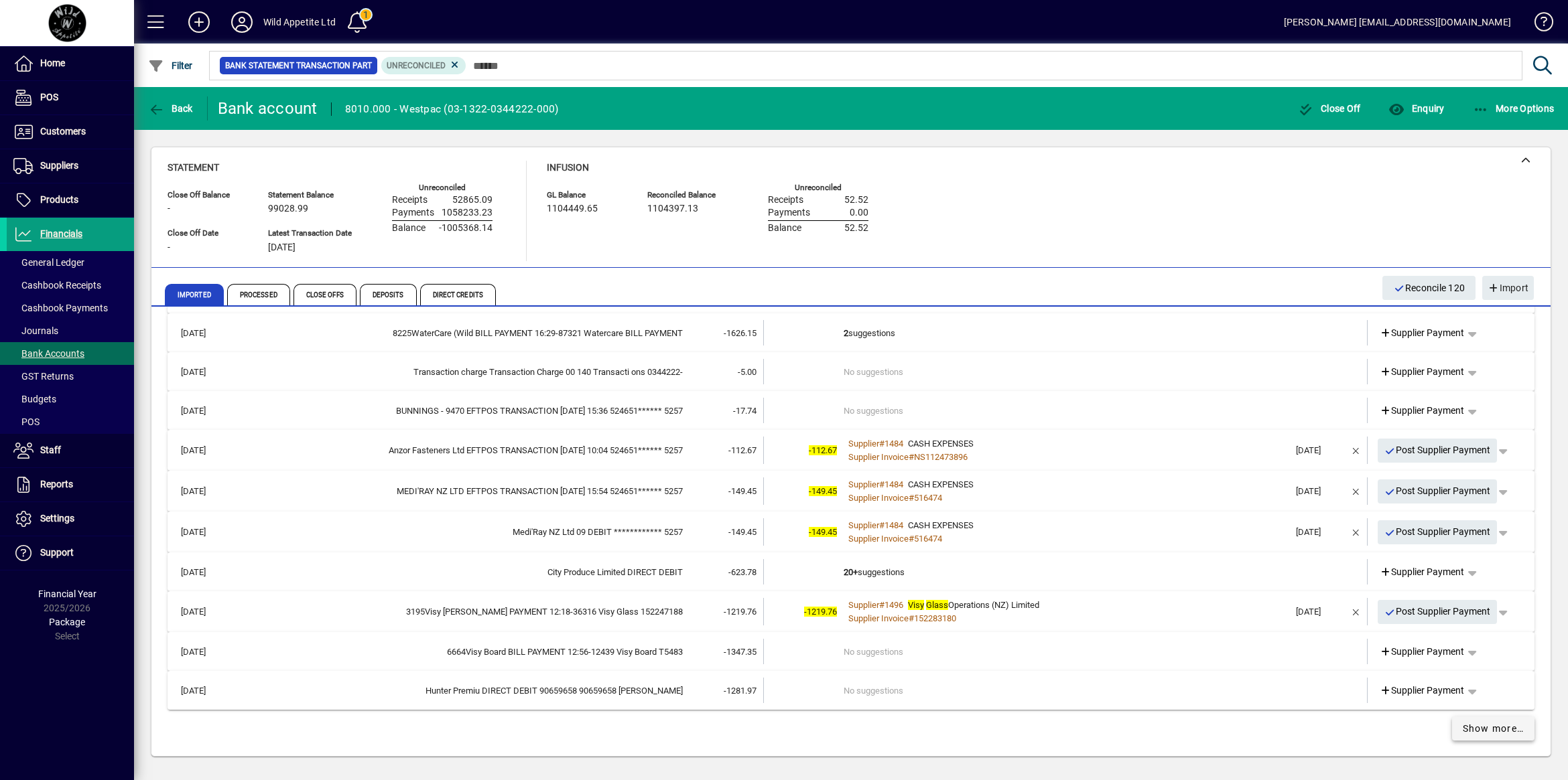
scroll to position [17788, 0]
click at [1488, 726] on span "Show more…" at bounding box center [1493, 729] width 61 height 14
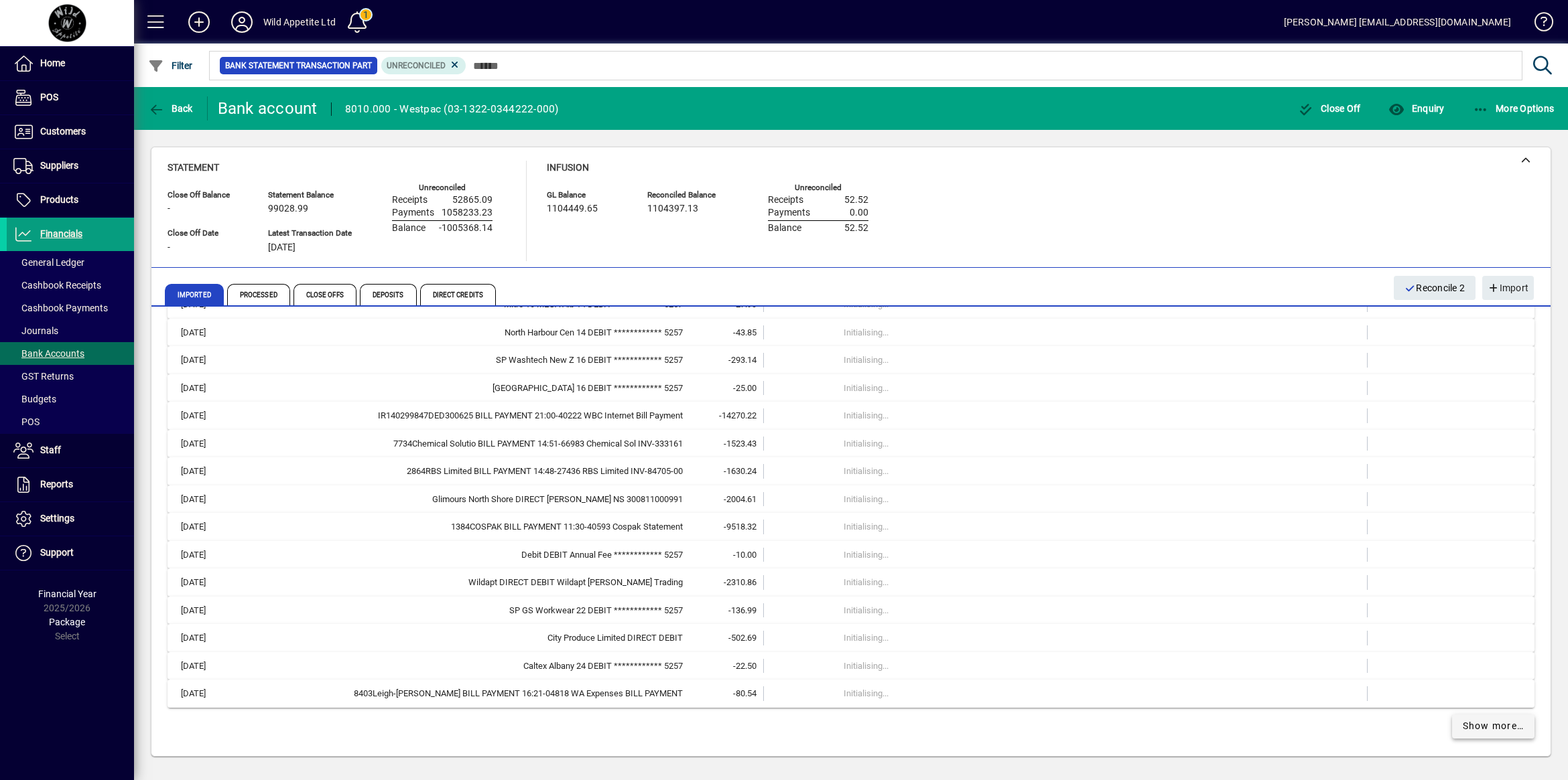
click at [1478, 724] on span "Show more…" at bounding box center [1493, 726] width 61 height 14
click at [1479, 724] on span "Show more…" at bounding box center [1493, 726] width 61 height 14
click at [1476, 729] on span "Show more…" at bounding box center [1493, 727] width 61 height 14
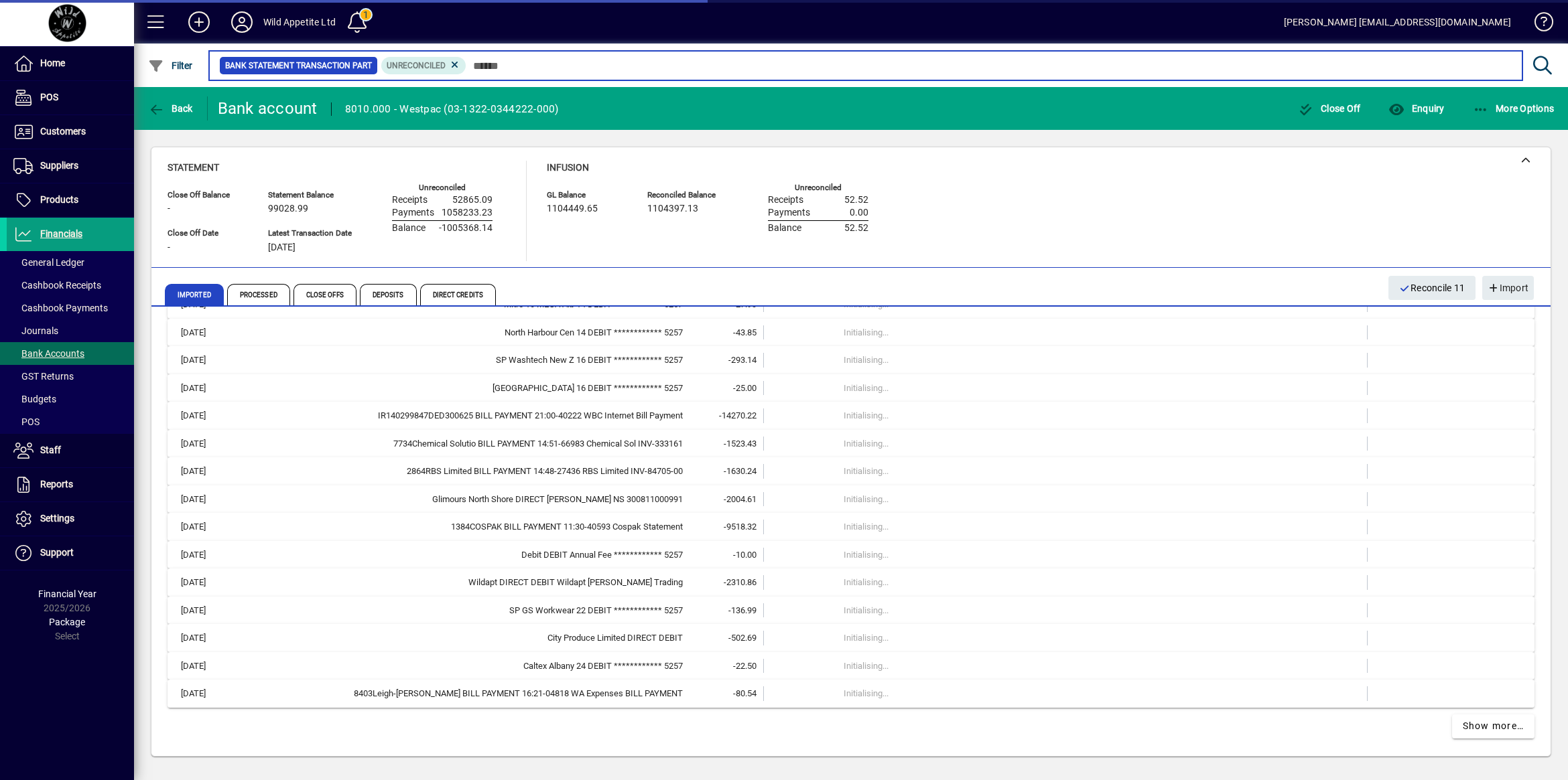
scroll to position [13711, 0]
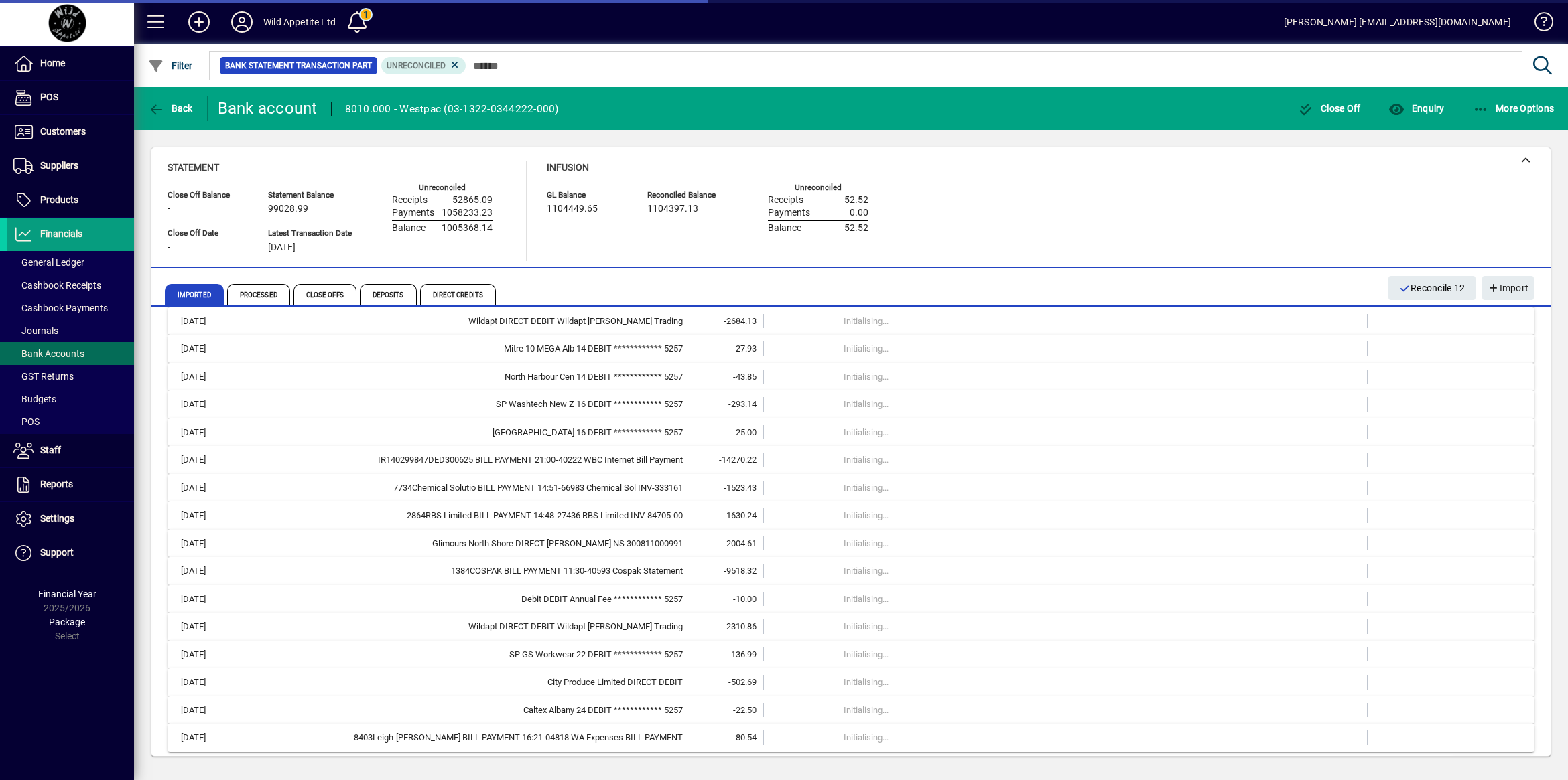
click at [1479, 764] on span "Show more…" at bounding box center [1493, 771] width 61 height 14
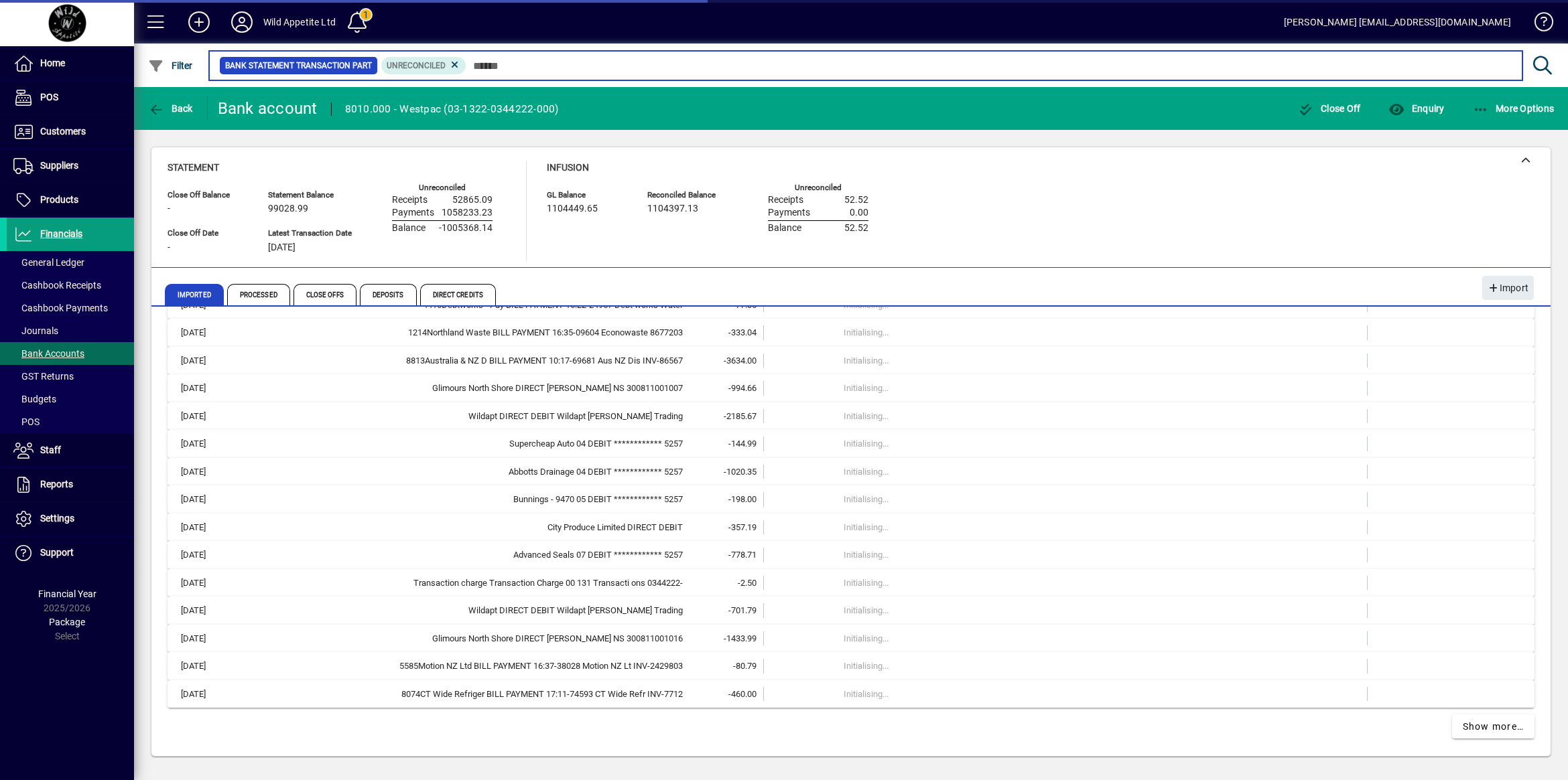
scroll to position [13506, 0]
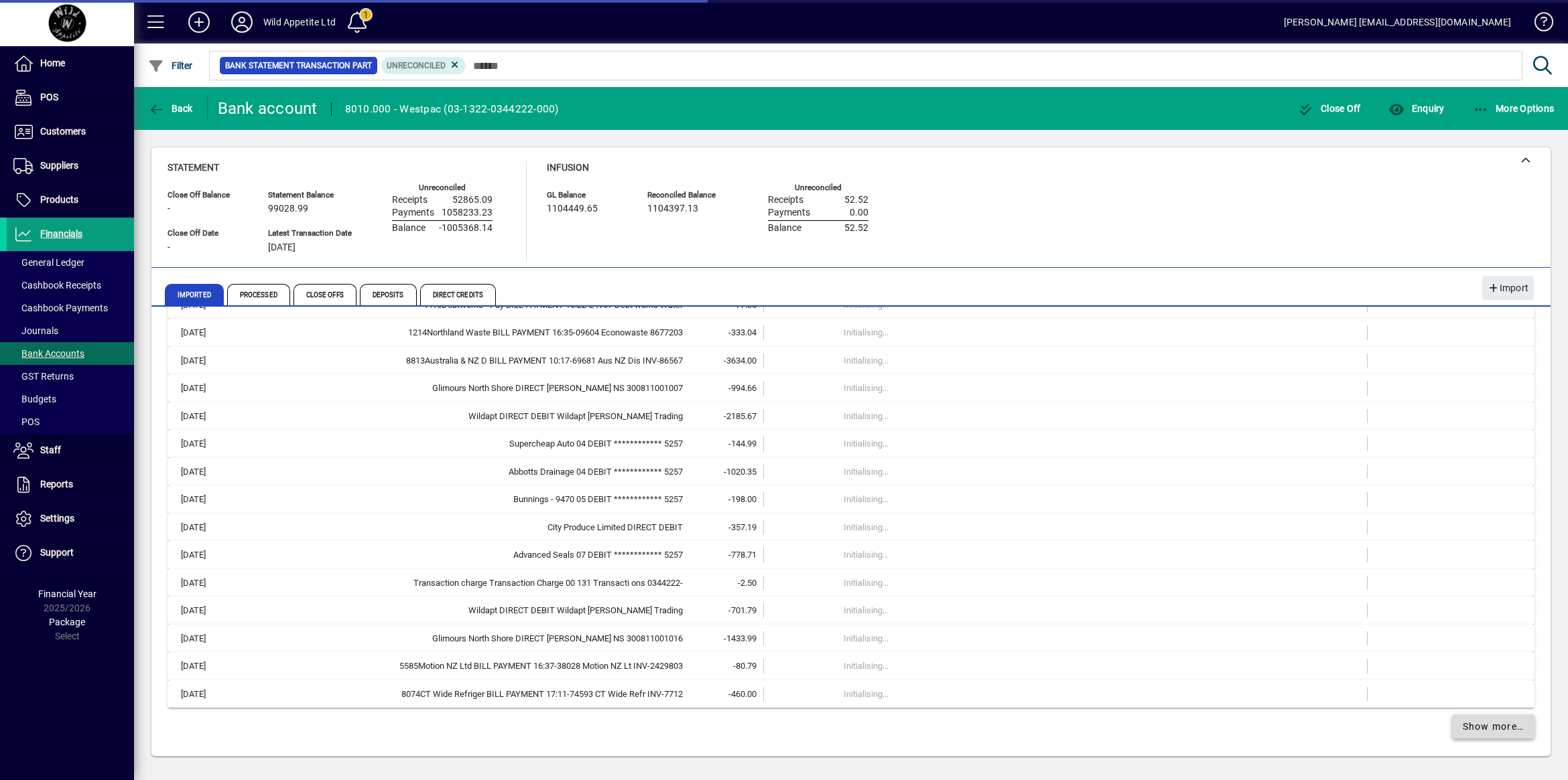
click at [1456, 735] on span at bounding box center [1493, 726] width 83 height 32
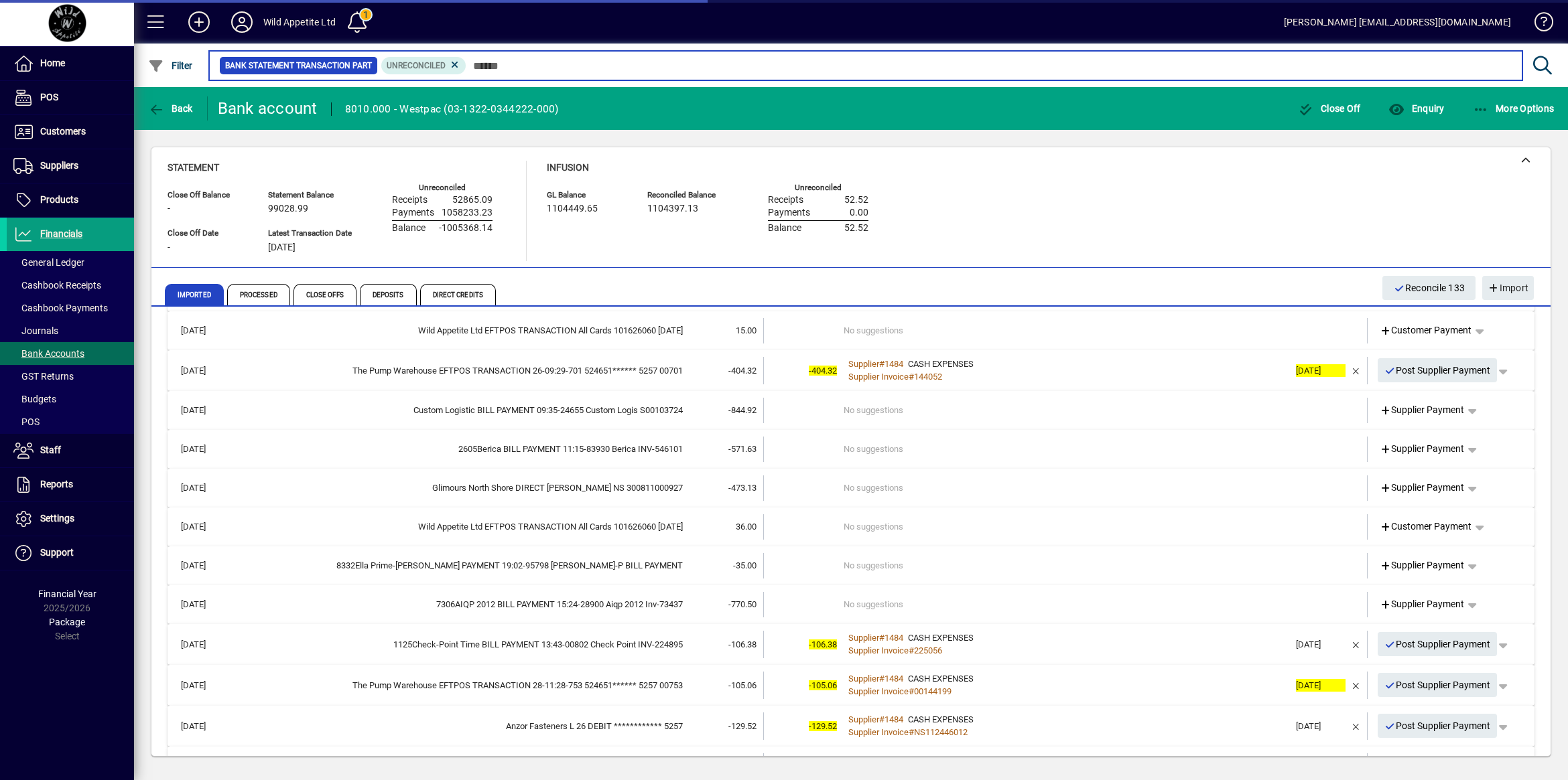
scroll to position [19218, 0]
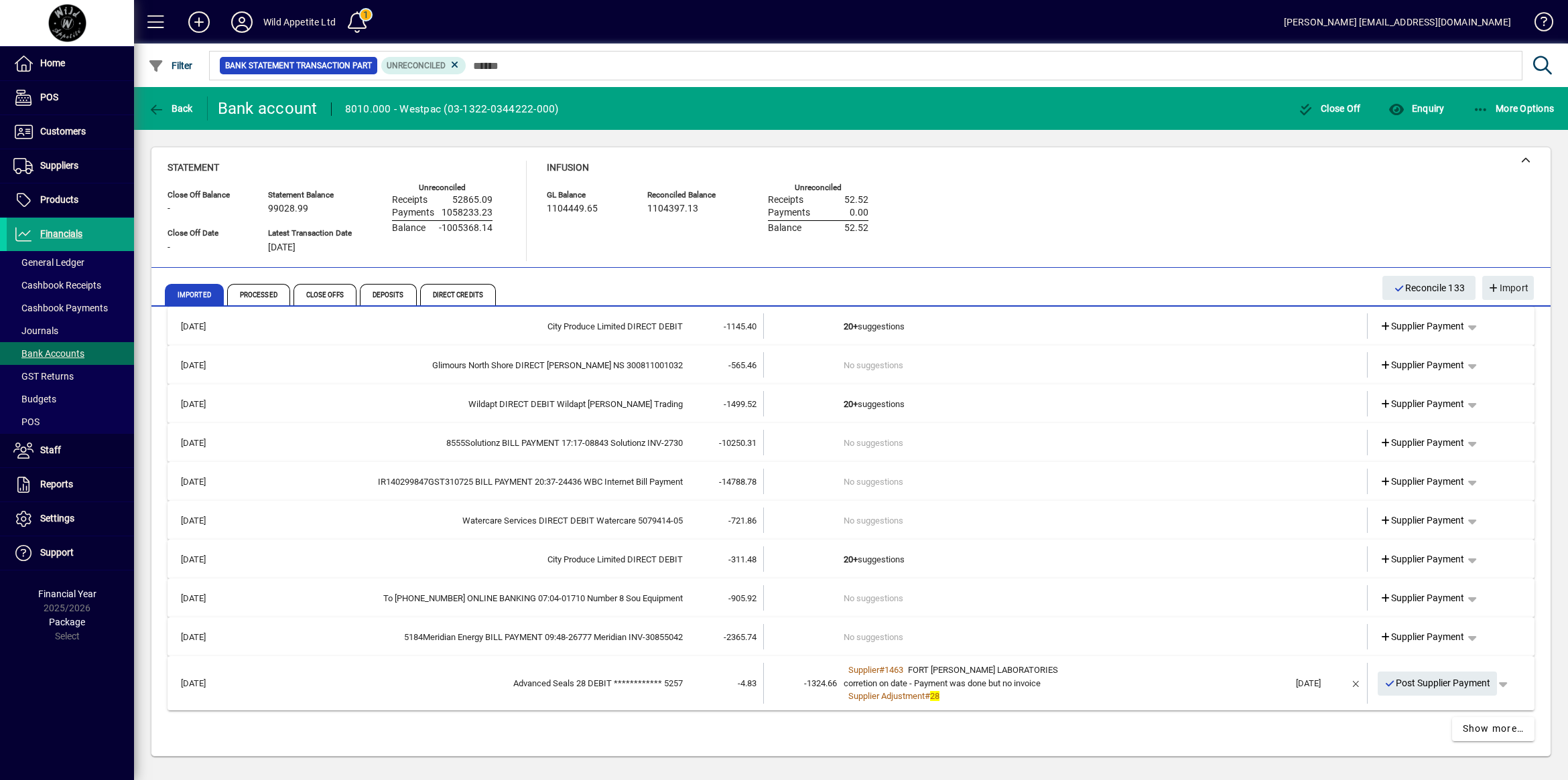
scroll to position [20179, 0]
click at [1464, 734] on span at bounding box center [1493, 729] width 83 height 32
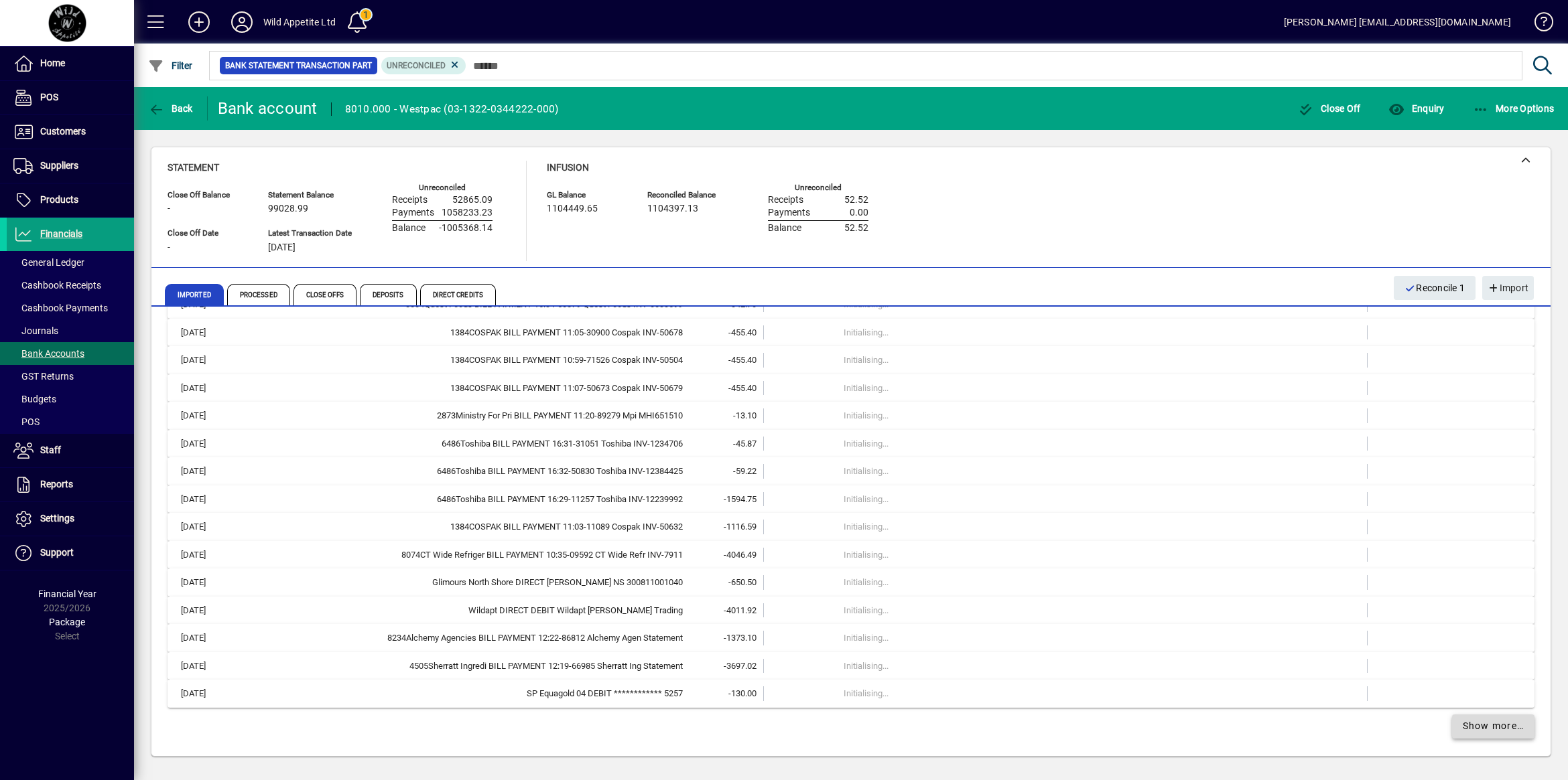
click at [1465, 732] on span "Show more…" at bounding box center [1493, 726] width 61 height 14
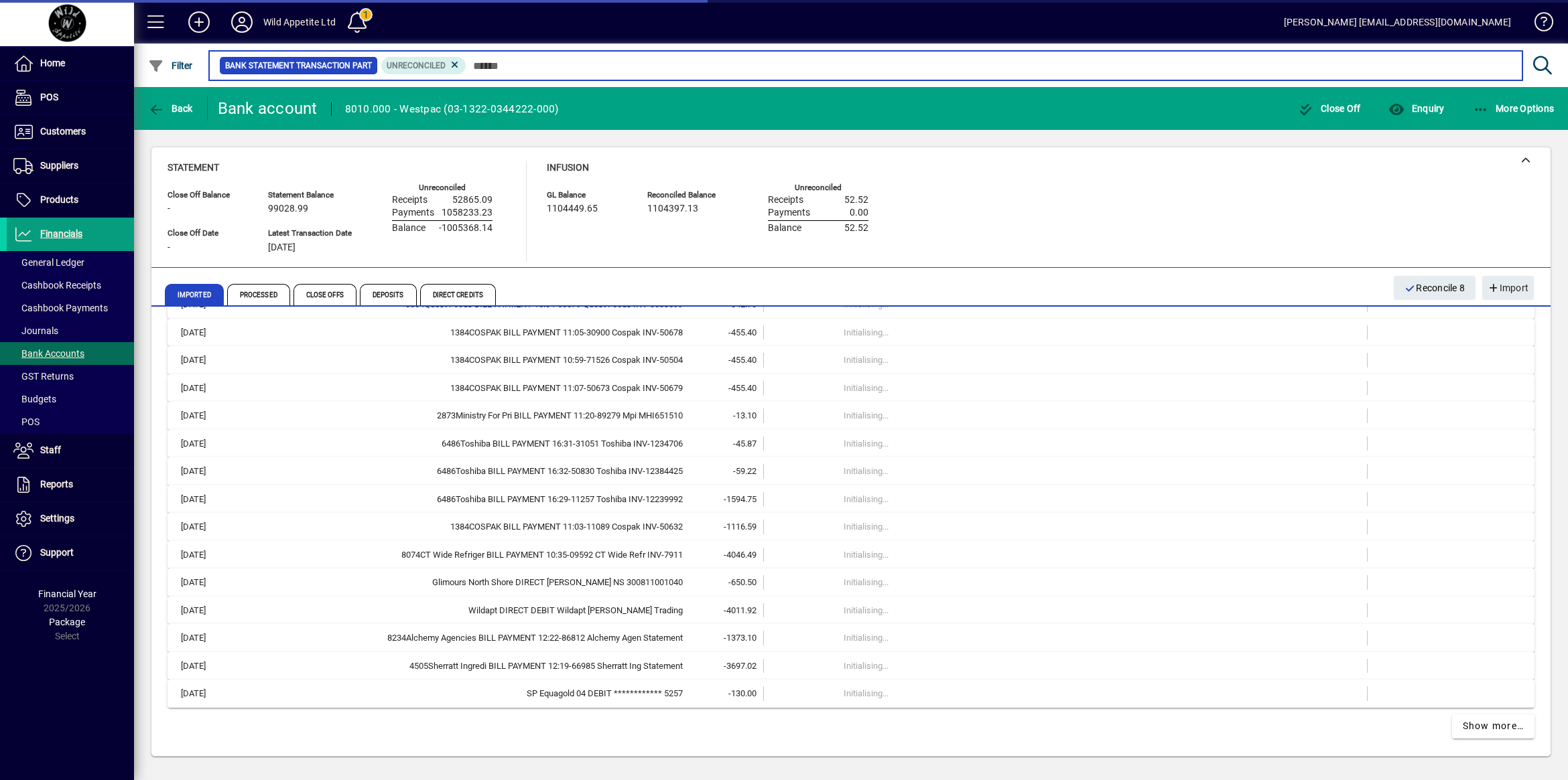
scroll to position [15090, 0]
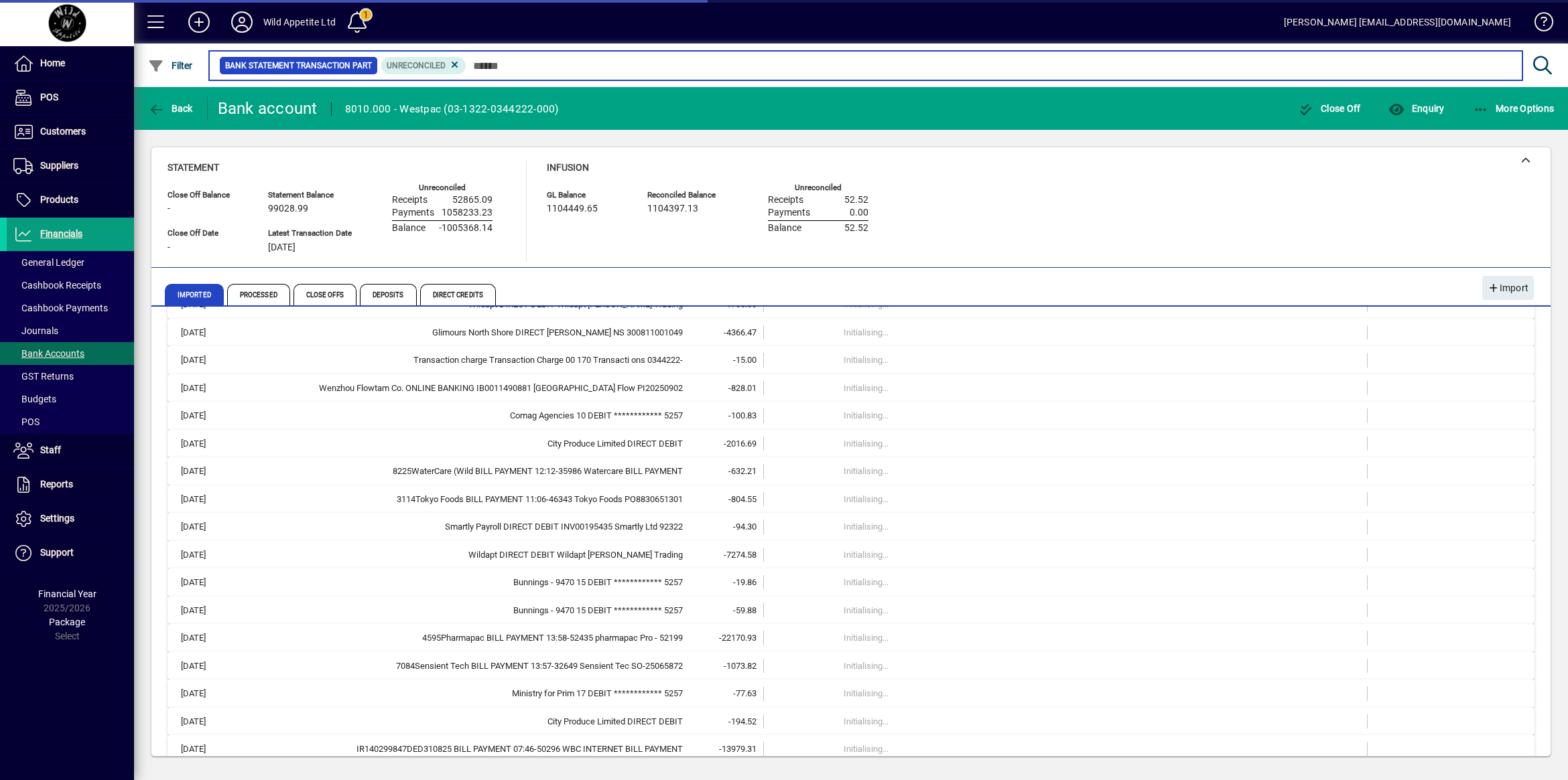
scroll to position [15174, 0]
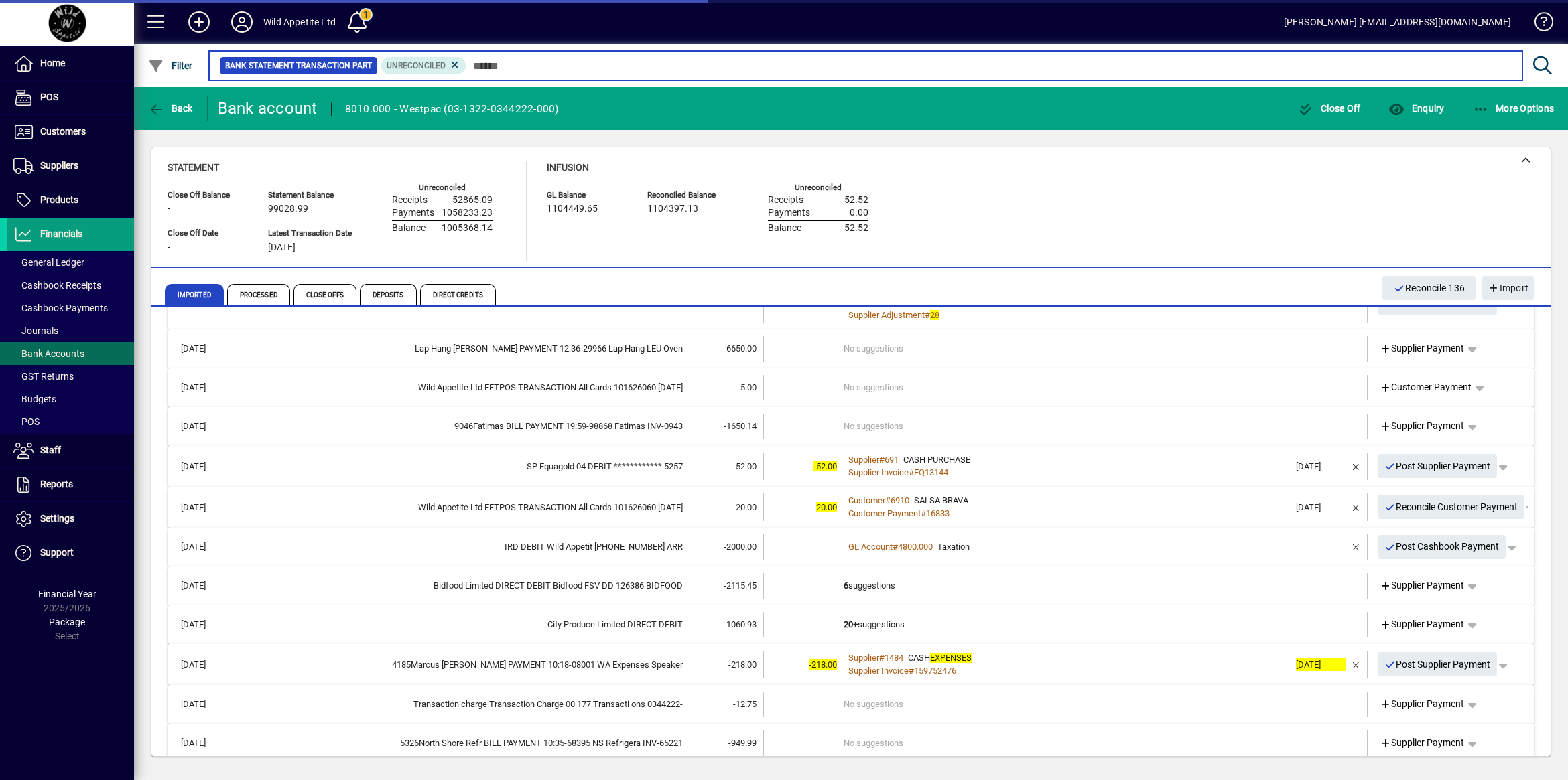
scroll to position [21704, 0]
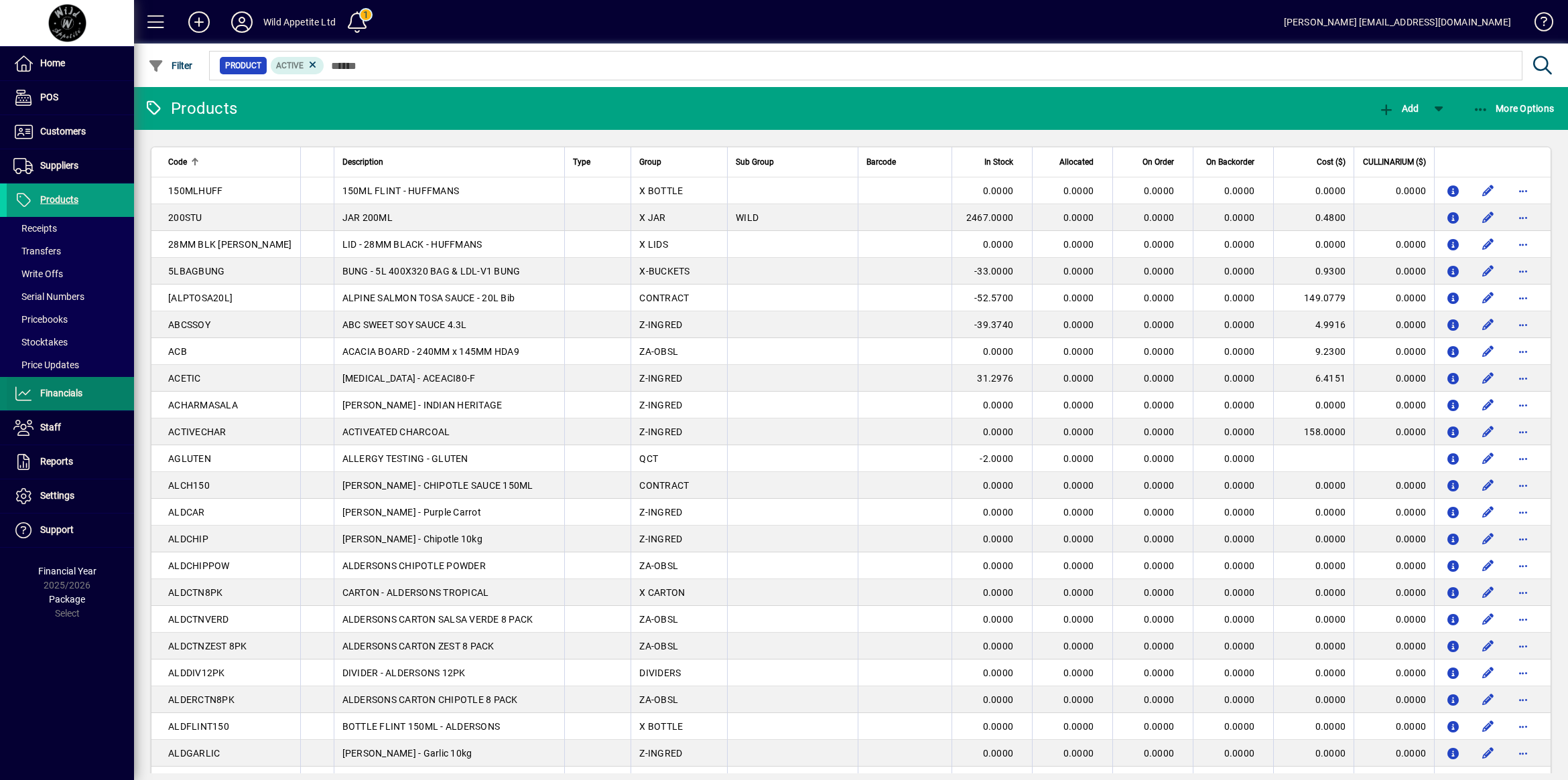
click at [69, 386] on span "Financials" at bounding box center [44, 394] width 76 height 16
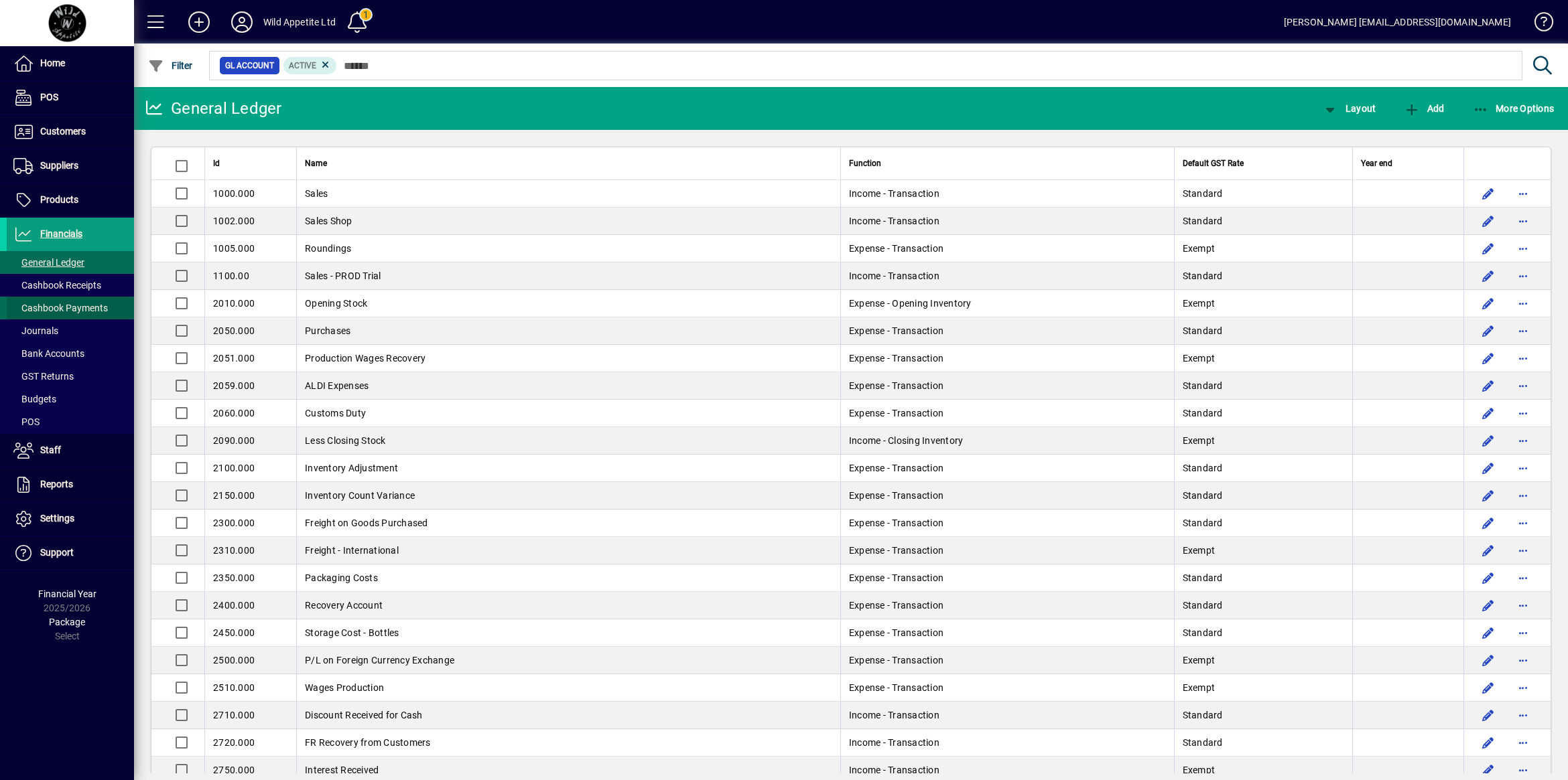
click at [79, 306] on span "Cashbook Payments" at bounding box center [61, 308] width 94 height 11
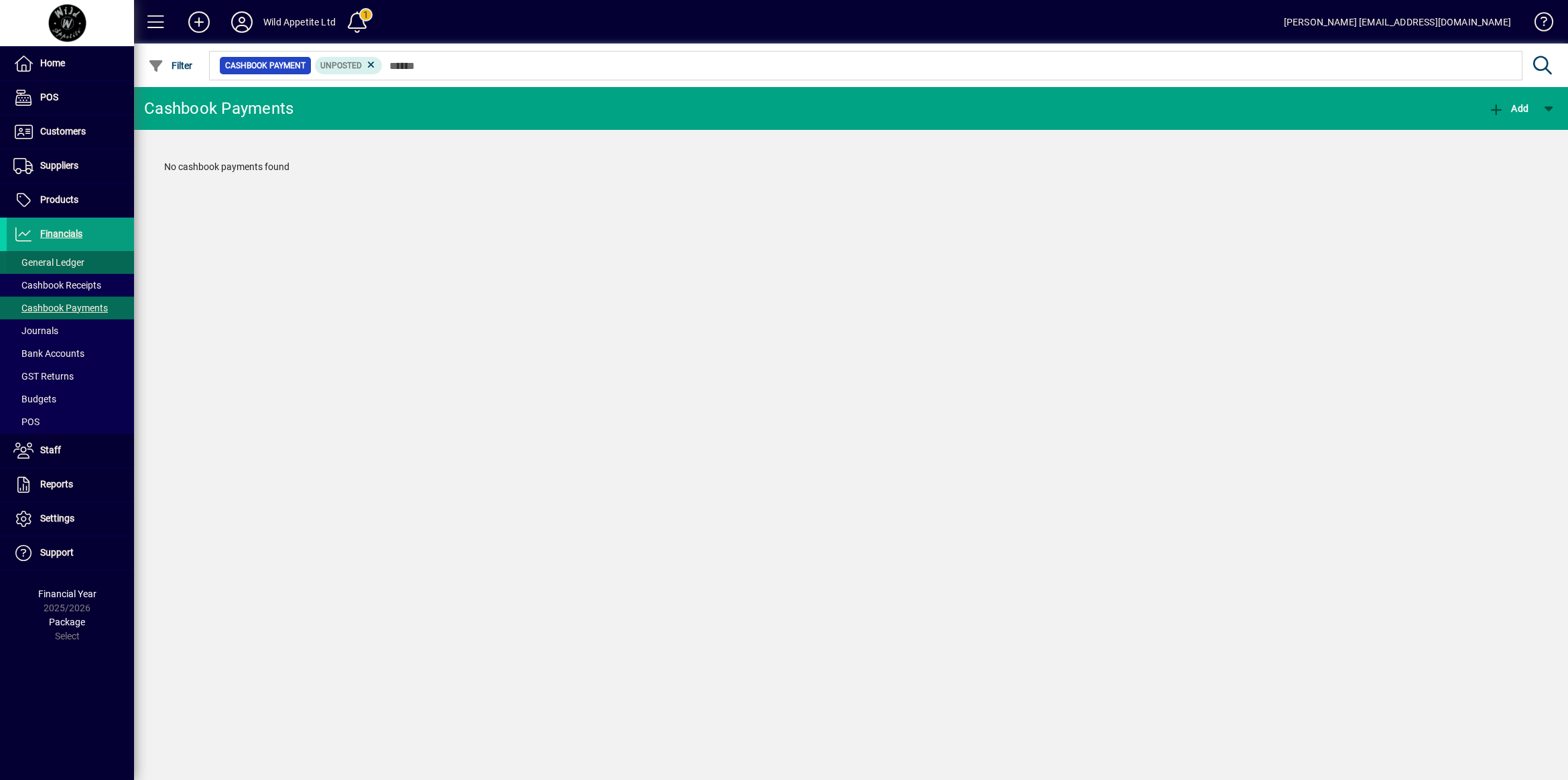
click at [88, 266] on span at bounding box center [70, 262] width 127 height 32
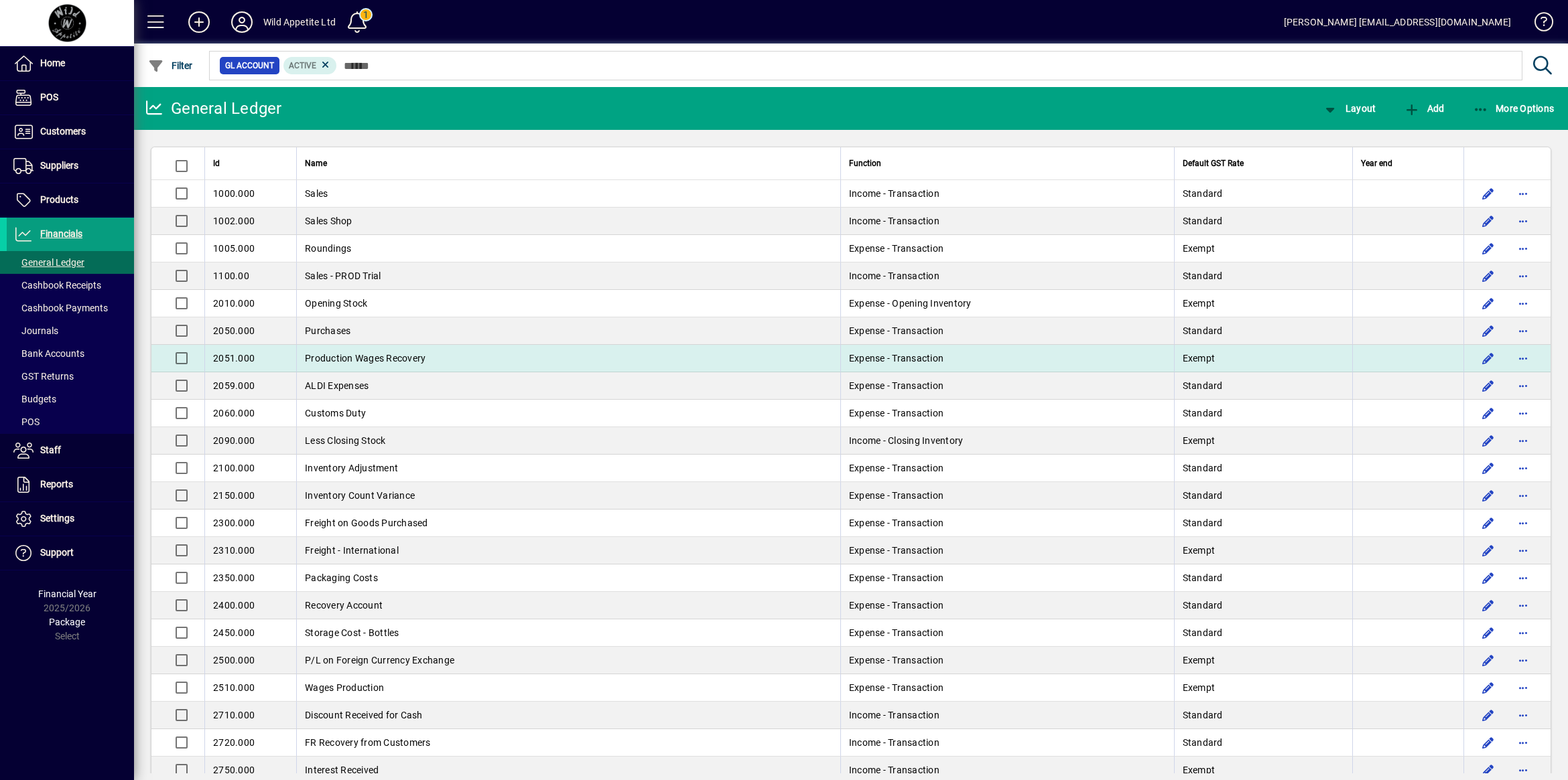
click at [403, 359] on span "Production Wages Recovery" at bounding box center [365, 358] width 121 height 11
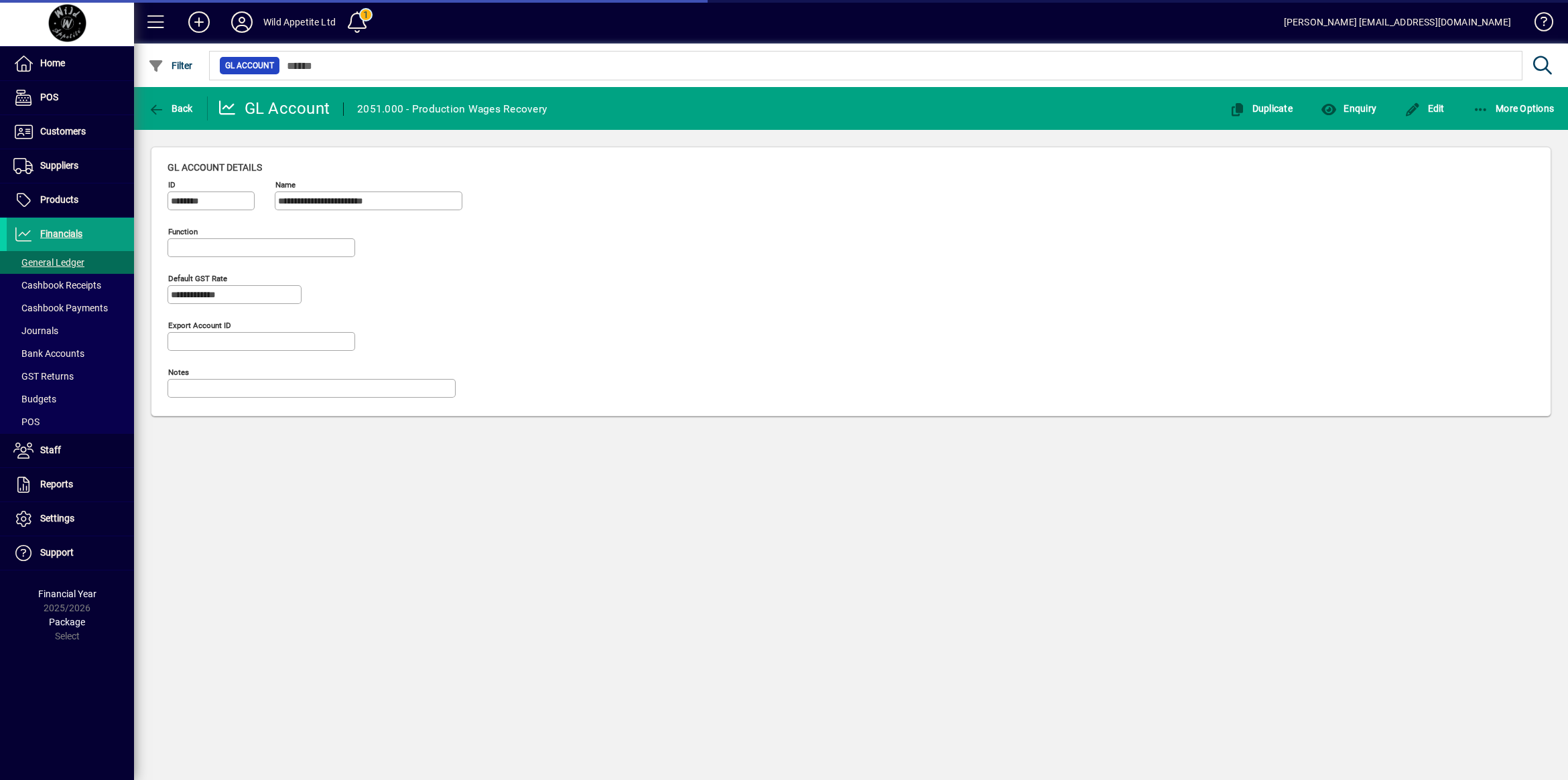
type input "**********"
click at [1354, 114] on span "button" at bounding box center [1348, 108] width 62 height 32
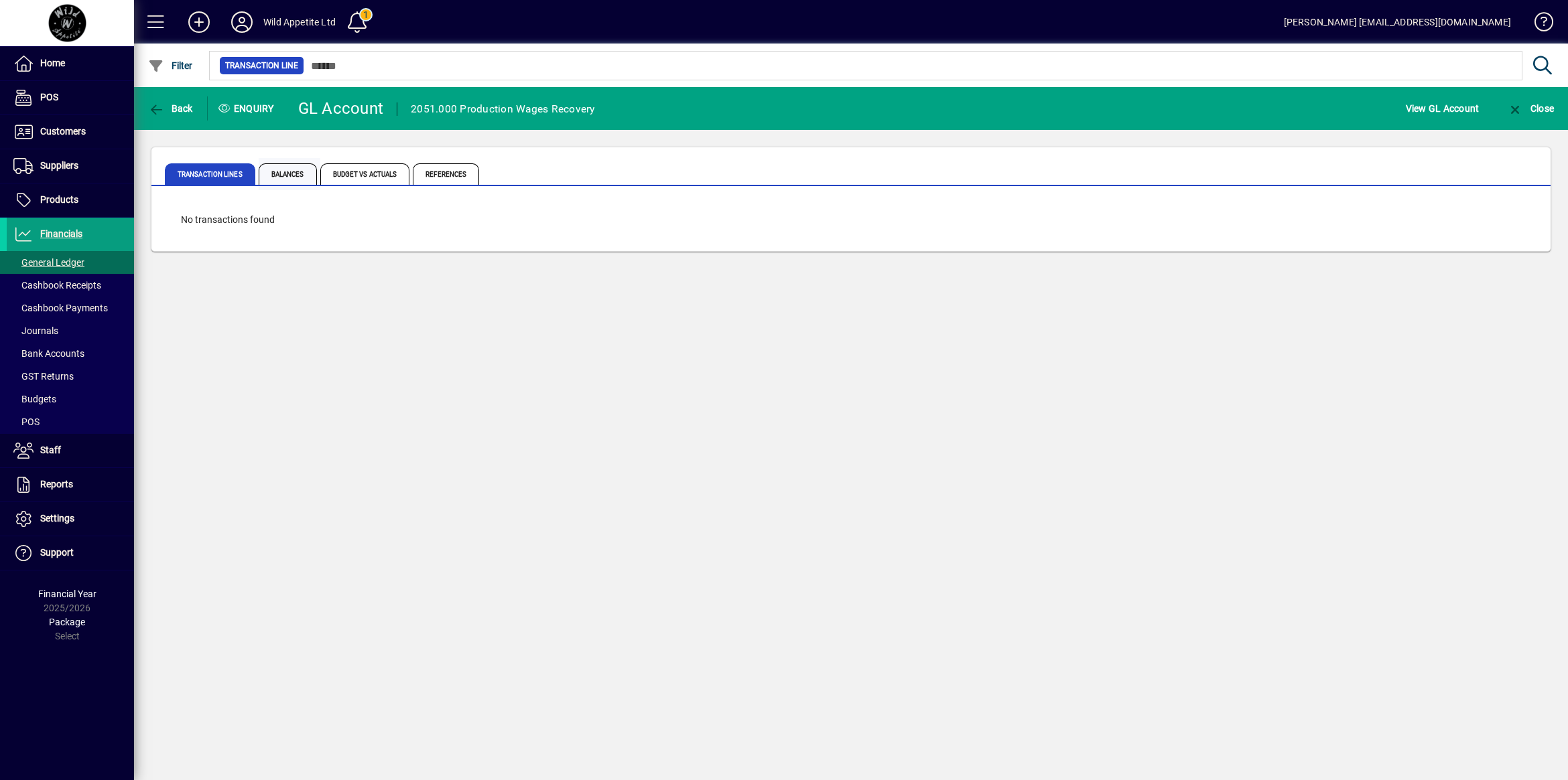
click at [288, 178] on span "Balances" at bounding box center [288, 174] width 59 height 21
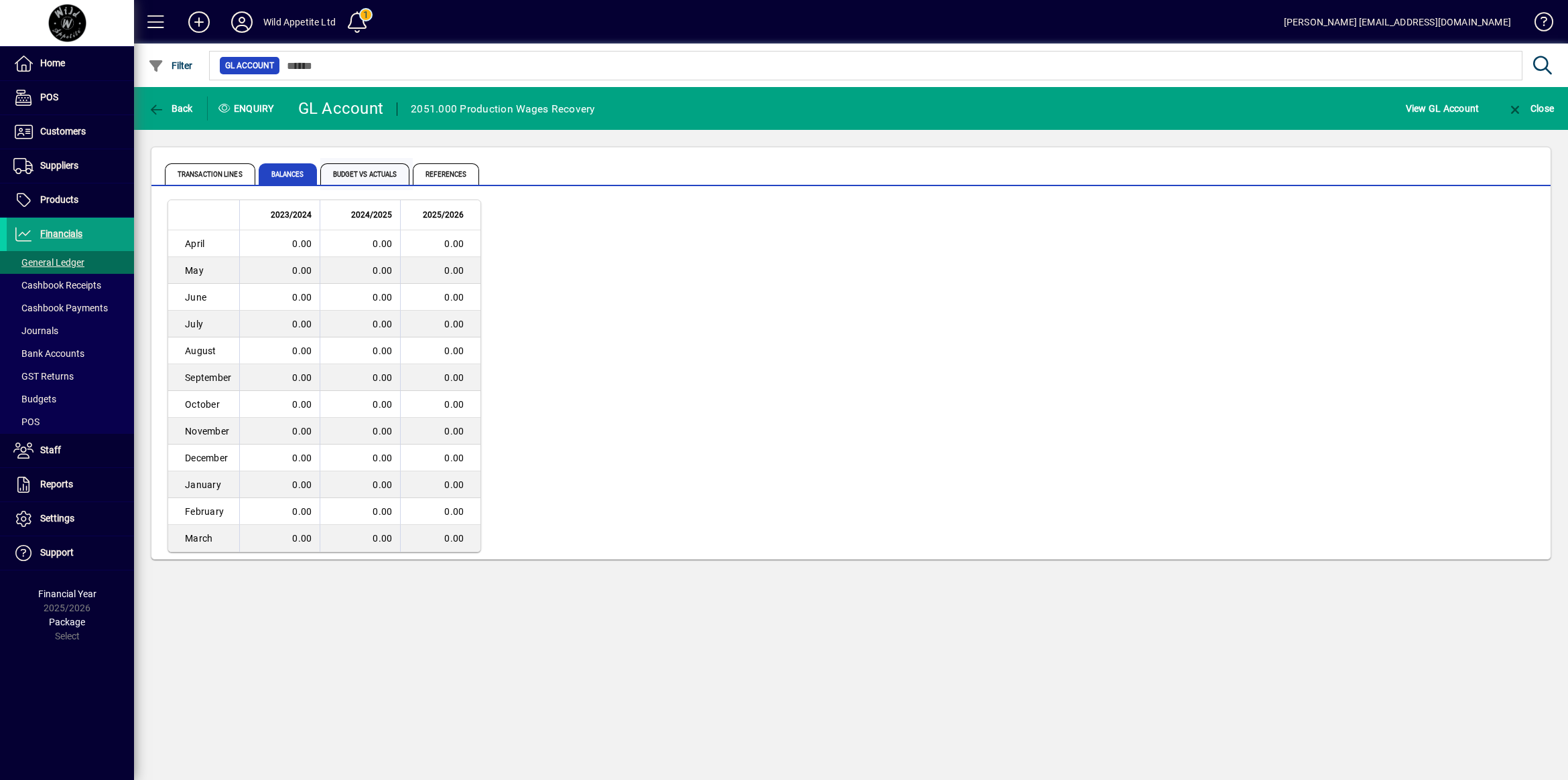
click at [372, 177] on span "Budget vs Actuals" at bounding box center [365, 174] width 90 height 21
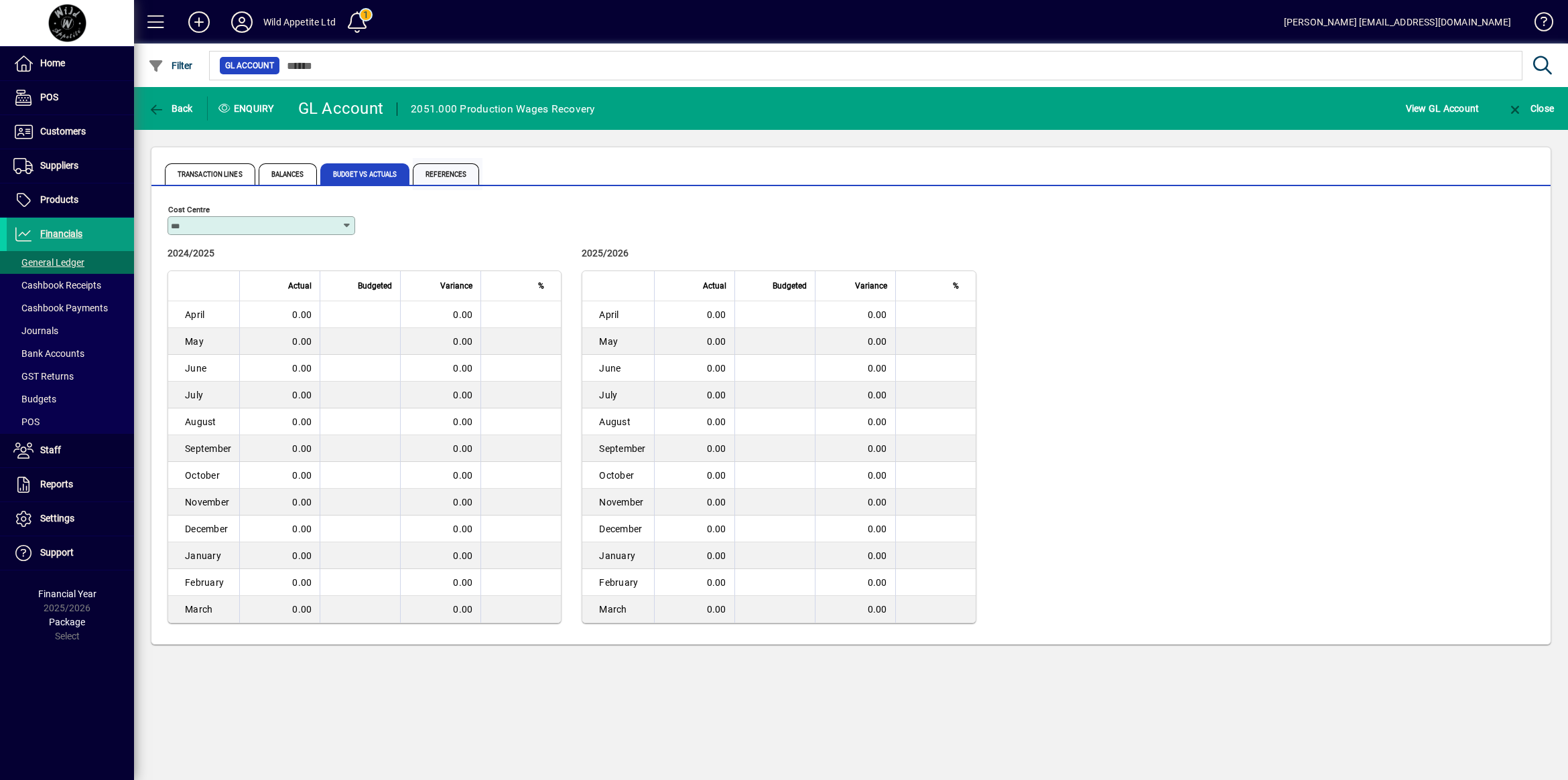
click at [439, 176] on span "References" at bounding box center [445, 174] width 66 height 21
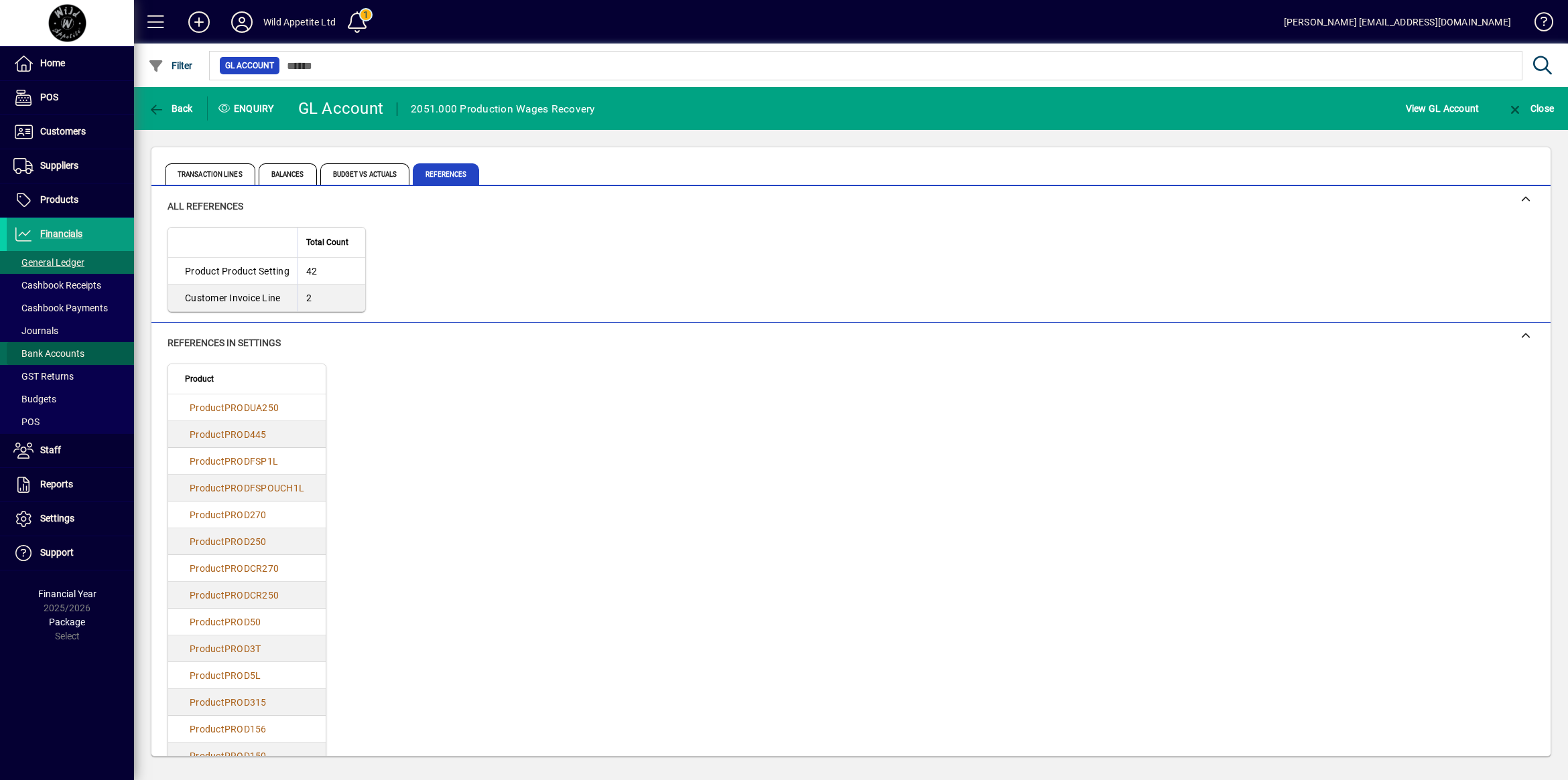
click at [69, 351] on span "Bank Accounts" at bounding box center [49, 353] width 71 height 11
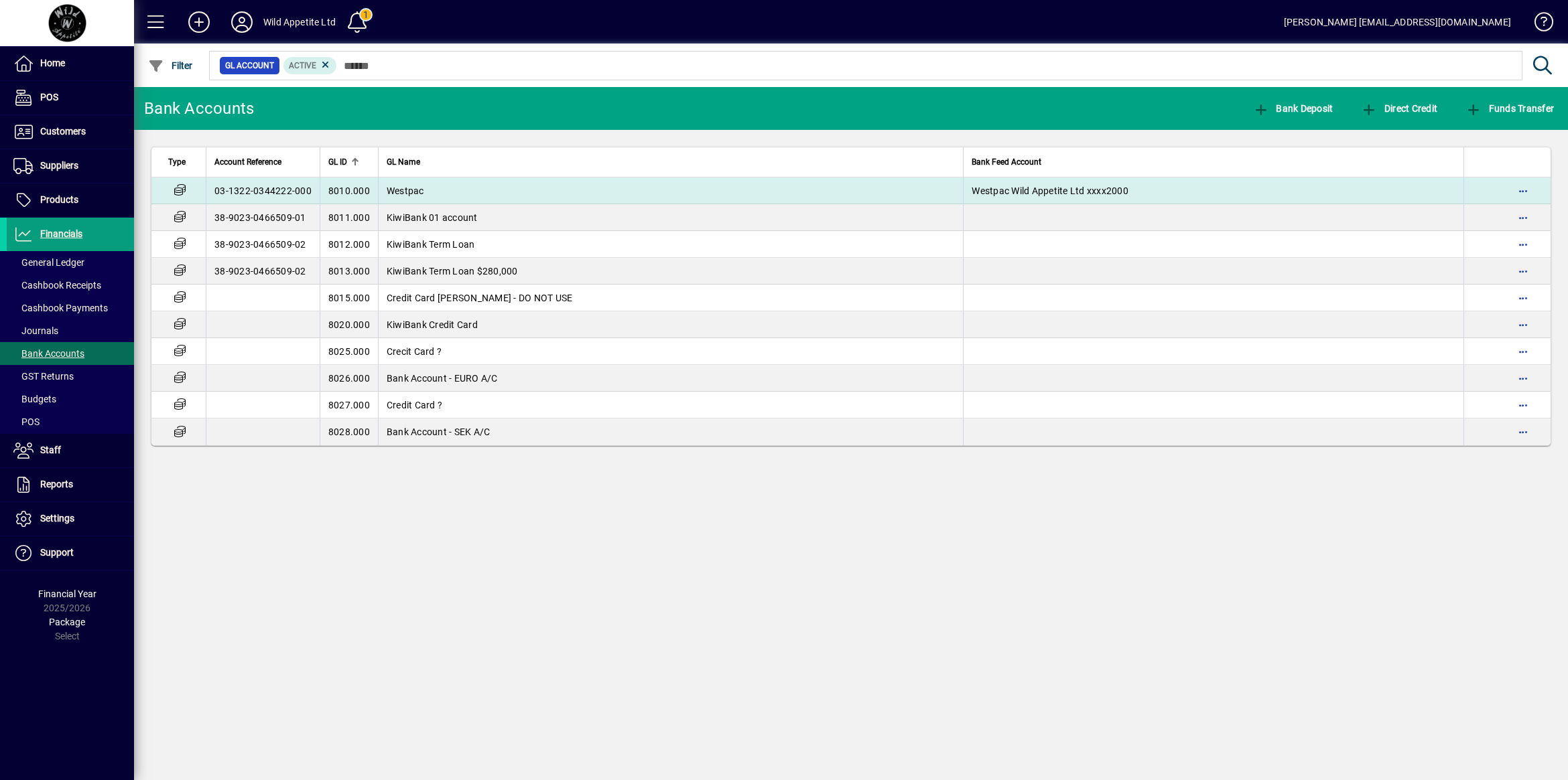
click at [407, 191] on span "Westpac" at bounding box center [405, 191] width 37 height 11
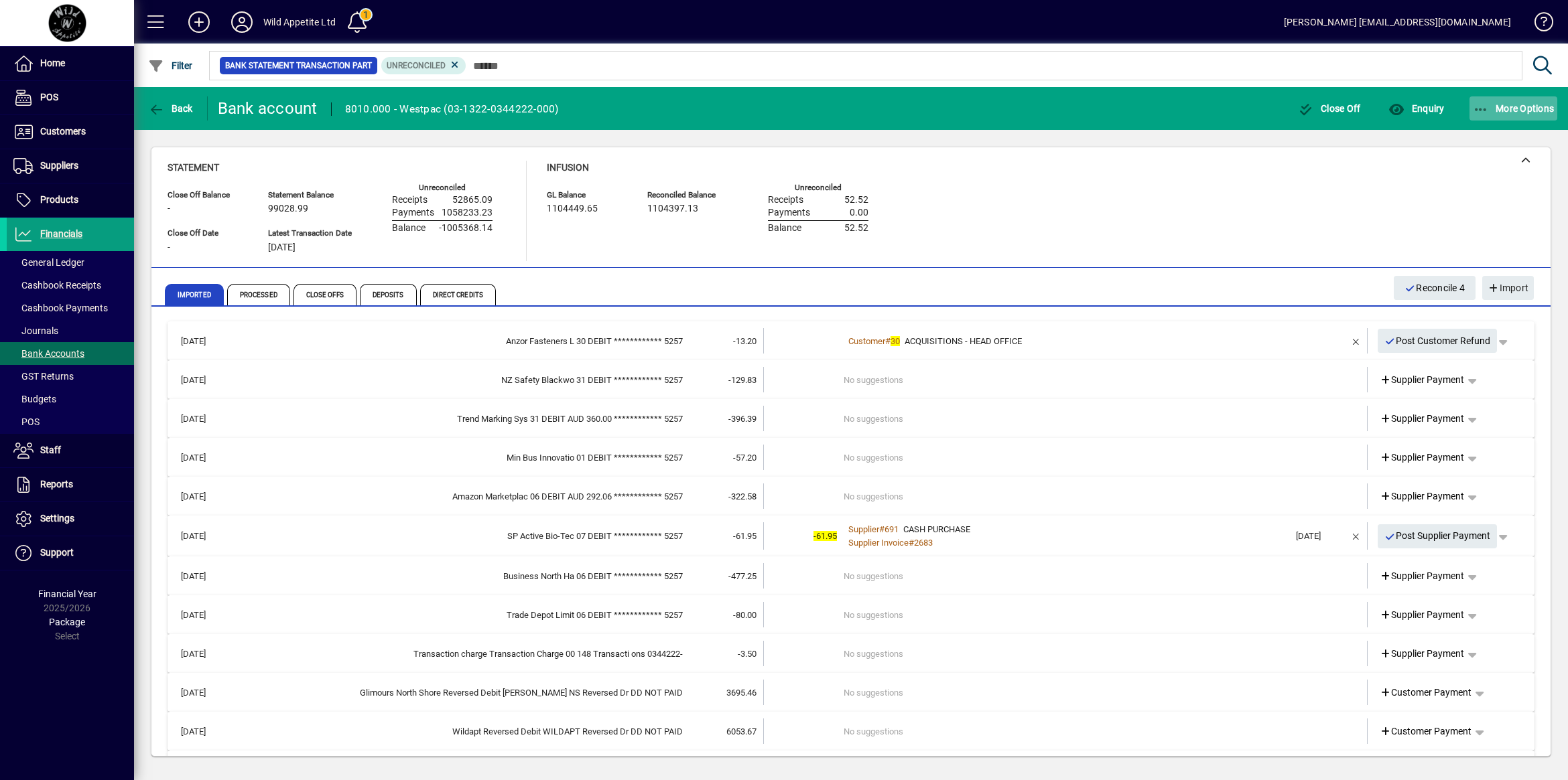
click at [1491, 109] on span "More Options" at bounding box center [1513, 108] width 81 height 11
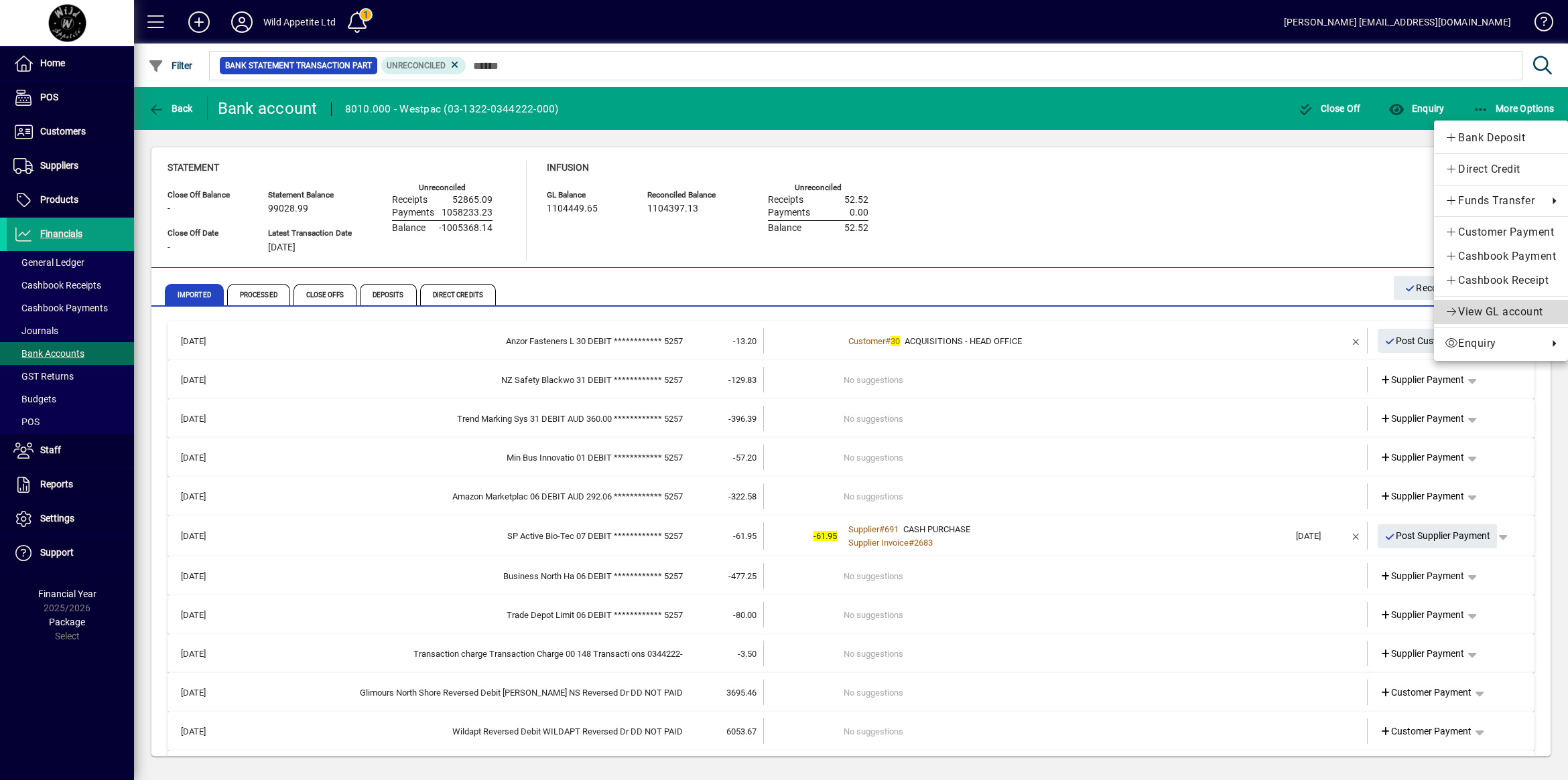
click at [1479, 316] on span "View GL account" at bounding box center [1500, 312] width 112 height 16
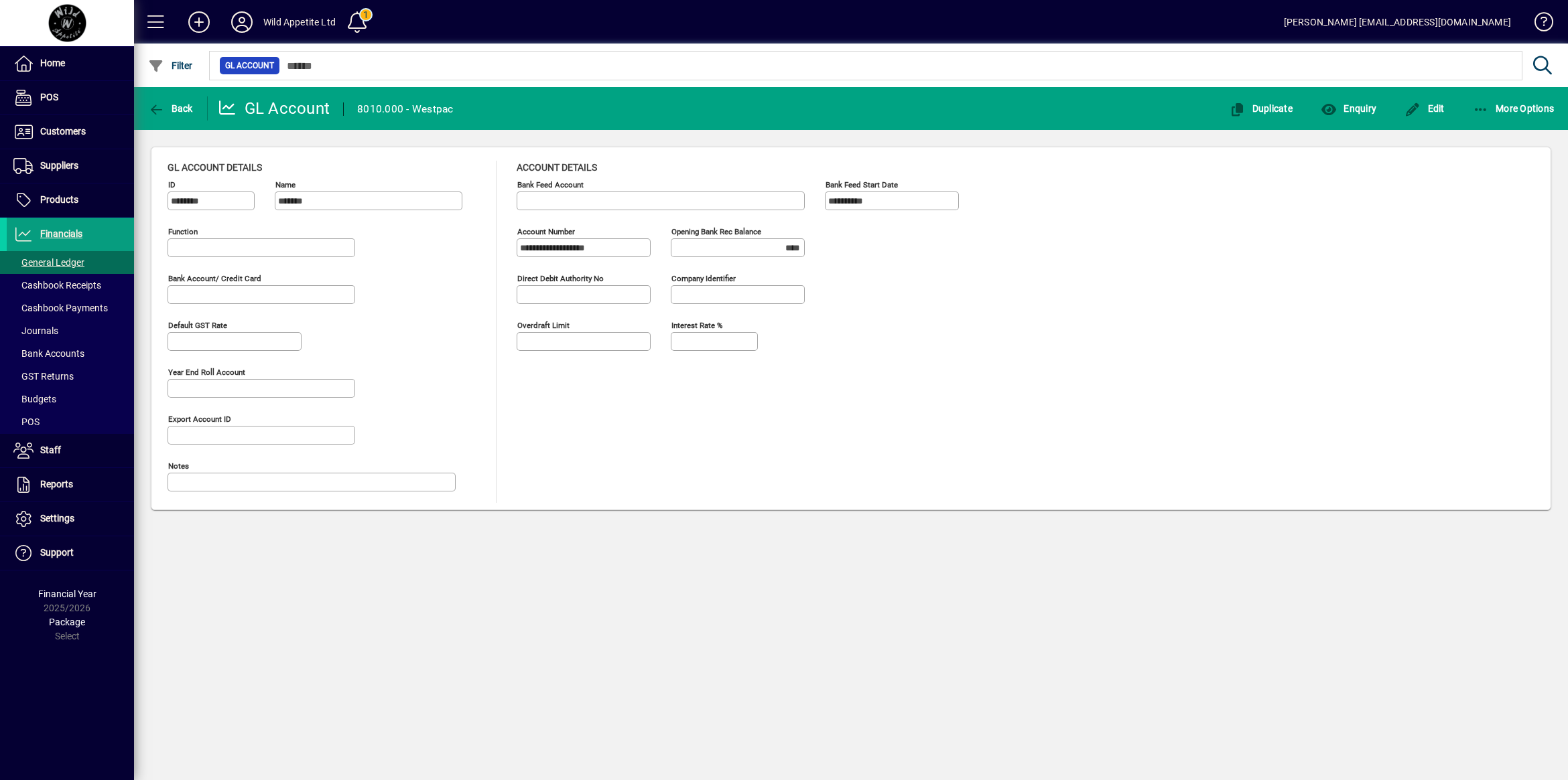
type input "**********"
